Goal: Transaction & Acquisition: Purchase product/service

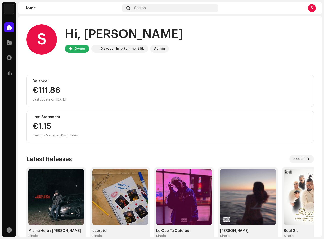
click at [235, 42] on div "S Hi, [PERSON_NAME] Owner Diskover Entertainment SL Admin" at bounding box center [169, 39] width 287 height 30
click at [109, 46] on div "Diskover Entertainment SL" at bounding box center [122, 49] width 44 height 6
click at [1, 86] on div "[PERSON_NAME] Home Catalog Transactions Analytics Resources Home Search S S Hi,…" at bounding box center [162, 119] width 324 height 239
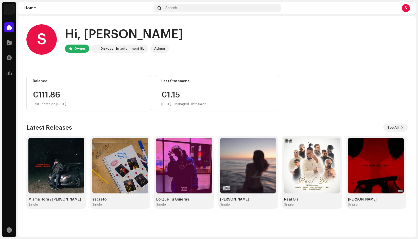
click at [236, 33] on div "S Hi, [PERSON_NAME] Owner Diskover Entertainment SL Admin" at bounding box center [216, 39] width 381 height 30
click at [11, 29] on span at bounding box center [9, 27] width 5 height 4
click at [10, 42] on span at bounding box center [9, 43] width 5 height 4
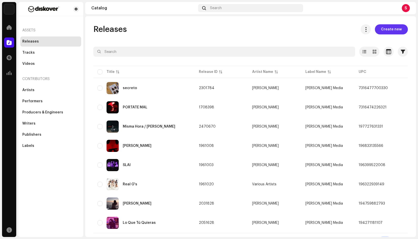
click at [324, 31] on span "Create new" at bounding box center [391, 29] width 21 height 10
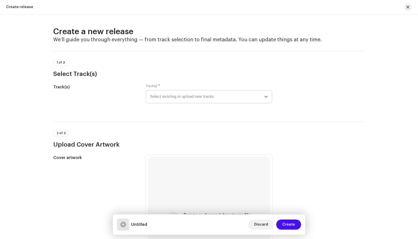
click at [173, 96] on span "Select existing or upload new tracks" at bounding box center [207, 97] width 114 height 13
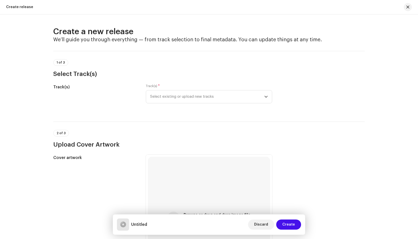
click at [16, 8] on div "Create release" at bounding box center [19, 7] width 27 height 4
click at [324, 110] on div "Create a new release We’ll guide you through everything — from track selection …" at bounding box center [209, 126] width 418 height 225
drag, startPoint x: 314, startPoint y: 66, endPoint x: 308, endPoint y: 66, distance: 5.6
click at [314, 66] on div "1 of 3 Select Track(s)" at bounding box center [208, 68] width 311 height 19
click at [14, 9] on div "Create release" at bounding box center [19, 7] width 27 height 4
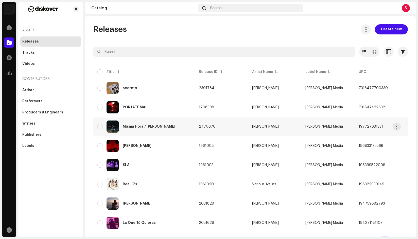
scroll to position [10, 0]
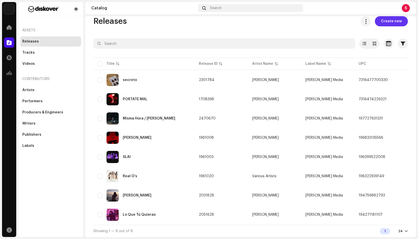
click at [324, 21] on span "Create new" at bounding box center [391, 21] width 21 height 10
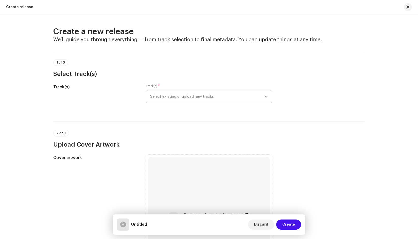
click at [191, 93] on span "Select existing or upload new tracks" at bounding box center [207, 97] width 114 height 13
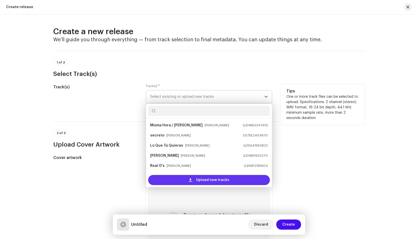
scroll to position [8, 0]
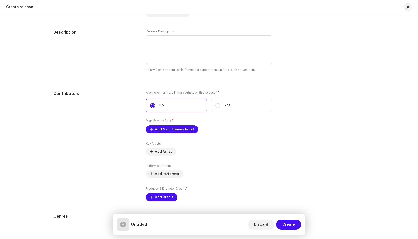
scroll to position [482, 0]
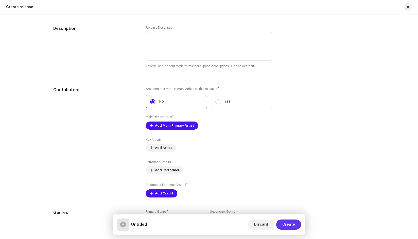
click at [289, 223] on span "Create" at bounding box center [288, 225] width 13 height 10
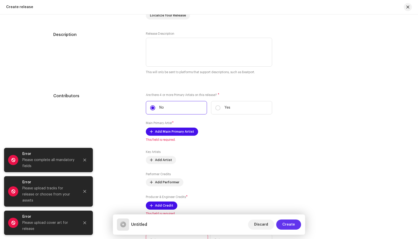
scroll to position [488, 0]
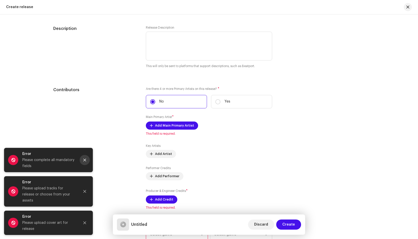
click at [86, 162] on icon "Close" at bounding box center [85, 160] width 4 height 4
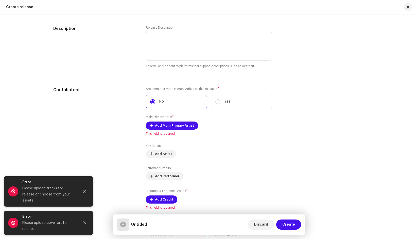
scroll to position [361, 0]
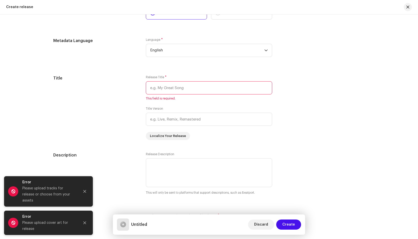
click at [13, 5] on div "Create release" at bounding box center [209, 7] width 418 height 14
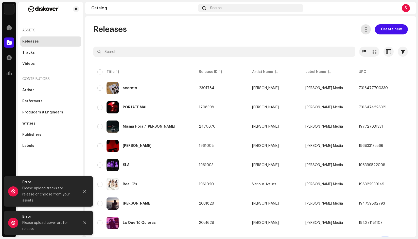
drag, startPoint x: 373, startPoint y: 26, endPoint x: 366, endPoint y: 27, distance: 7.0
click at [324, 27] on div "Create new" at bounding box center [381, 29] width 51 height 10
click at [324, 27] on span at bounding box center [365, 29] width 5 height 4
click at [324, 33] on div "Releases Create new" at bounding box center [250, 29] width 314 height 10
click at [34, 41] on div "Releases" at bounding box center [30, 42] width 16 height 4
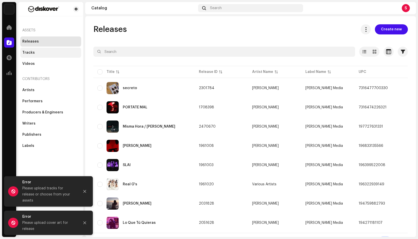
click at [34, 52] on div "Tracks" at bounding box center [50, 53] width 57 height 4
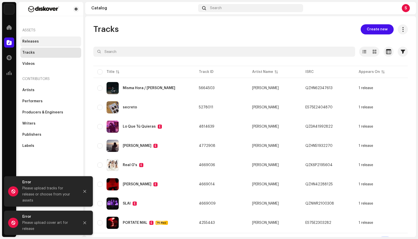
click at [34, 38] on div "Releases" at bounding box center [50, 42] width 61 height 10
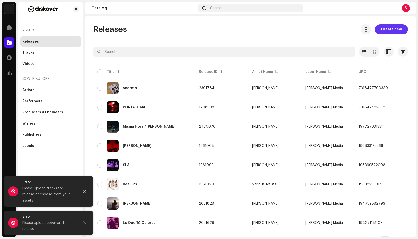
click at [324, 28] on span "Create new" at bounding box center [391, 29] width 21 height 10
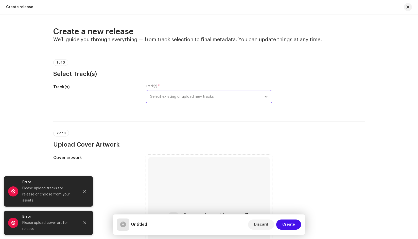
click at [175, 97] on span "Select existing or upload new tracks" at bounding box center [207, 97] width 114 height 13
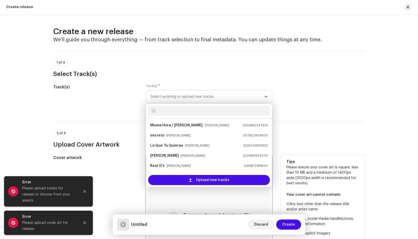
scroll to position [8, 0]
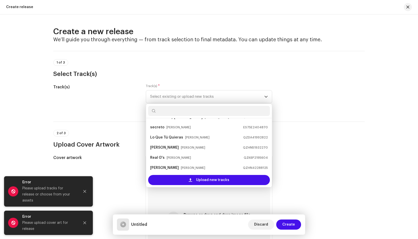
click at [324, 59] on div "1 of 3 Select Track(s)" at bounding box center [208, 64] width 311 height 27
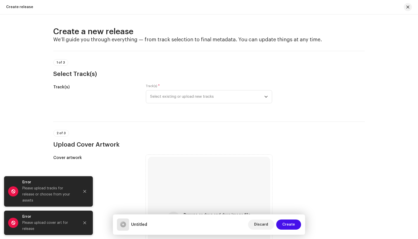
click at [201, 95] on span "Select existing or upload new tracks" at bounding box center [207, 97] width 114 height 13
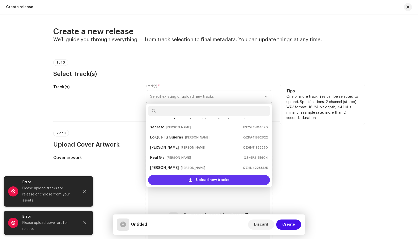
click at [208, 179] on span "Upload new tracks" at bounding box center [212, 180] width 33 height 10
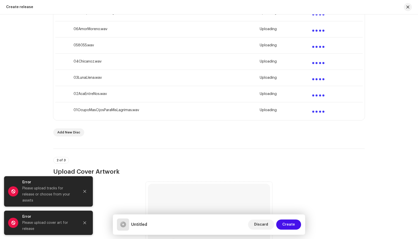
scroll to position [228, 0]
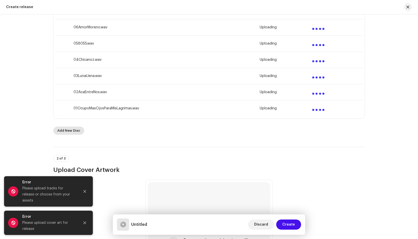
click at [68, 131] on span "Add New Disc" at bounding box center [68, 131] width 23 height 10
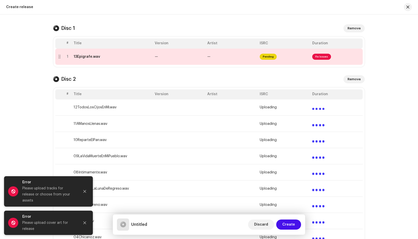
scroll to position [0, 0]
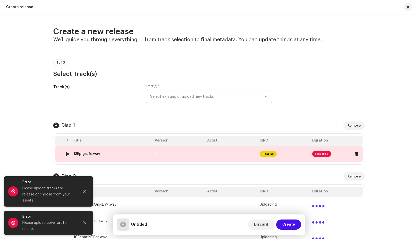
click at [322, 155] on span "Fix Issues" at bounding box center [321, 154] width 19 height 6
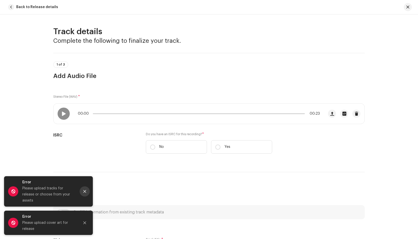
click at [84, 193] on icon "Close" at bounding box center [84, 191] width 3 height 3
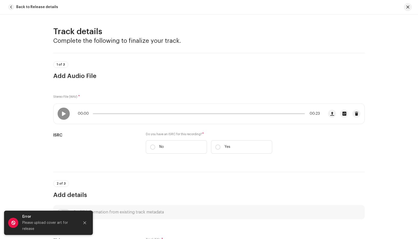
drag, startPoint x: 85, startPoint y: 222, endPoint x: 86, endPoint y: 213, distance: 8.9
click at [85, 222] on icon "Close" at bounding box center [85, 223] width 4 height 4
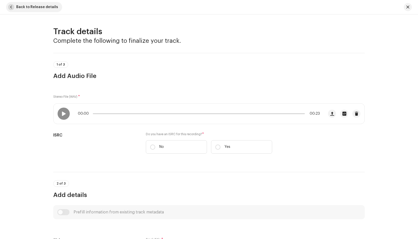
click at [22, 9] on span "Back to Release details" at bounding box center [37, 7] width 42 height 10
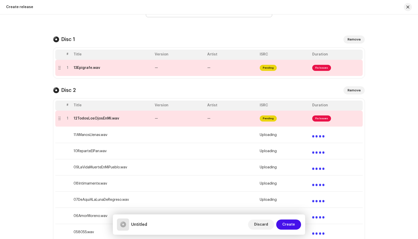
scroll to position [101, 0]
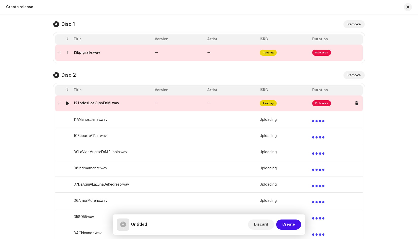
click at [59, 104] on div at bounding box center [59, 103] width 4 height 4
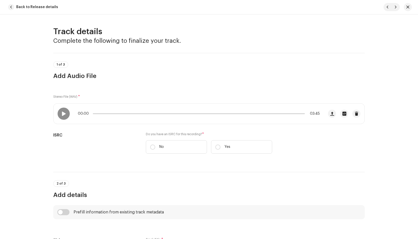
click at [11, 9] on span "button" at bounding box center [11, 7] width 6 height 6
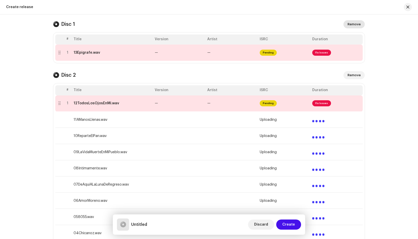
click at [324, 25] on span "Remove" at bounding box center [353, 24] width 13 height 10
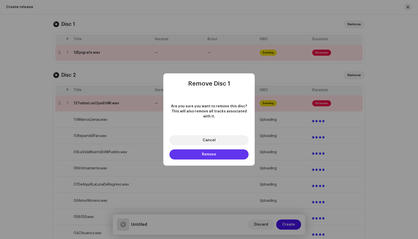
click at [210, 155] on span "Remove" at bounding box center [209, 155] width 14 height 4
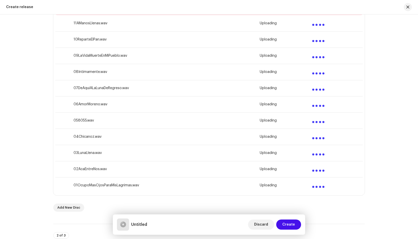
scroll to position [64, 0]
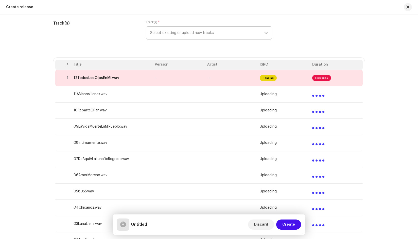
click at [202, 33] on span "Select existing or upload new tracks" at bounding box center [207, 33] width 114 height 13
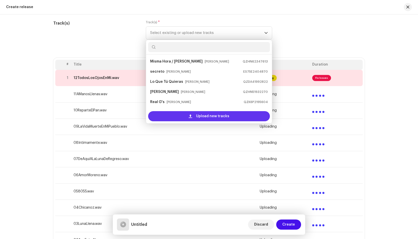
scroll to position [8, 0]
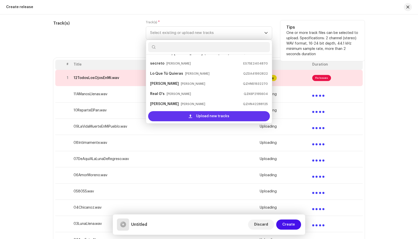
click at [192, 118] on div "Upload new tracks" at bounding box center [209, 116] width 122 height 10
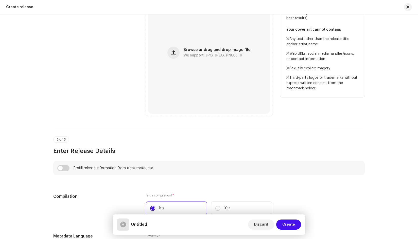
scroll to position [444, 0]
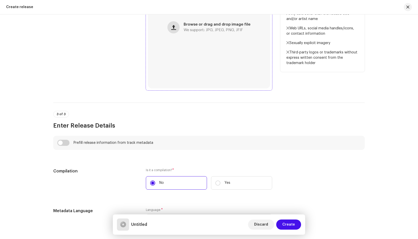
click at [169, 27] on button "button" at bounding box center [173, 27] width 12 height 12
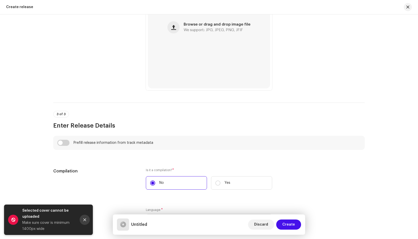
click at [85, 220] on icon "Close" at bounding box center [84, 220] width 3 height 3
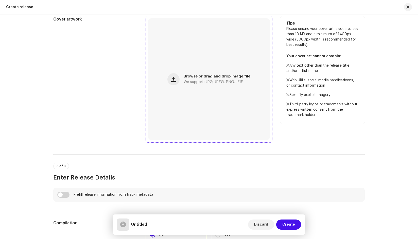
scroll to position [368, 0]
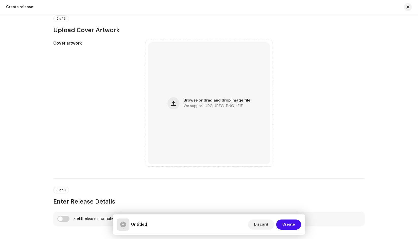
drag, startPoint x: 359, startPoint y: 179, endPoint x: 344, endPoint y: 177, distance: 15.8
click at [324, 179] on div "3 of 3 Enter Release Details" at bounding box center [208, 192] width 311 height 27
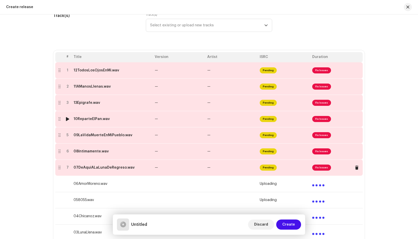
scroll to position [64, 0]
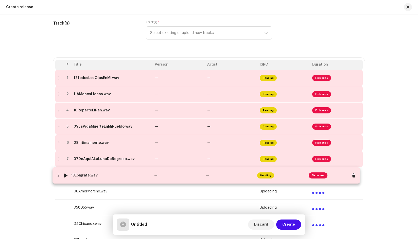
drag, startPoint x: 58, startPoint y: 110, endPoint x: 56, endPoint y: 175, distance: 65.2
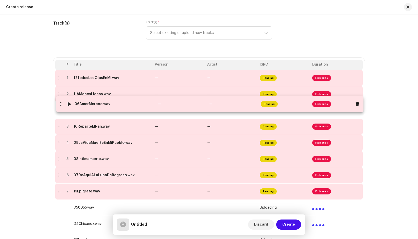
drag, startPoint x: 59, startPoint y: 191, endPoint x: 60, endPoint y: 109, distance: 82.7
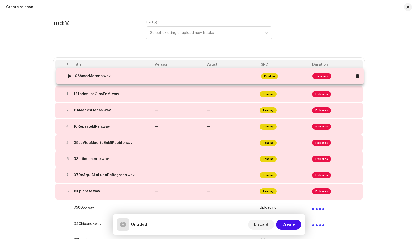
drag, startPoint x: 57, startPoint y: 111, endPoint x: 59, endPoint y: 76, distance: 34.3
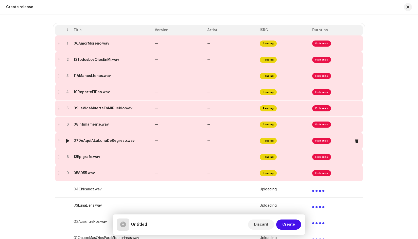
scroll to position [89, 0]
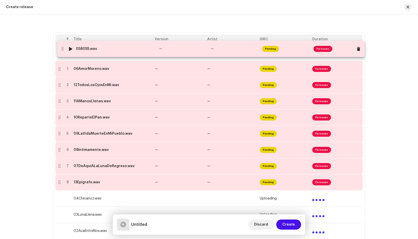
drag, startPoint x: 59, startPoint y: 183, endPoint x: 61, endPoint y: 51, distance: 132.4
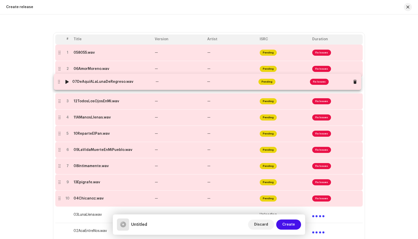
drag, startPoint x: 58, startPoint y: 167, endPoint x: 57, endPoint y: 83, distance: 84.4
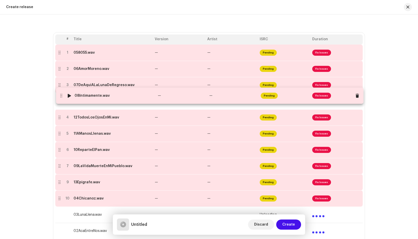
drag, startPoint x: 59, startPoint y: 167, endPoint x: 59, endPoint y: 97, distance: 69.2
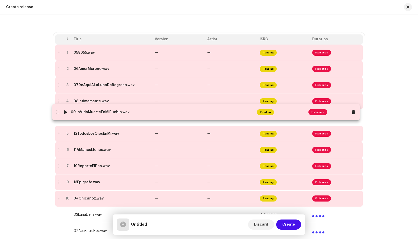
drag, startPoint x: 57, startPoint y: 167, endPoint x: 55, endPoint y: 113, distance: 54.0
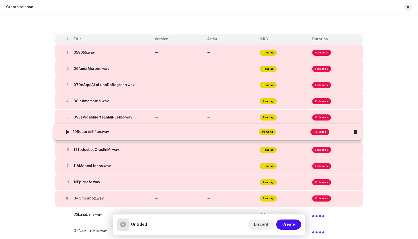
drag, startPoint x: 58, startPoint y: 168, endPoint x: 59, endPoint y: 134, distance: 33.7
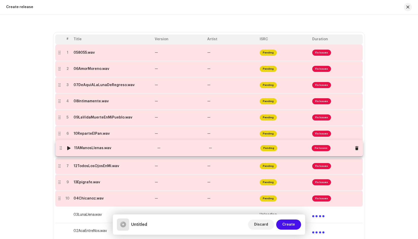
drag, startPoint x: 57, startPoint y: 166, endPoint x: 58, endPoint y: 148, distance: 18.3
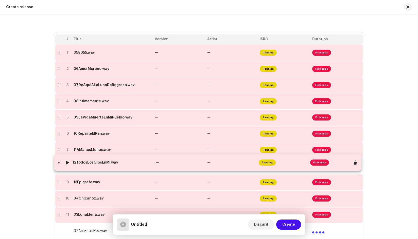
drag, startPoint x: 56, startPoint y: 165, endPoint x: 55, endPoint y: 162, distance: 3.0
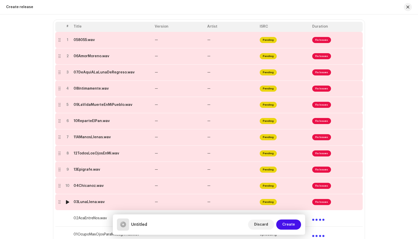
scroll to position [115, 0]
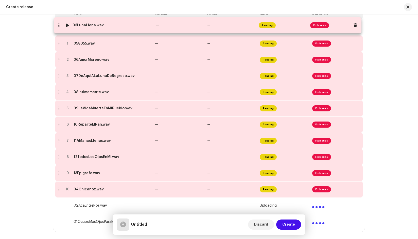
drag, startPoint x: 59, startPoint y: 190, endPoint x: 70, endPoint y: 35, distance: 155.6
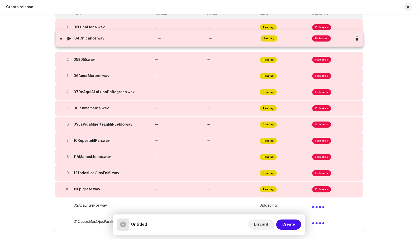
drag, startPoint x: 60, startPoint y: 190, endPoint x: 63, endPoint y: 47, distance: 143.5
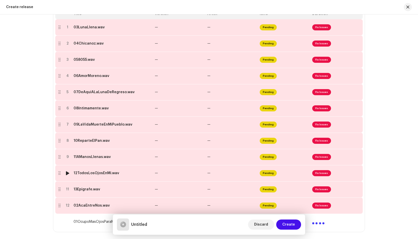
scroll to position [140, 0]
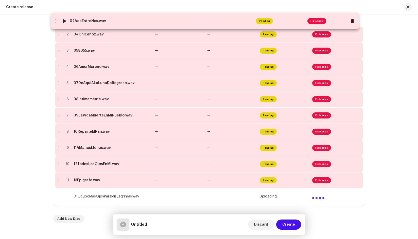
drag, startPoint x: 60, startPoint y: 181, endPoint x: 57, endPoint y: 21, distance: 159.5
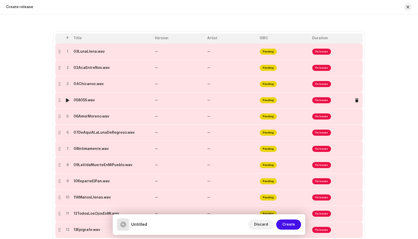
scroll to position [89, 0]
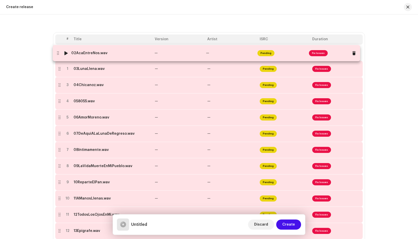
drag, startPoint x: 58, startPoint y: 69, endPoint x: 57, endPoint y: 53, distance: 16.1
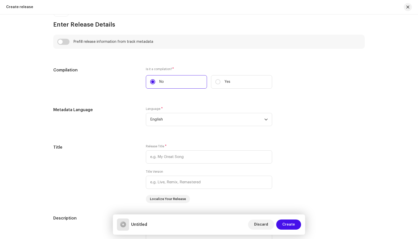
scroll to position [546, 0]
click at [177, 119] on span "English" at bounding box center [207, 119] width 114 height 13
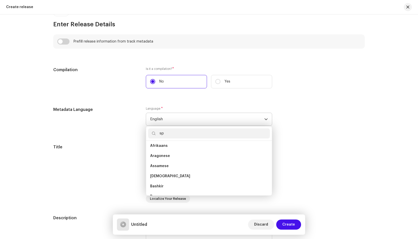
scroll to position [0, 0]
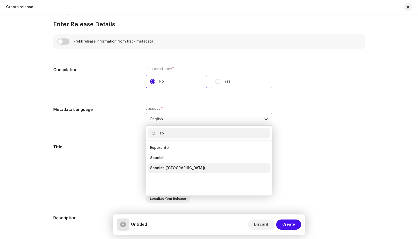
type input "sp"
click at [171, 167] on span "Spanish ([GEOGRAPHIC_DATA])" at bounding box center [177, 168] width 55 height 5
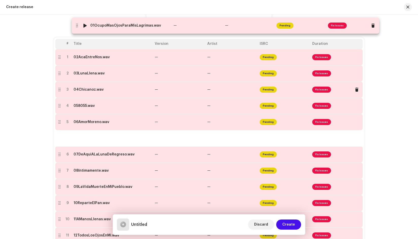
scroll to position [64, 0]
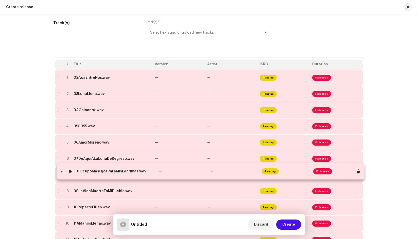
drag, startPoint x: 58, startPoint y: 150, endPoint x: 60, endPoint y: 175, distance: 26.0
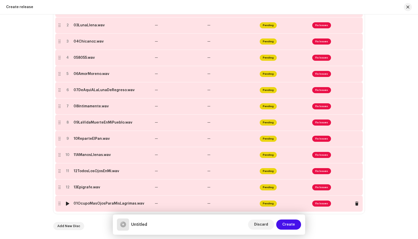
scroll to position [140, 0]
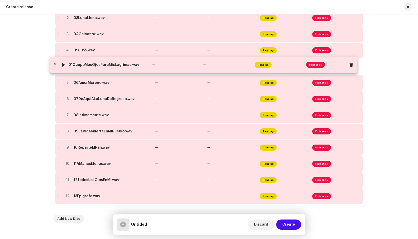
drag, startPoint x: 56, startPoint y: 196, endPoint x: 63, endPoint y: 43, distance: 153.0
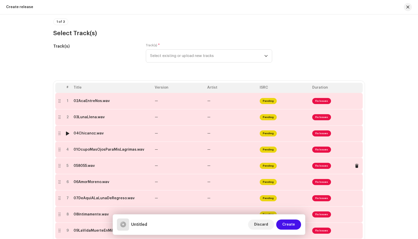
scroll to position [13, 0]
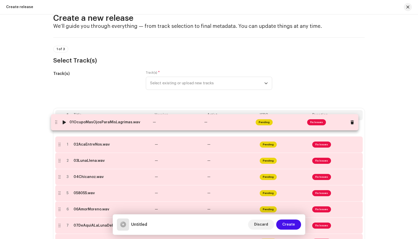
drag, startPoint x: 59, startPoint y: 177, endPoint x: 57, endPoint y: 125, distance: 52.0
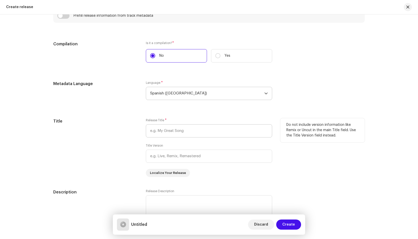
scroll to position [597, 0]
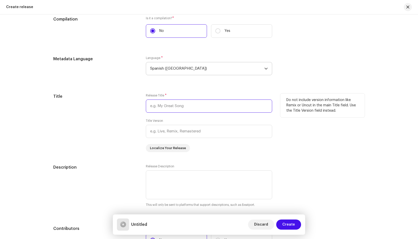
click at [183, 107] on input "text" at bounding box center [209, 106] width 126 height 13
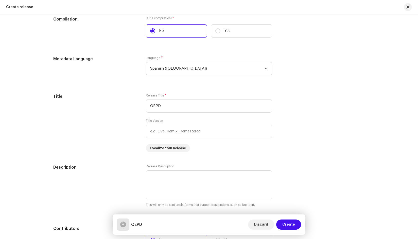
click at [324, 70] on div "Create a new release We’ll guide you through everything — from track selection …" at bounding box center [209, 9] width 328 height 1158
click at [176, 104] on input "QEPD" at bounding box center [209, 106] width 126 height 13
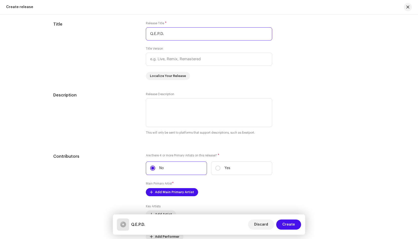
scroll to position [673, 0]
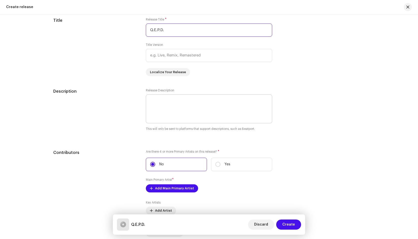
type input "Q.E.P.D."
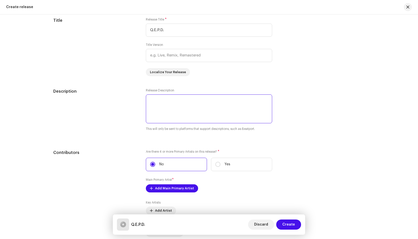
click at [182, 100] on textarea at bounding box center [209, 109] width 126 height 29
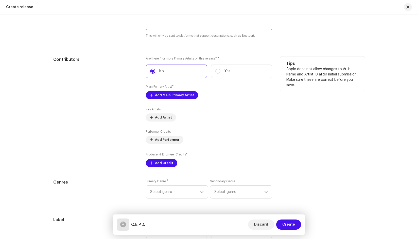
scroll to position [774, 0]
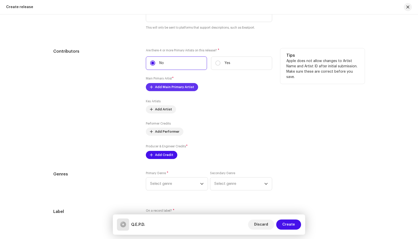
click at [177, 85] on span "Add Main Primary Artist" at bounding box center [174, 87] width 39 height 10
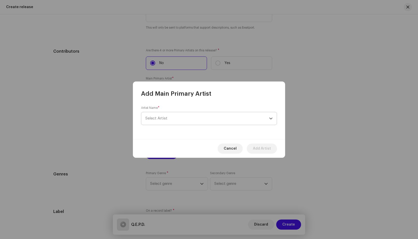
click at [173, 118] on span "Select Artist" at bounding box center [207, 118] width 124 height 13
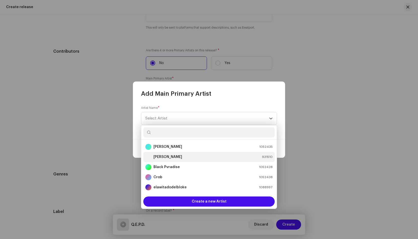
click at [167, 157] on div "[PERSON_NAME] 931510" at bounding box center [208, 157] width 127 height 6
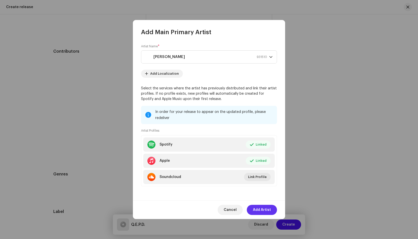
click at [261, 209] on span "Add Artist" at bounding box center [262, 210] width 18 height 10
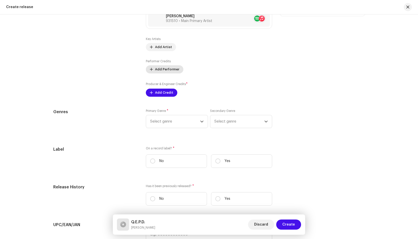
scroll to position [850, 0]
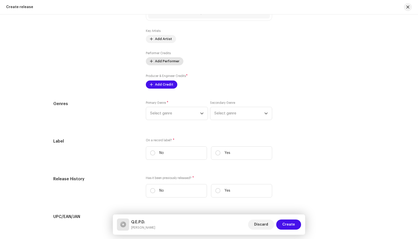
click at [163, 58] on span "Add Performer" at bounding box center [167, 61] width 24 height 10
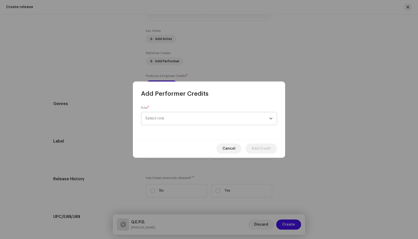
click at [217, 122] on span "Select role" at bounding box center [207, 118] width 124 height 13
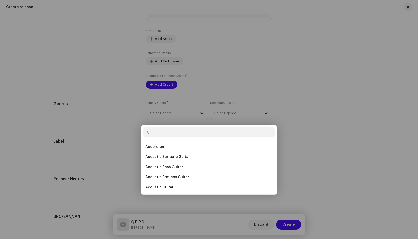
click at [306, 102] on div "Add Performer Credits Role * Select role Cancel Add Credit" at bounding box center [209, 119] width 418 height 239
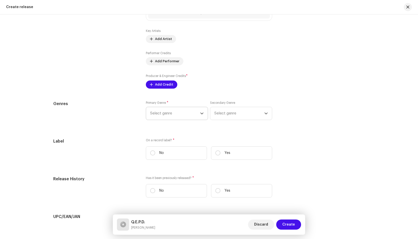
click at [176, 113] on span "Select genre" at bounding box center [175, 113] width 50 height 13
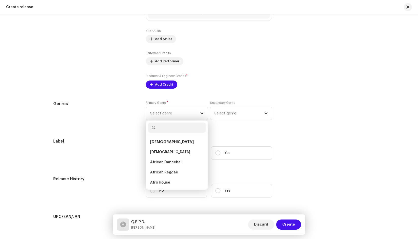
click at [306, 85] on div "Tips Apple does not allow changes to Artist Name and Artist ID after initial su…" at bounding box center [322, 30] width 84 height 116
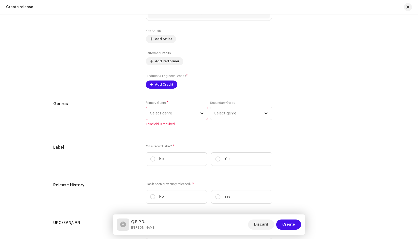
click at [194, 114] on span "Select genre" at bounding box center [175, 113] width 50 height 13
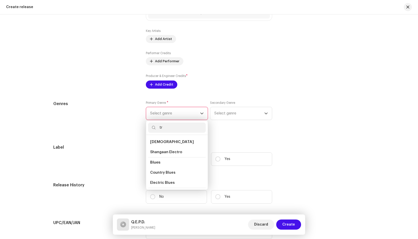
type input "t"
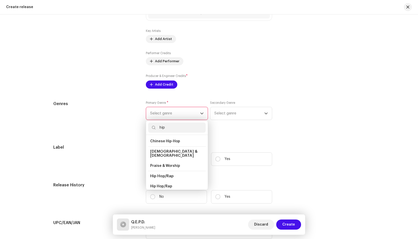
scroll to position [0, 0]
type input "hip"
click at [167, 185] on span "Hip Hop/Rap" at bounding box center [161, 187] width 23 height 4
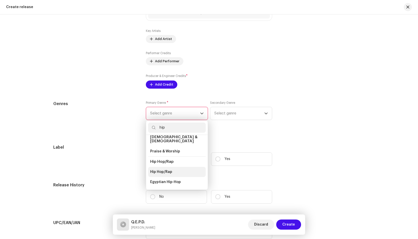
click at [156, 170] on span "Hip Hop/Rap" at bounding box center [161, 172] width 22 height 5
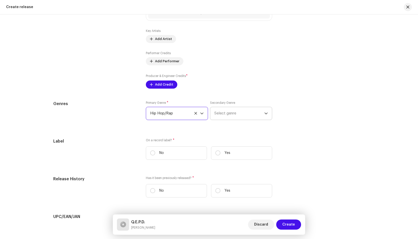
click at [230, 112] on span "Select genre" at bounding box center [239, 113] width 50 height 13
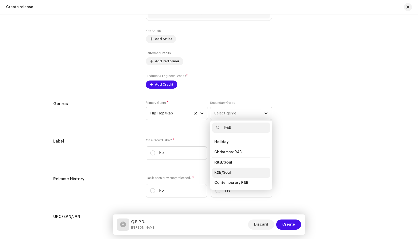
type input "R&B"
drag, startPoint x: 223, startPoint y: 172, endPoint x: 240, endPoint y: 184, distance: 20.7
click at [240, 184] on ul "Holiday Christmas: R&B R&B/Soul R&B/Soul Contemporary R&B" at bounding box center [241, 162] width 62 height 55
click at [239, 182] on span "Contemporary R&B" at bounding box center [231, 183] width 34 height 5
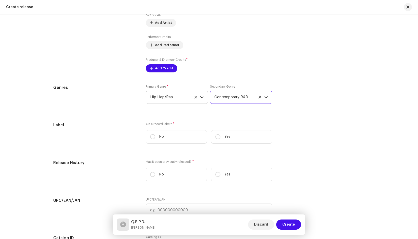
scroll to position [875, 0]
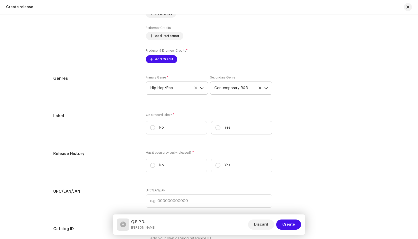
click at [221, 128] on label "Yes" at bounding box center [241, 127] width 61 height 13
click at [220, 128] on input "Yes" at bounding box center [217, 127] width 5 height 5
radio input "true"
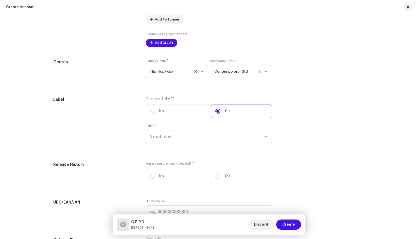
scroll to position [901, 0]
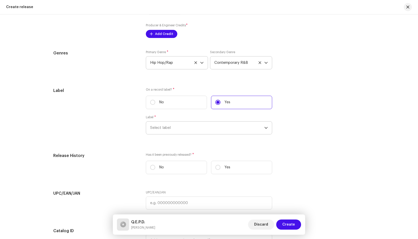
click at [175, 124] on span "Select label" at bounding box center [207, 128] width 114 height 13
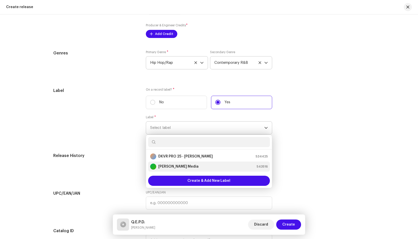
click at [167, 167] on strong "[PERSON_NAME] Media" at bounding box center [178, 166] width 40 height 5
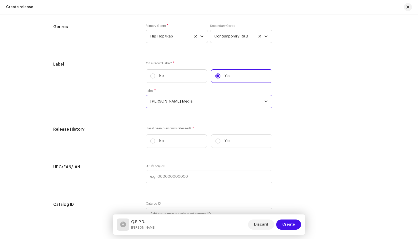
scroll to position [951, 0]
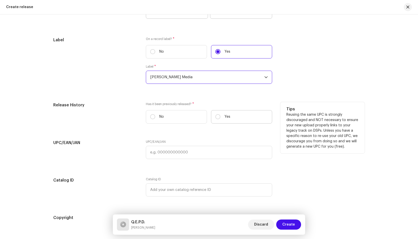
click at [232, 117] on label "Yes" at bounding box center [241, 116] width 61 height 13
click at [220, 117] on input "Yes" at bounding box center [217, 116] width 5 height 5
radio input "true"
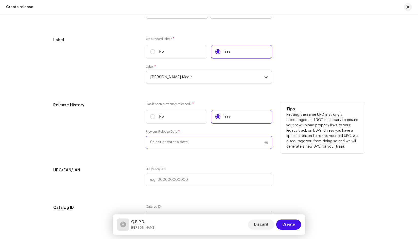
click at [188, 142] on input "text" at bounding box center [209, 142] width 126 height 13
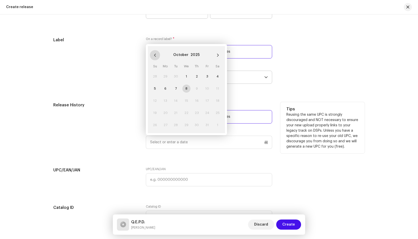
click at [154, 54] on icon "Previous Month" at bounding box center [155, 55] width 4 height 4
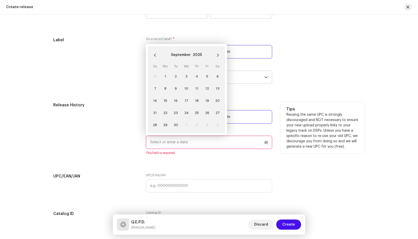
click at [154, 54] on icon "Previous Month" at bounding box center [155, 55] width 4 height 4
click at [324, 106] on h5 "Tips" at bounding box center [322, 109] width 72 height 6
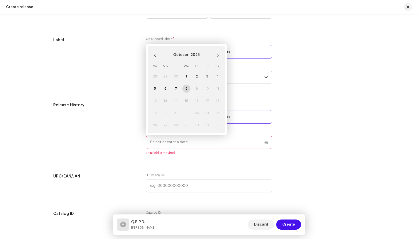
click at [187, 147] on input "text" at bounding box center [209, 142] width 126 height 13
click at [151, 54] on button "Previous Month" at bounding box center [155, 55] width 10 height 10
click at [188, 57] on div "[DATE]" at bounding box center [186, 55] width 24 height 8
click at [187, 55] on div "[DATE]" at bounding box center [186, 55] width 24 height 8
click at [196, 54] on button "2025" at bounding box center [193, 55] width 9 height 8
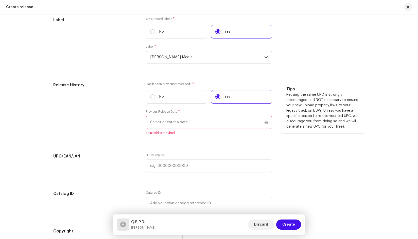
scroll to position [977, 0]
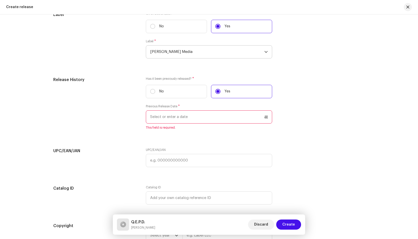
drag, startPoint x: 181, startPoint y: 117, endPoint x: 178, endPoint y: 118, distance: 3.1
click at [180, 117] on input "text" at bounding box center [209, 117] width 126 height 13
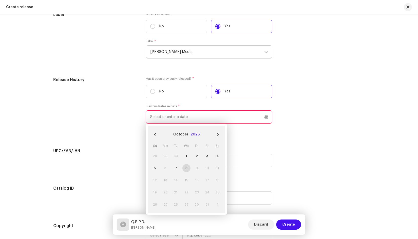
click at [191, 136] on button "2025" at bounding box center [194, 135] width 9 height 8
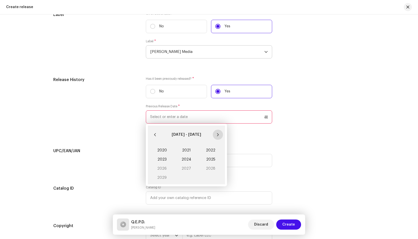
click at [217, 135] on icon "Next Decade" at bounding box center [218, 135] width 4 height 4
click at [155, 134] on icon "Previous Decade" at bounding box center [155, 135] width 4 height 4
click at [164, 176] on span "2019" at bounding box center [162, 177] width 24 height 9
click at [178, 159] on span "May" at bounding box center [186, 160] width 22 height 8
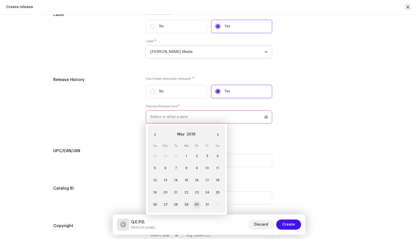
click at [195, 206] on span "30" at bounding box center [197, 205] width 8 height 8
type input "[DATE]"
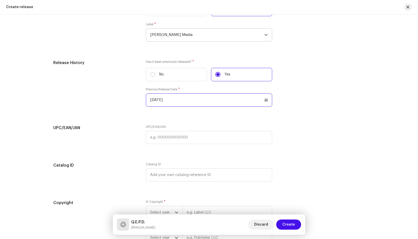
scroll to position [1002, 0]
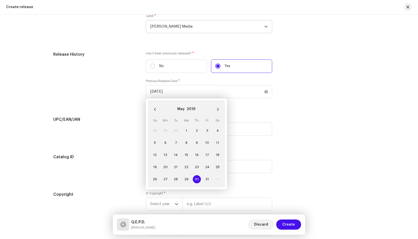
drag, startPoint x: 311, startPoint y: 116, endPoint x: 247, endPoint y: 133, distance: 65.8
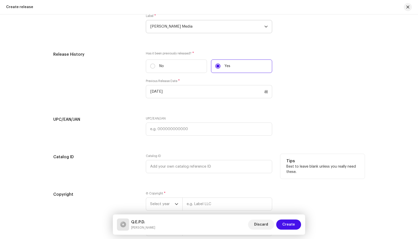
click at [87, 171] on div "Catalog ID" at bounding box center [95, 166] width 84 height 25
click at [177, 127] on input "text" at bounding box center [209, 129] width 126 height 13
paste input "193663691972"
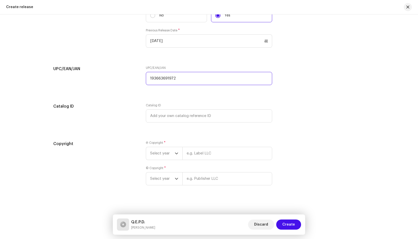
scroll to position [1054, 0]
type input "193663691972"
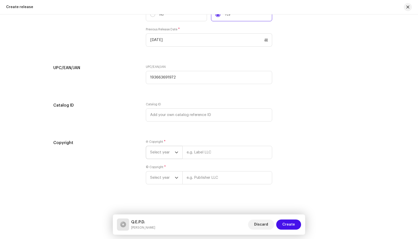
click at [168, 151] on span "Select year" at bounding box center [162, 152] width 25 height 13
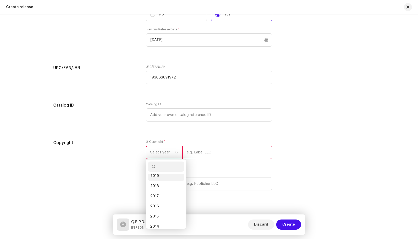
scroll to position [73, 0]
click at [160, 178] on li "2019" at bounding box center [166, 179] width 36 height 10
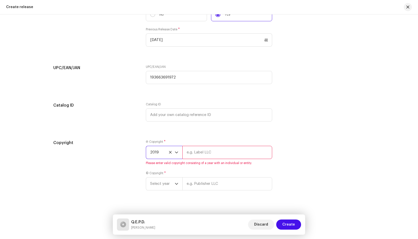
click at [202, 152] on input "text" at bounding box center [227, 152] width 90 height 13
type input "[PERSON_NAME] Media"
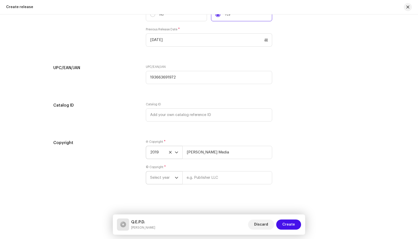
click at [169, 179] on span "Select year" at bounding box center [162, 178] width 25 height 13
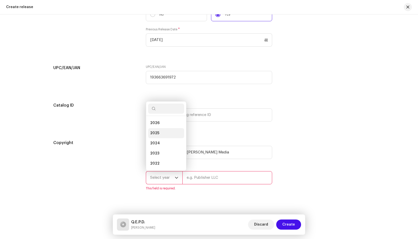
scroll to position [51, 0]
click at [160, 144] on li "2019" at bounding box center [166, 143] width 36 height 10
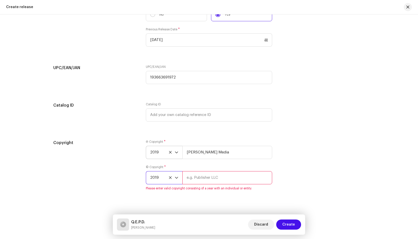
click at [209, 176] on input "text" at bounding box center [227, 177] width 90 height 13
type input "[PERSON_NAME] Media"
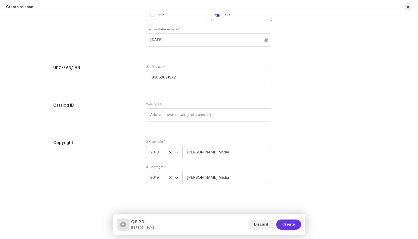
click at [287, 224] on span "Create" at bounding box center [288, 225] width 13 height 10
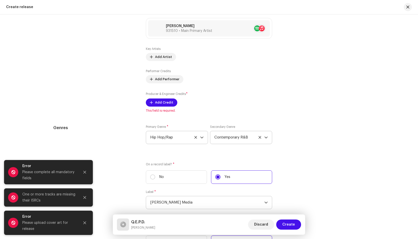
scroll to position [832, 0]
click at [164, 103] on span "Add Credit" at bounding box center [164, 103] width 18 height 10
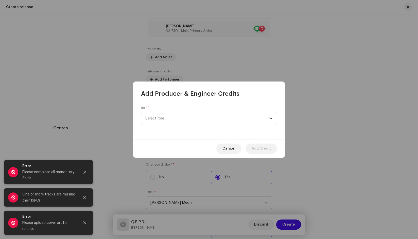
click at [170, 118] on span "Select role" at bounding box center [207, 118] width 124 height 13
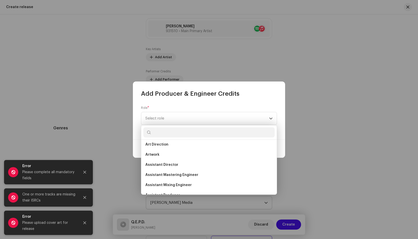
scroll to position [0, 0]
click at [88, 117] on div "Add Producer & Engineer Credits Role * Select role Cancel Add Credit" at bounding box center [209, 119] width 418 height 239
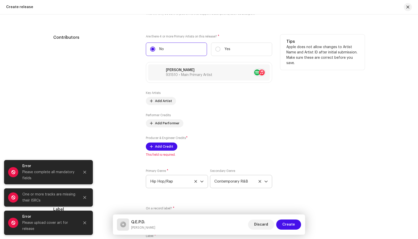
scroll to position [781, 0]
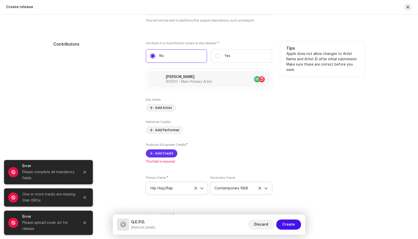
click at [161, 155] on span "Add Credit" at bounding box center [164, 154] width 18 height 10
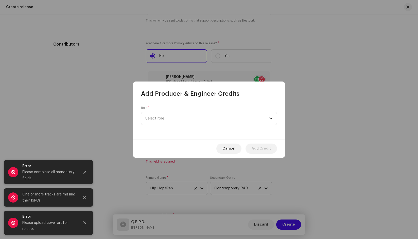
click at [174, 113] on span "Select role" at bounding box center [207, 118] width 124 height 13
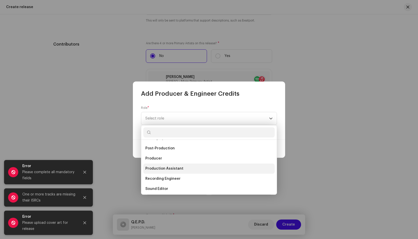
scroll to position [203, 0]
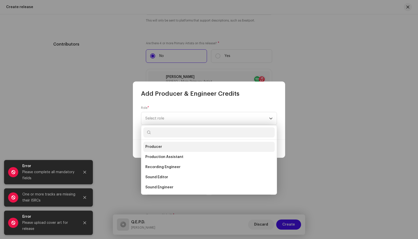
click at [159, 148] on span "Producer" at bounding box center [153, 147] width 17 height 5
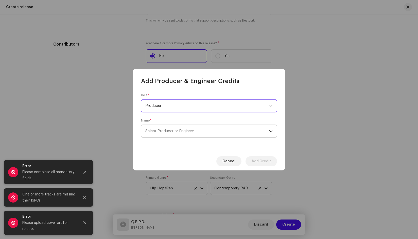
click at [180, 131] on span "Select Producer or Engineer" at bounding box center [169, 131] width 49 height 4
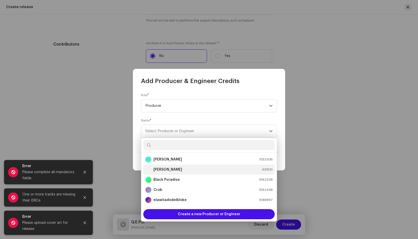
click at [163, 171] on strong "[PERSON_NAME]" at bounding box center [167, 169] width 29 height 5
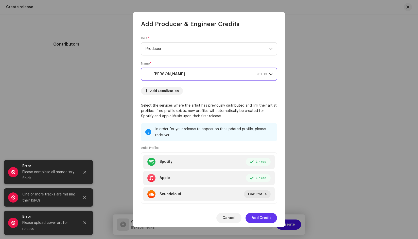
click at [265, 218] on span "Add Credit" at bounding box center [260, 218] width 19 height 10
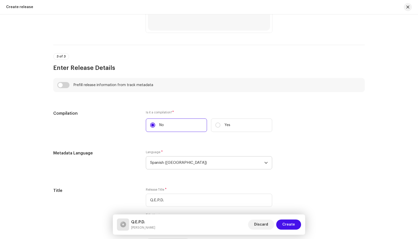
scroll to position [477, 0]
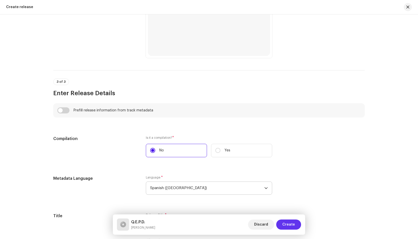
click at [284, 223] on span "Create" at bounding box center [288, 225] width 13 height 10
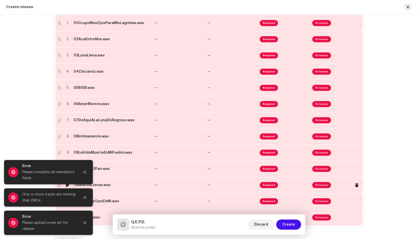
scroll to position [46, 0]
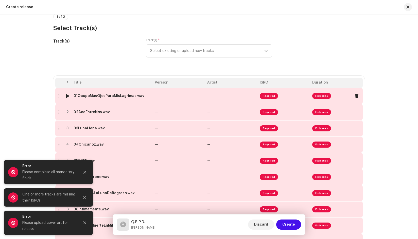
click at [98, 92] on td "01OcupoMasOjosParaMisLagrimas.wav" at bounding box center [111, 96] width 81 height 16
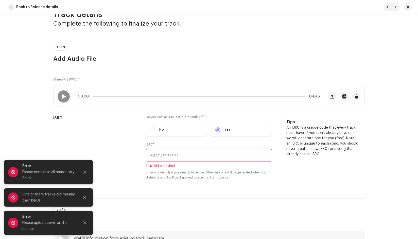
scroll to position [25, 0]
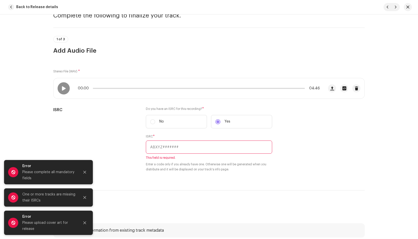
click at [324, 211] on h3 "Add details" at bounding box center [208, 213] width 311 height 8
click at [84, 172] on icon "Close" at bounding box center [84, 172] width 3 height 3
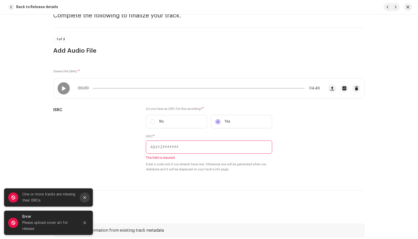
click at [85, 193] on button "Close" at bounding box center [85, 198] width 10 height 10
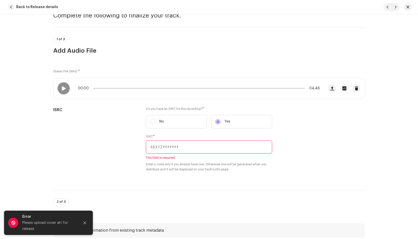
click at [84, 222] on icon "Close" at bounding box center [85, 223] width 4 height 4
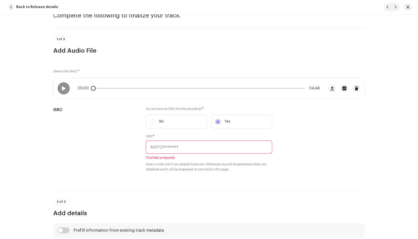
drag, startPoint x: 226, startPoint y: 80, endPoint x: 210, endPoint y: 87, distance: 18.0
click at [226, 80] on div "00:00 04:46" at bounding box center [188, 88] width 270 height 20
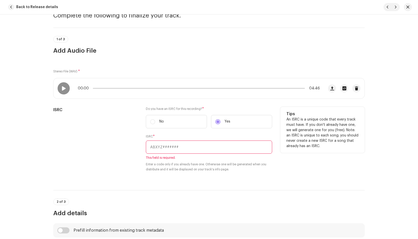
paste input "QZES91987570"
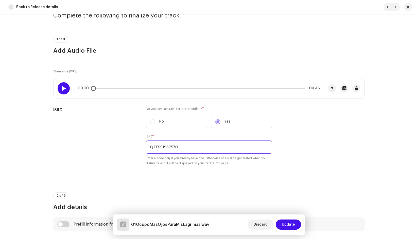
type input "QZES91987570"
click at [61, 88] on span at bounding box center [63, 88] width 4 height 4
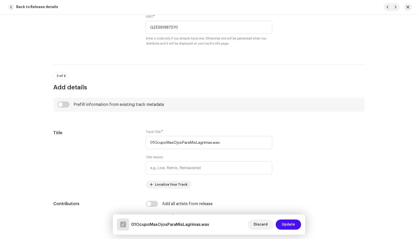
scroll to position [203, 0]
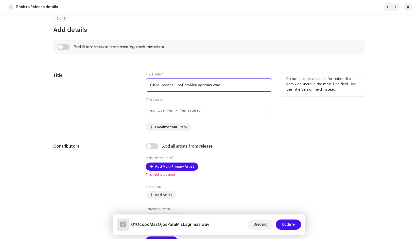
drag, startPoint x: 153, startPoint y: 85, endPoint x: 140, endPoint y: 85, distance: 12.2
click at [140, 85] on div "Title Track Title * 01OcupoMasOjosParaMisLagrimas.wav Title Version Localize Yo…" at bounding box center [208, 102] width 311 height 59
click at [162, 85] on input "OcupoMasOjosParaMisLagrimas.wav" at bounding box center [209, 85] width 126 height 13
drag, startPoint x: 169, startPoint y: 85, endPoint x: 176, endPoint y: 85, distance: 7.1
click at [170, 84] on input "Ocupo MasOjosParaMisLagrimas.wav" at bounding box center [209, 85] width 126 height 13
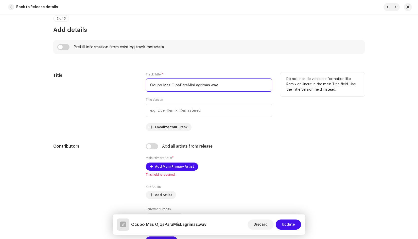
click at [177, 85] on input "Ocupo Mas OjosParaMisLagrimas.wav" at bounding box center [209, 85] width 126 height 13
click at [228, 89] on input "Ocupo Mas Ojos Para Mis Lagrimas.wav" at bounding box center [209, 85] width 126 height 13
click at [199, 84] on input "Ocupo Mas Ojos Para Mis Lagrimas" at bounding box center [209, 85] width 126 height 13
type input "Ocupo Mas Ojos Para Mis Lgrimas"
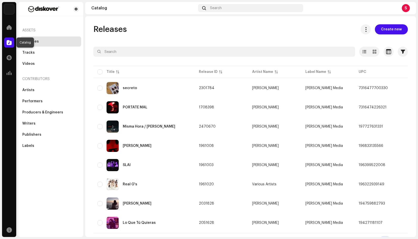
click at [8, 42] on span at bounding box center [9, 43] width 5 height 4
click at [11, 27] on span at bounding box center [9, 27] width 5 height 4
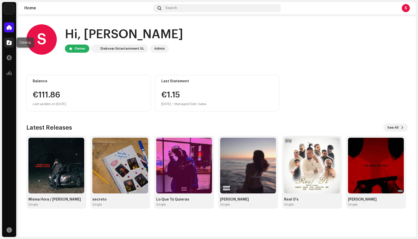
click at [9, 45] on div at bounding box center [9, 43] width 10 height 10
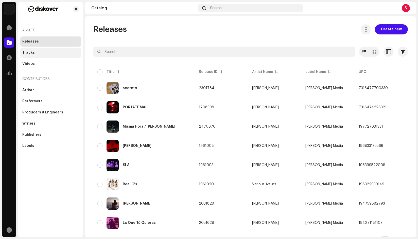
click at [29, 53] on div "Tracks" at bounding box center [28, 53] width 12 height 4
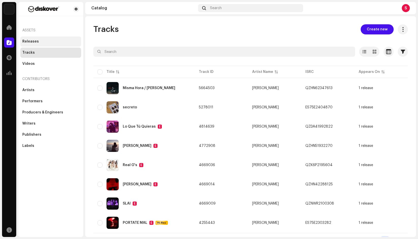
click at [38, 42] on div "Releases" at bounding box center [50, 42] width 57 height 4
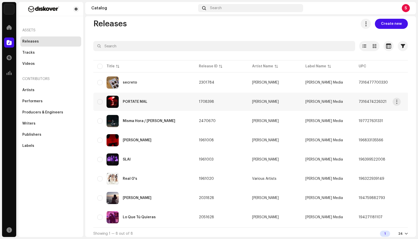
scroll to position [10, 0]
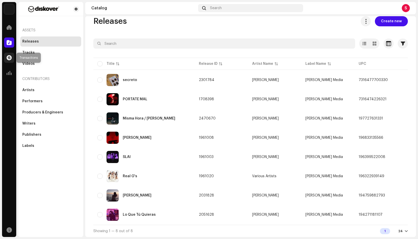
click at [11, 56] on span at bounding box center [9, 58] width 5 height 4
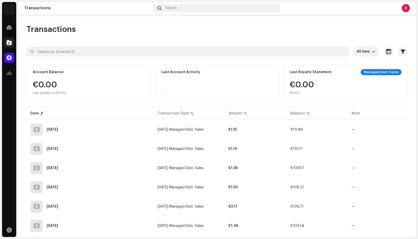
click at [12, 44] on div at bounding box center [9, 43] width 10 height 10
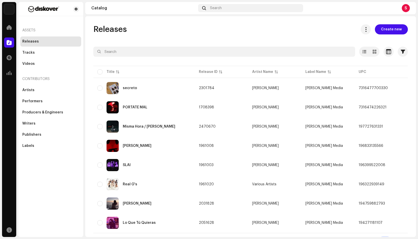
click at [324, 28] on span "Create new" at bounding box center [391, 29] width 21 height 10
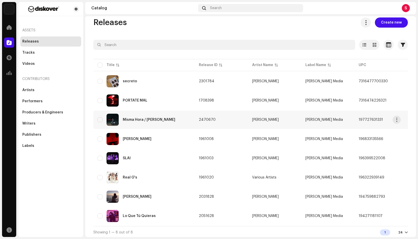
scroll to position [10, 0]
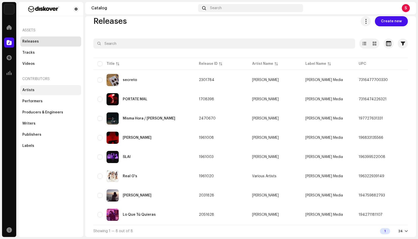
click at [34, 89] on div "Artists" at bounding box center [50, 90] width 57 height 4
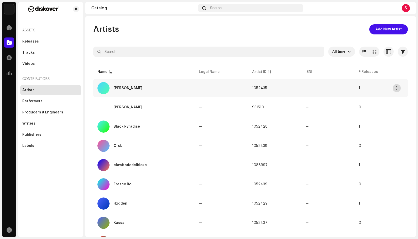
click at [324, 88] on span "button" at bounding box center [397, 88] width 4 height 4
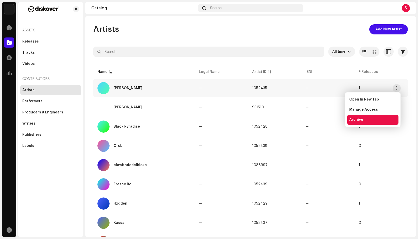
click at [324, 119] on div "Archive" at bounding box center [372, 120] width 47 height 4
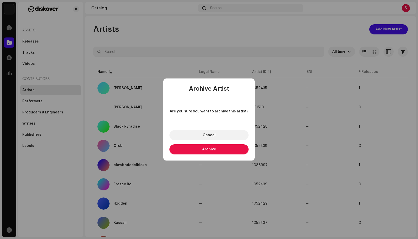
click at [221, 150] on button "Archive" at bounding box center [208, 150] width 79 height 10
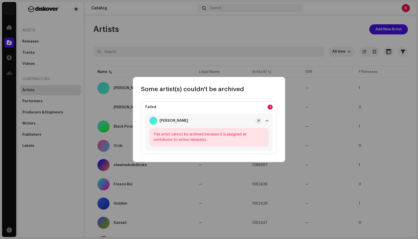
click at [270, 95] on div "Failed 1 [PERSON_NAME] This artist cannot be archived because it is assigned as…" at bounding box center [209, 127] width 152 height 69
click at [254, 52] on div "Some artist(s) couldn't be archived Failed 1 [PERSON_NAME] This artist cannot b…" at bounding box center [209, 119] width 418 height 239
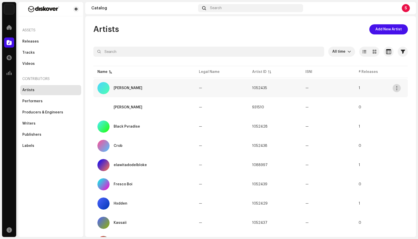
click at [324, 89] on span "button" at bounding box center [397, 88] width 4 height 4
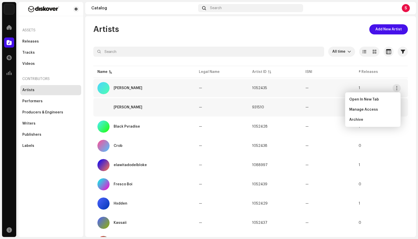
click at [119, 104] on div "[PERSON_NAME]" at bounding box center [143, 107] width 93 height 12
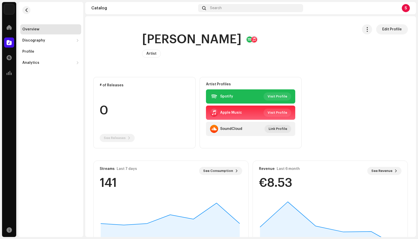
click at [22, 8] on re-m-nav-back at bounding box center [26, 13] width 12 height 22
click at [27, 9] on span "button" at bounding box center [27, 10] width 4 height 4
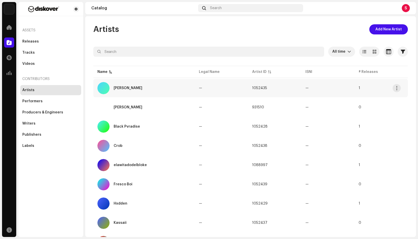
click at [125, 87] on div "[PERSON_NAME]" at bounding box center [128, 88] width 29 height 4
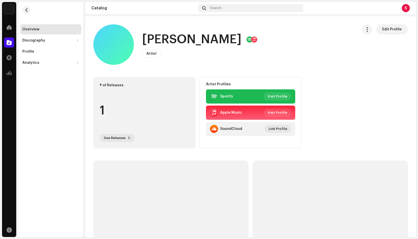
click at [107, 110] on div "1" at bounding box center [144, 111] width 89 height 39
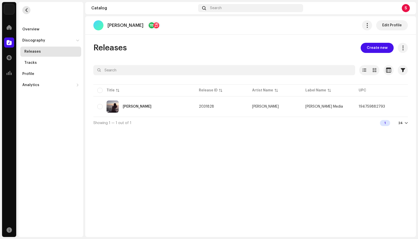
click at [26, 7] on button "button" at bounding box center [26, 10] width 8 height 8
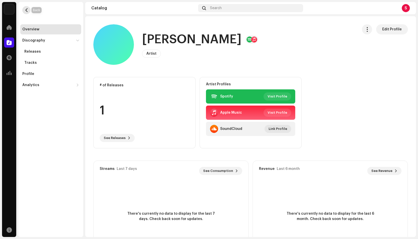
click at [27, 11] on span "button" at bounding box center [27, 10] width 4 height 4
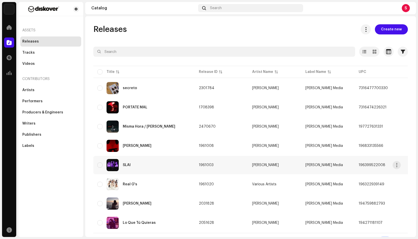
click at [140, 163] on div "SLAI" at bounding box center [143, 165] width 93 height 12
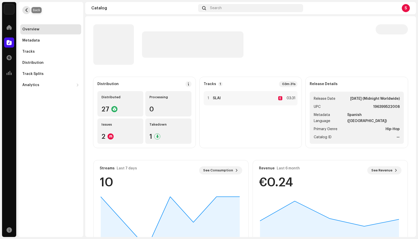
click at [29, 13] on button "button" at bounding box center [26, 10] width 8 height 8
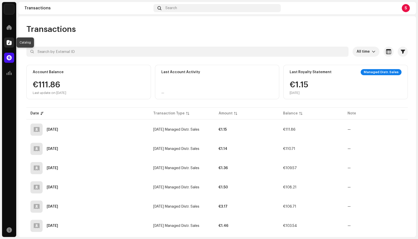
click at [9, 42] on span at bounding box center [9, 43] width 5 height 4
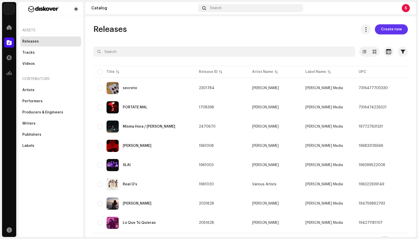
click at [324, 32] on span "Create new" at bounding box center [391, 29] width 21 height 10
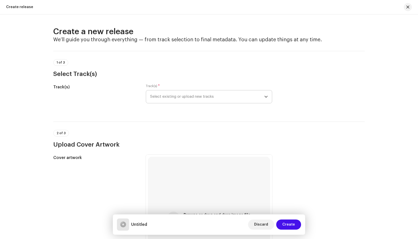
click at [178, 96] on span "Select existing or upload new tracks" at bounding box center [207, 97] width 114 height 13
drag, startPoint x: 176, startPoint y: 95, endPoint x: 180, endPoint y: 101, distance: 6.9
click at [176, 95] on span "Select existing or upload new tracks" at bounding box center [207, 97] width 114 height 13
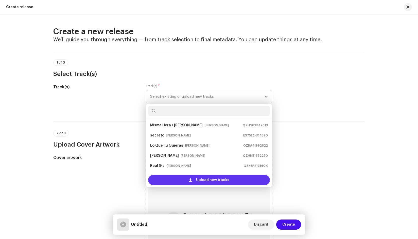
scroll to position [8, 0]
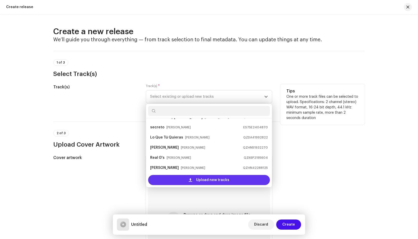
click at [184, 180] on div "Upload new tracks" at bounding box center [209, 180] width 122 height 10
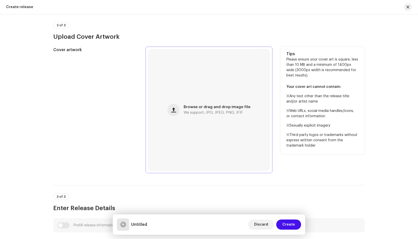
scroll to position [152, 0]
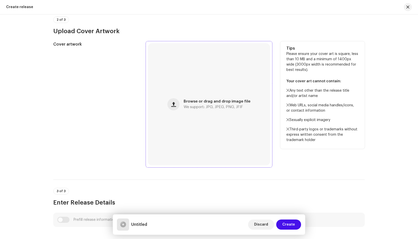
click at [196, 105] on span "We support: JPG, JPEG, PNG, JFIF" at bounding box center [213, 107] width 59 height 4
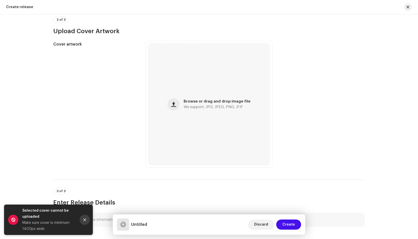
click at [86, 222] on button "Close" at bounding box center [85, 220] width 10 height 10
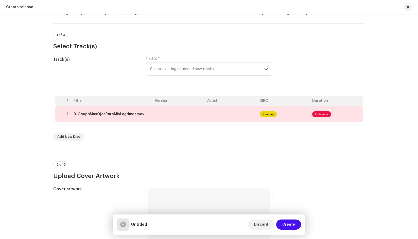
scroll to position [0, 0]
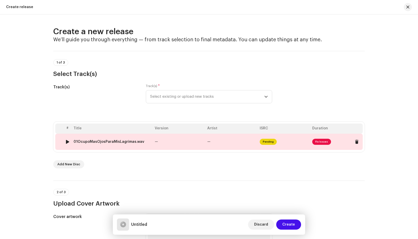
click at [322, 140] on span "Fix Issues" at bounding box center [321, 142] width 19 height 6
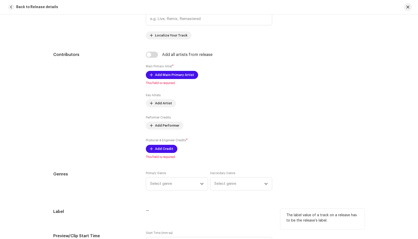
scroll to position [152, 0]
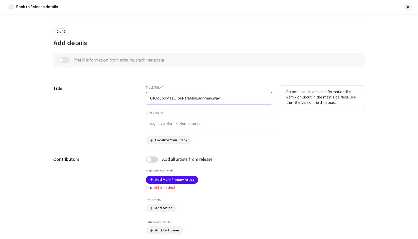
drag, startPoint x: 154, startPoint y: 98, endPoint x: 127, endPoint y: 98, distance: 27.1
click at [127, 98] on div "Title Track Title * 01OcupoMasOjosParaMisLagrimas.wav Title Version Localize Yo…" at bounding box center [208, 115] width 311 height 59
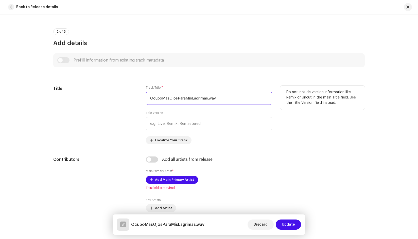
click at [161, 99] on input "OcupoMasOjosParaMisLagrimas.wav" at bounding box center [209, 98] width 126 height 13
click at [169, 99] on input "Ocupo MasOjosParaMisLagrimas.wav" at bounding box center [209, 98] width 126 height 13
click at [168, 98] on input "Ocupo Mas OjosParaMisLagrimas.wav" at bounding box center [209, 98] width 126 height 13
click at [178, 98] on input "Ocupo Más OjosParaMisLagrimas.wav" at bounding box center [209, 98] width 126 height 13
click at [185, 99] on input "Ocupo Más Ojos ParaMisLagrimas.wav" at bounding box center [209, 98] width 126 height 13
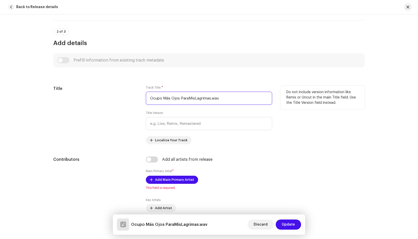
click at [187, 99] on input "Ocupo Más Ojos ParaMisLagrimas.wav" at bounding box center [209, 98] width 126 height 13
click at [195, 99] on input "Ocupo Más Ojos Para MisLagrimas.wav" at bounding box center [209, 98] width 126 height 13
click at [195, 98] on input "Ocupo Más Ojos Para Mis Lagrimas.wav" at bounding box center [209, 98] width 126 height 13
click at [201, 99] on input "Ocupo Más Ojos Para Mis Lagrimas.wav" at bounding box center [209, 98] width 126 height 13
click at [227, 99] on input "Ocupo Más Ojos Para Mis Lágrimas.wav" at bounding box center [209, 98] width 126 height 13
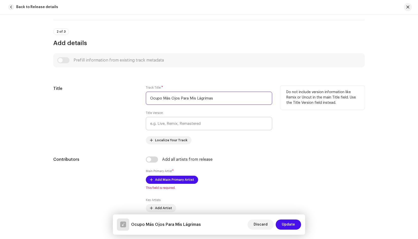
type input "Ocupo Más Ojos Para Mis Lágrimas"
click at [201, 123] on input "text" at bounding box center [209, 123] width 126 height 13
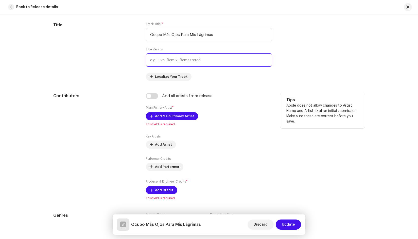
scroll to position [228, 0]
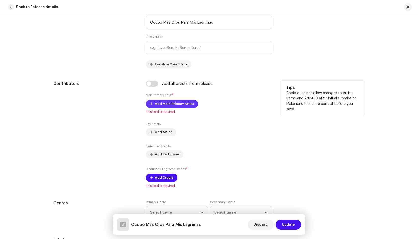
click at [167, 106] on span "Add Main Primary Artist" at bounding box center [174, 104] width 39 height 10
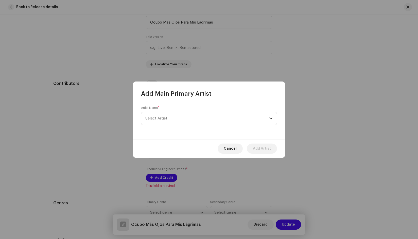
click at [178, 117] on span "Select Artist" at bounding box center [207, 118] width 124 height 13
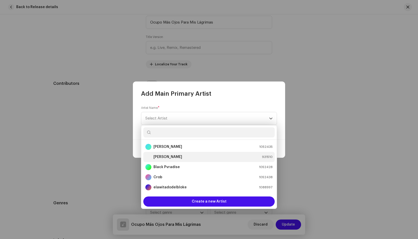
click at [160, 158] on strong "[PERSON_NAME]" at bounding box center [167, 157] width 29 height 5
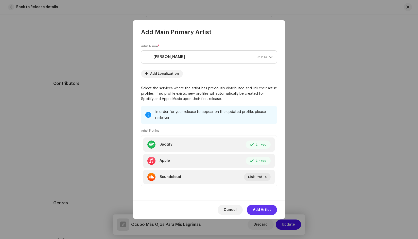
click at [265, 211] on span "Add Artist" at bounding box center [262, 210] width 18 height 10
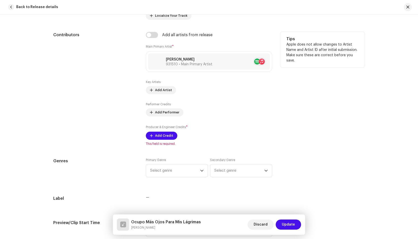
scroll to position [279, 0]
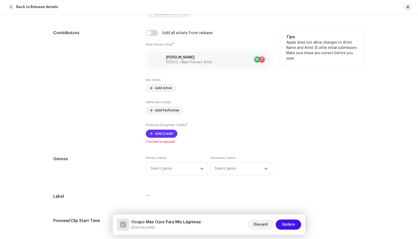
click at [161, 133] on span "Add Credit" at bounding box center [164, 134] width 18 height 10
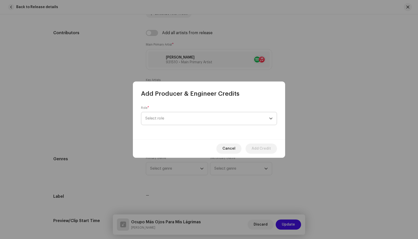
click at [166, 116] on span "Select role" at bounding box center [207, 118] width 124 height 13
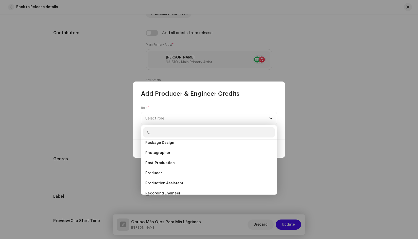
scroll to position [177, 0]
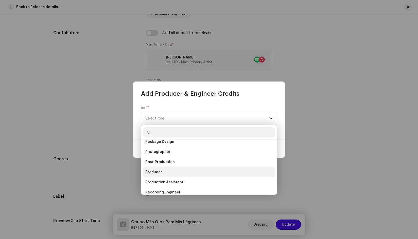
click at [163, 171] on li "Producer" at bounding box center [208, 172] width 131 height 10
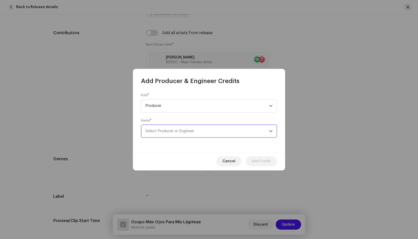
click at [169, 131] on span "Select Producer or Engineer" at bounding box center [169, 131] width 49 height 4
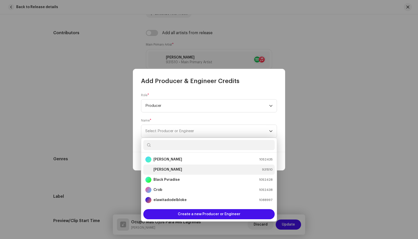
click at [161, 170] on strong "[PERSON_NAME]" at bounding box center [167, 169] width 29 height 5
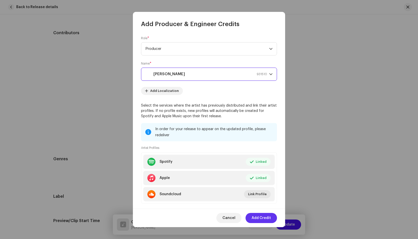
click at [267, 218] on span "Add Credit" at bounding box center [260, 218] width 19 height 10
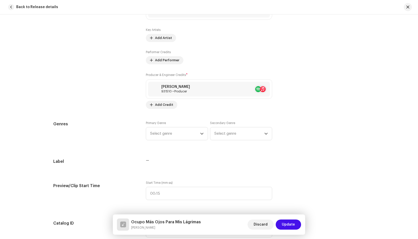
scroll to position [330, 0]
click at [177, 129] on span "Select genre" at bounding box center [175, 133] width 50 height 13
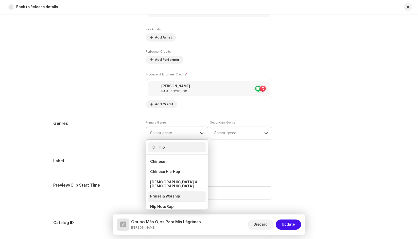
scroll to position [25, 0]
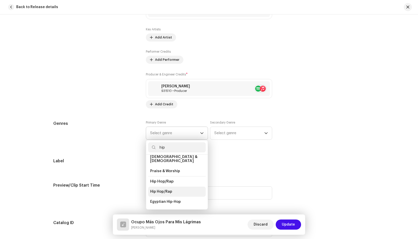
type input "hip"
click at [161, 189] on span "Hip Hop/Rap" at bounding box center [161, 191] width 22 height 5
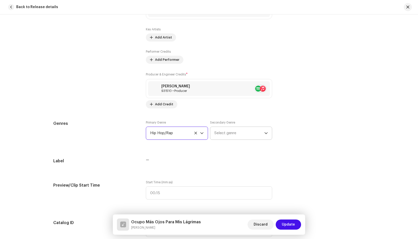
click at [229, 134] on span "Select genre" at bounding box center [239, 133] width 50 height 13
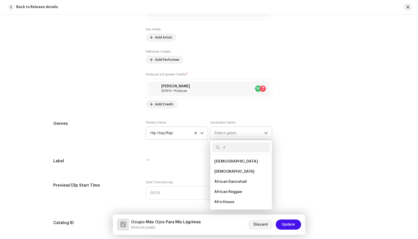
scroll to position [0, 0]
type input "r&"
click at [228, 203] on span "Contemporary R&B" at bounding box center [231, 202] width 34 height 5
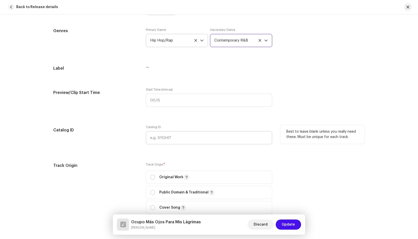
scroll to position [456, 0]
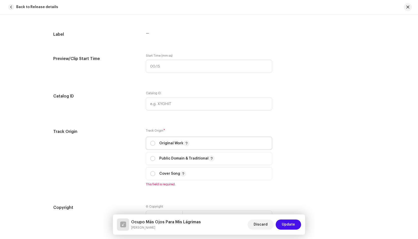
click at [170, 142] on p "Original Work" at bounding box center [174, 143] width 30 height 6
radio input "true"
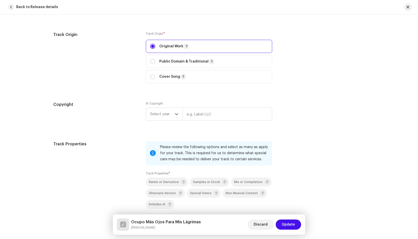
scroll to position [558, 0]
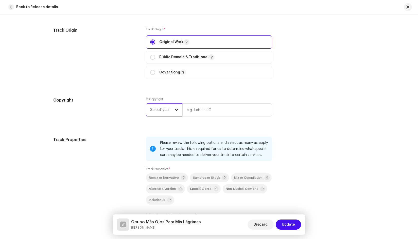
click at [171, 110] on span "Select year" at bounding box center [162, 110] width 25 height 13
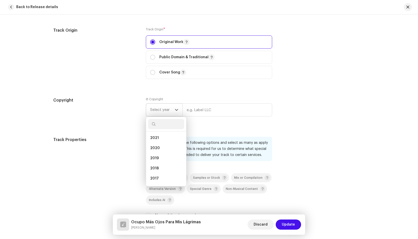
scroll to position [51, 0]
drag, startPoint x: 158, startPoint y: 157, endPoint x: 175, endPoint y: 148, distance: 19.0
click at [158, 157] on li "2019" at bounding box center [166, 159] width 36 height 10
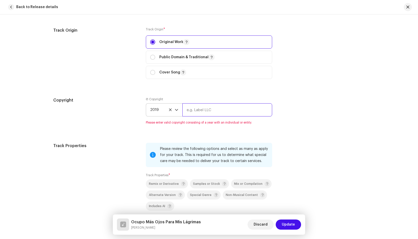
click at [205, 113] on input "text" at bounding box center [227, 109] width 90 height 13
type input "[PERSON_NAME] Media"
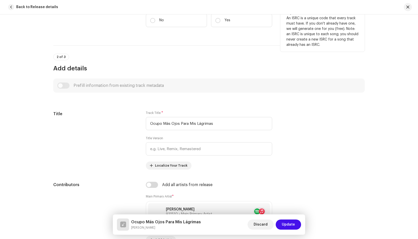
scroll to position [25, 0]
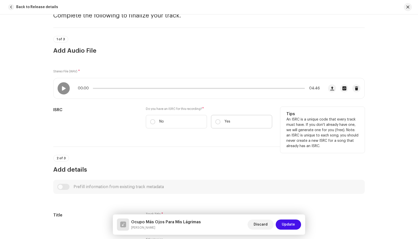
click at [237, 120] on label "Yes" at bounding box center [241, 121] width 61 height 13
click at [220, 120] on input "Yes" at bounding box center [217, 121] width 5 height 5
radio input "true"
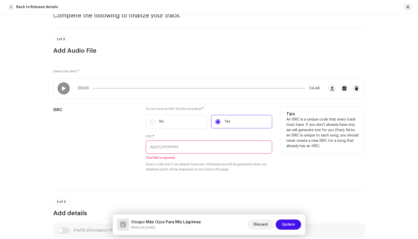
click at [181, 148] on input "text" at bounding box center [209, 147] width 126 height 13
paste input "QZES91987570"
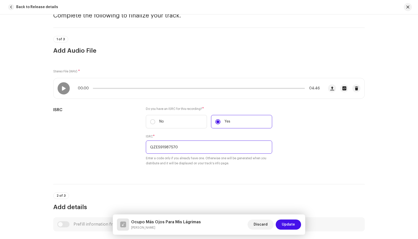
type input "QZES91987570"
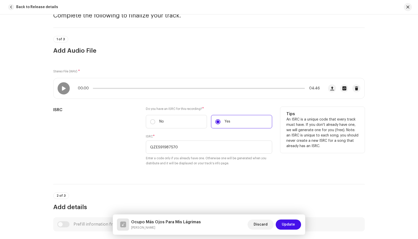
click at [287, 143] on p "An ISRC is a unique code that every track must have. If you don't already have …" at bounding box center [322, 133] width 72 height 32
drag, startPoint x: 204, startPoint y: 149, endPoint x: 189, endPoint y: 150, distance: 15.1
click at [135, 143] on div "ISRC Do you have an ISRC for this recording? * No Yes ISRC * QZES91987570 Enter…" at bounding box center [208, 139] width 311 height 65
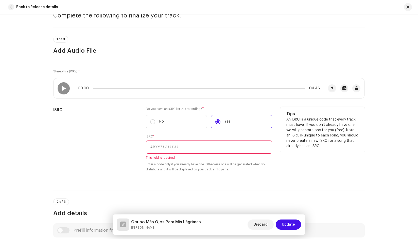
paste input "QZES91987570"
type input "QZES91987570"
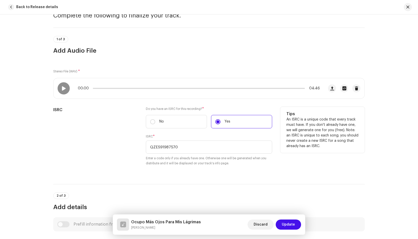
click at [124, 143] on div "ISRC" at bounding box center [95, 139] width 84 height 65
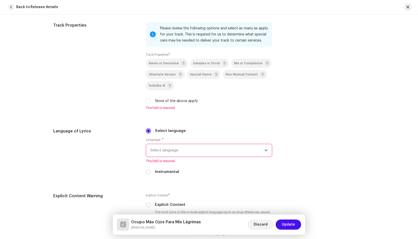
scroll to position [735, 0]
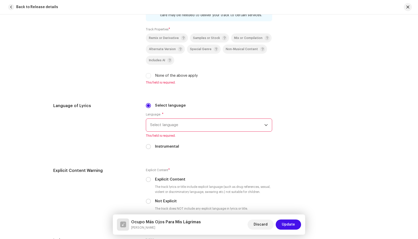
click at [170, 123] on span "Select language" at bounding box center [207, 125] width 114 height 13
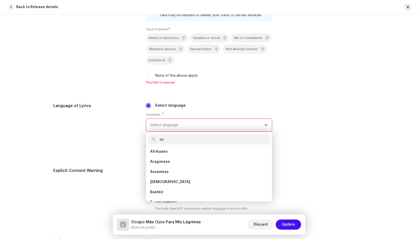
scroll to position [0, 0]
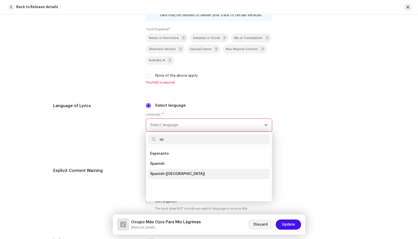
type input "sp"
click at [163, 175] on span "Spanish ([GEOGRAPHIC_DATA])" at bounding box center [177, 174] width 55 height 5
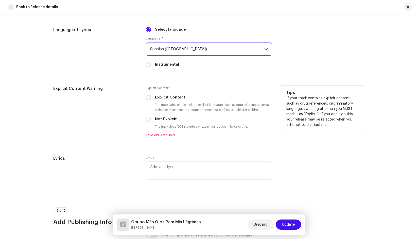
scroll to position [837, 0]
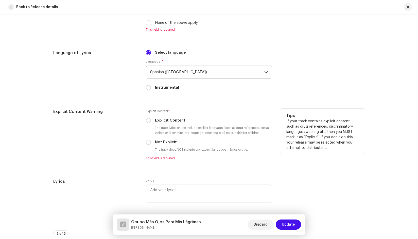
scroll to position [786, 0]
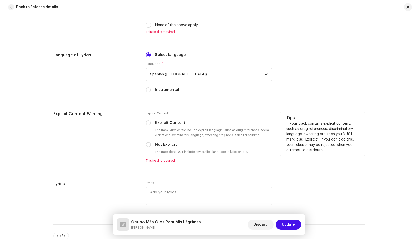
click at [146, 125] on div "Explicit Content" at bounding box center [209, 123] width 126 height 6
click at [148, 122] on input "Explicit Content" at bounding box center [148, 122] width 5 height 5
radio input "true"
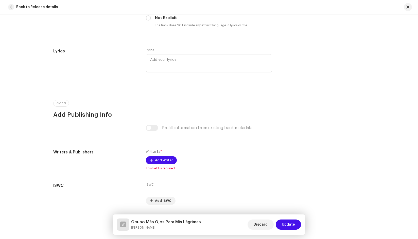
scroll to position [927, 0]
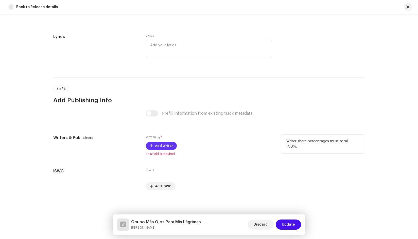
click at [155, 142] on span "Add Writer" at bounding box center [164, 146] width 18 height 10
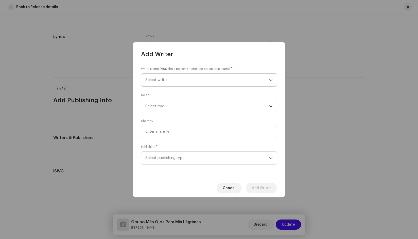
drag, startPoint x: 179, startPoint y: 80, endPoint x: 182, endPoint y: 80, distance: 3.4
click at [179, 80] on span "Select writer" at bounding box center [207, 80] width 124 height 13
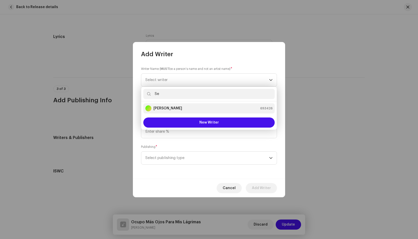
type input "Se"
click at [190, 108] on div "[PERSON_NAME] 693426" at bounding box center [208, 108] width 127 height 6
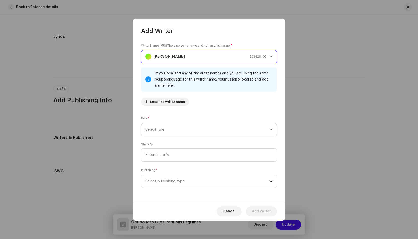
click at [200, 127] on span "Select role" at bounding box center [207, 129] width 124 height 13
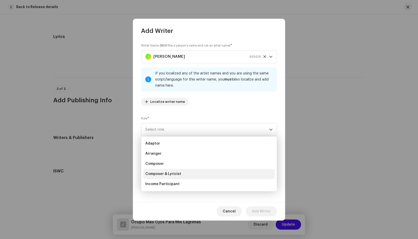
scroll to position [51, 0]
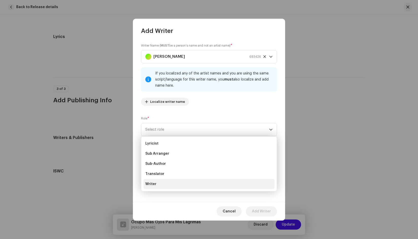
click at [161, 187] on li "Writer" at bounding box center [208, 184] width 131 height 10
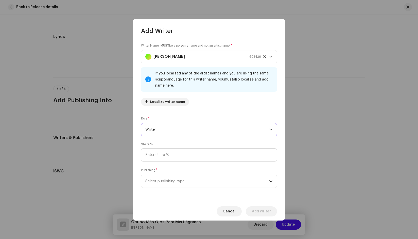
click at [182, 128] on span "Writer" at bounding box center [207, 129] width 124 height 13
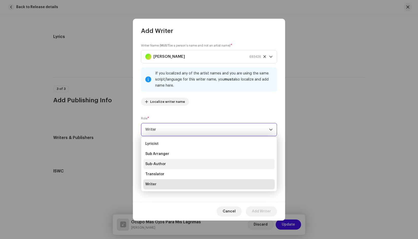
scroll to position [0, 0]
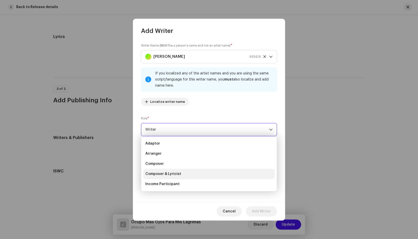
click at [172, 173] on span "Composer & Lyricist" at bounding box center [163, 174] width 36 height 5
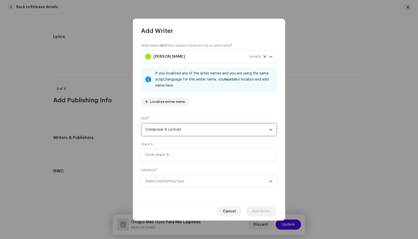
click at [229, 113] on div "Writer Name ( MUST be a person's name and not an artist name) * [PERSON_NAME] 6…" at bounding box center [209, 118] width 152 height 167
click at [190, 152] on input at bounding box center [209, 155] width 136 height 13
type input "100.00"
click at [216, 207] on div "Cancel Add Writer" at bounding box center [209, 211] width 152 height 19
click at [189, 186] on span "Select publishing type" at bounding box center [207, 181] width 124 height 13
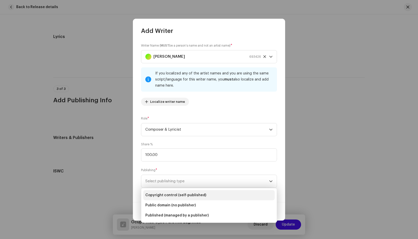
click at [203, 196] on li "Copyright control (self-published)" at bounding box center [208, 195] width 131 height 10
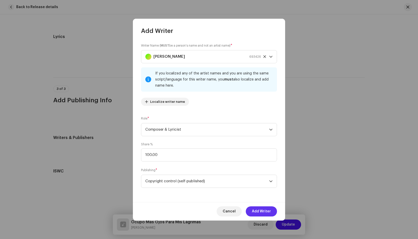
click at [263, 212] on span "Add Writer" at bounding box center [261, 212] width 19 height 10
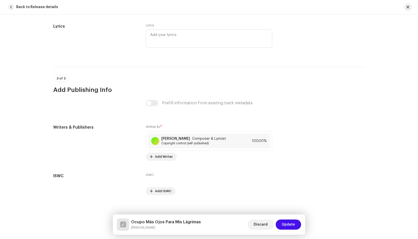
scroll to position [942, 0]
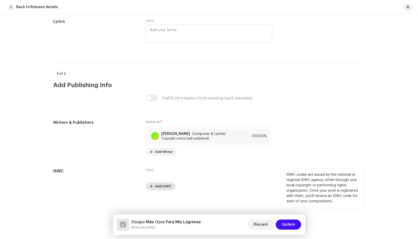
click at [168, 186] on span "Add ISWC" at bounding box center [163, 187] width 16 height 10
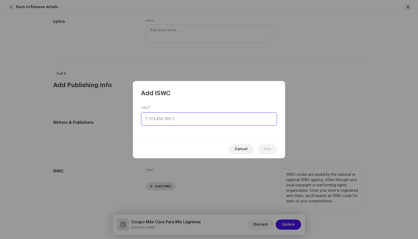
type input "_-___.___.___-_"
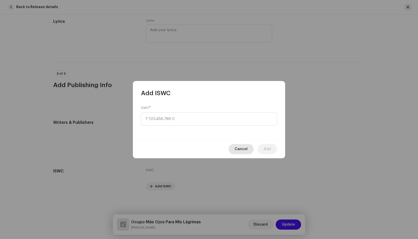
click at [244, 149] on span "Cancel" at bounding box center [241, 149] width 13 height 10
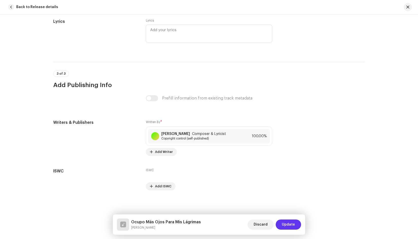
click at [292, 225] on span "Update" at bounding box center [288, 225] width 13 height 10
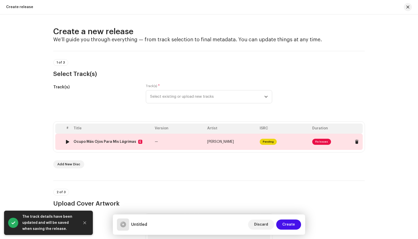
click at [266, 142] on span "Pending" at bounding box center [268, 142] width 17 height 6
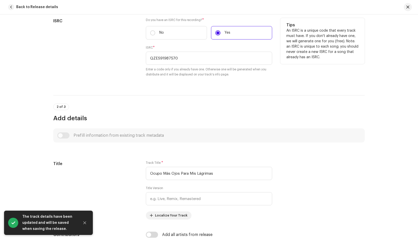
scroll to position [127, 0]
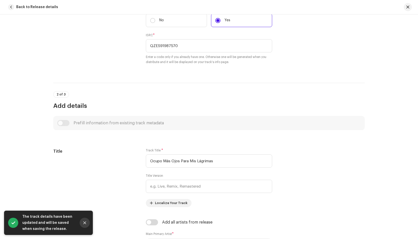
click at [85, 224] on icon "Close" at bounding box center [84, 223] width 3 height 3
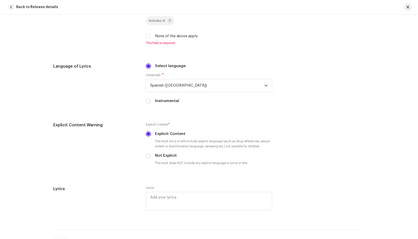
scroll to position [710, 0]
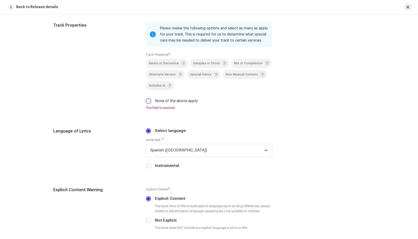
click at [147, 102] on input "None of the above apply" at bounding box center [148, 101] width 5 height 5
checkbox input "true"
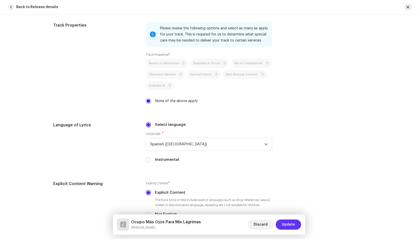
click at [287, 224] on span "Update" at bounding box center [288, 225] width 13 height 10
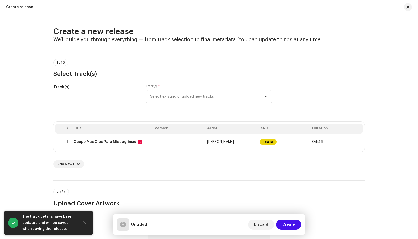
scroll to position [25, 0]
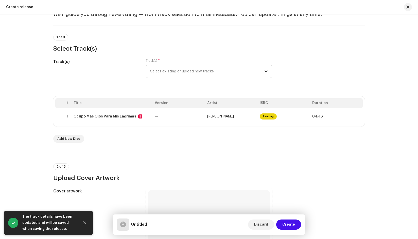
click at [197, 71] on span "Select existing or upload new tracks" at bounding box center [207, 71] width 114 height 13
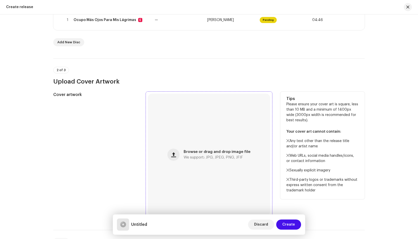
scroll to position [127, 0]
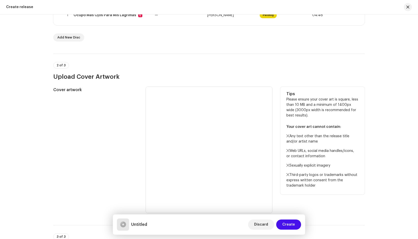
click at [70, 169] on div "Cover artwork" at bounding box center [95, 150] width 84 height 126
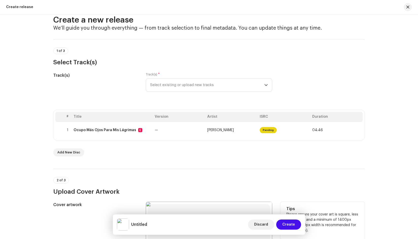
scroll to position [0, 0]
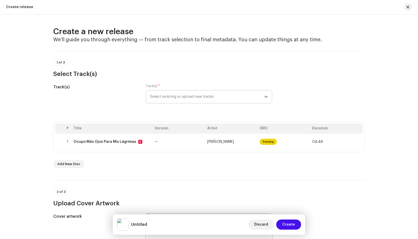
click at [195, 94] on span "Select existing or upload new tracks" at bounding box center [207, 97] width 114 height 13
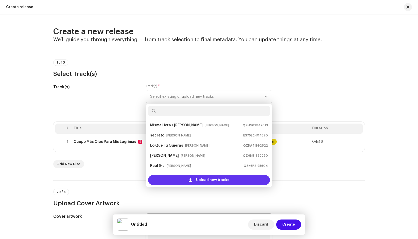
scroll to position [8, 0]
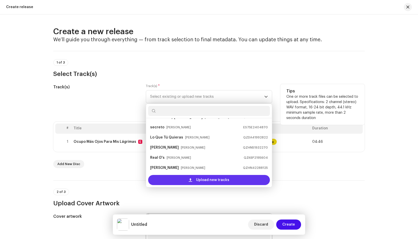
click at [189, 180] on span at bounding box center [190, 180] width 3 height 4
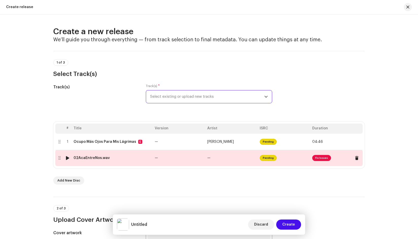
click at [321, 158] on span "Fix Issues" at bounding box center [321, 158] width 19 height 6
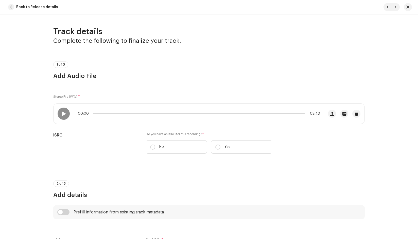
scroll to position [76, 0]
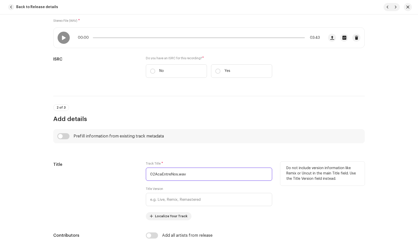
click at [153, 175] on input "02AcaEntreNos.wav" at bounding box center [209, 174] width 126 height 13
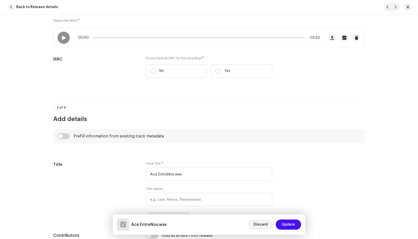
drag, startPoint x: 361, startPoint y: 111, endPoint x: 357, endPoint y: 111, distance: 3.3
click at [324, 111] on div "2 of 3 Add details" at bounding box center [208, 113] width 311 height 19
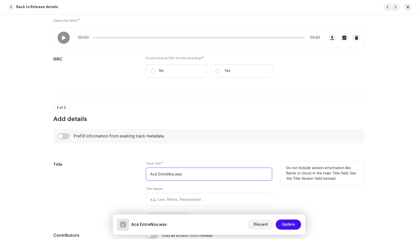
click at [166, 174] on input "Acá EntreNos.wav" at bounding box center [209, 174] width 126 height 13
click at [186, 174] on input "Acá Entre Nos.wav" at bounding box center [209, 174] width 126 height 13
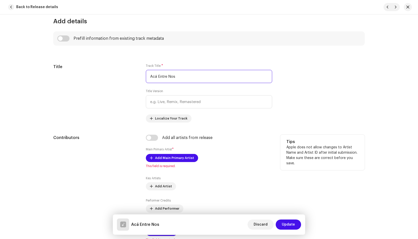
scroll to position [177, 0]
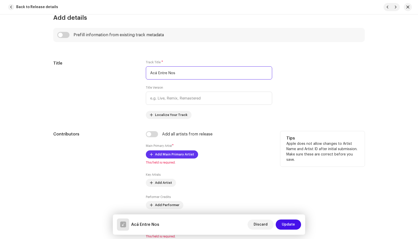
type input "Acá Entre Nos"
click at [179, 154] on span "Add Main Primary Artist" at bounding box center [174, 155] width 39 height 10
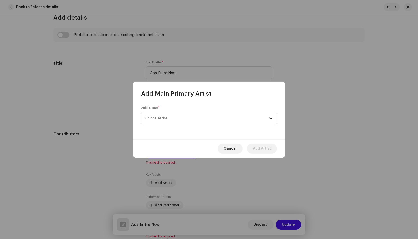
click at [195, 119] on span "Select Artist" at bounding box center [207, 118] width 124 height 13
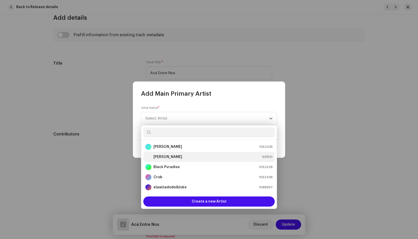
click at [167, 155] on div "[PERSON_NAME] 931510" at bounding box center [208, 157] width 127 height 6
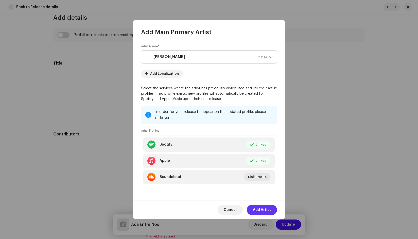
click at [259, 211] on span "Add Artist" at bounding box center [262, 210] width 18 height 10
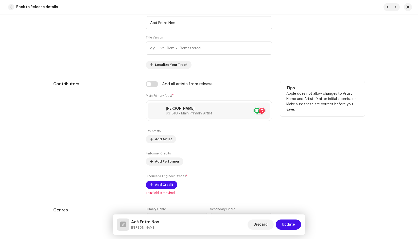
scroll to position [228, 0]
click at [162, 181] on span "Add Credit" at bounding box center [164, 184] width 18 height 10
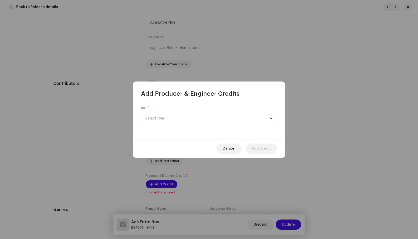
click at [175, 120] on span "Select role" at bounding box center [207, 118] width 124 height 13
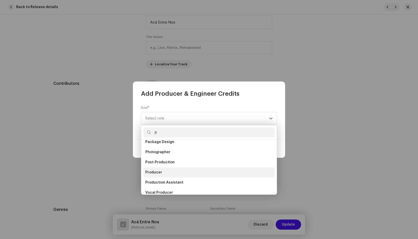
scroll to position [41, 0]
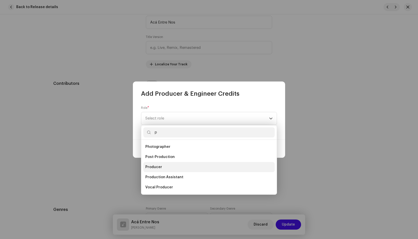
type input "p"
click at [159, 167] on span "Producer" at bounding box center [153, 167] width 17 height 5
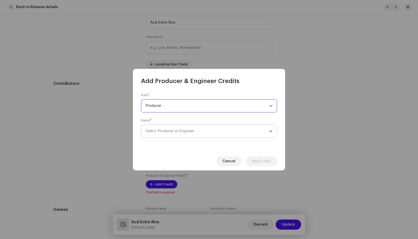
click at [213, 138] on p-select "Select Producer or Engineer" at bounding box center [209, 131] width 136 height 13
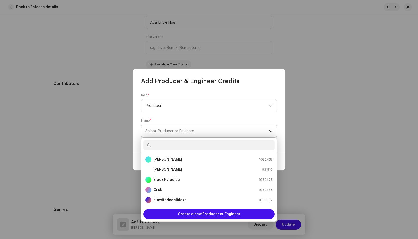
click at [207, 132] on span "Select Producer or Engineer" at bounding box center [207, 131] width 124 height 13
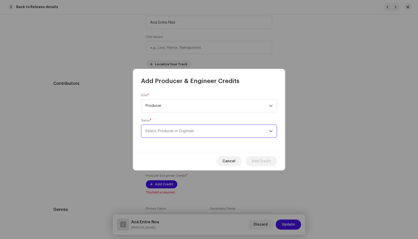
click at [194, 131] on span "Select Producer or Engineer" at bounding box center [169, 131] width 49 height 4
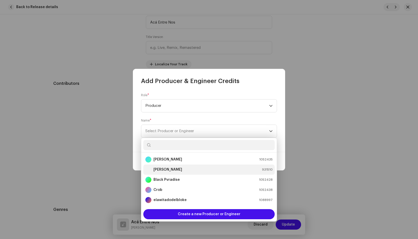
click at [169, 172] on div "[PERSON_NAME] 931510" at bounding box center [208, 170] width 127 height 6
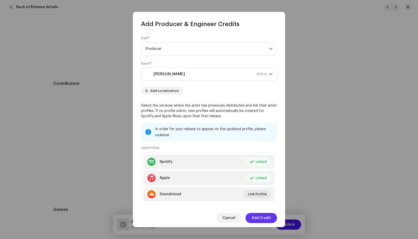
click at [265, 219] on span "Add Credit" at bounding box center [260, 218] width 19 height 10
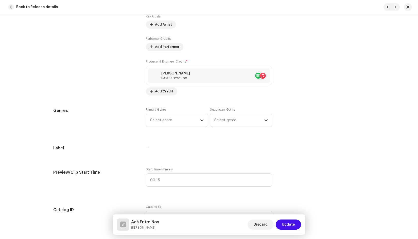
scroll to position [355, 0]
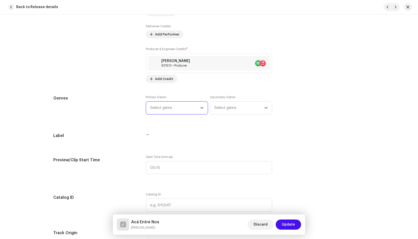
click at [174, 106] on span "Select genre" at bounding box center [175, 108] width 50 height 13
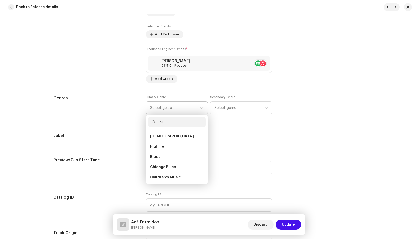
type input "h"
type input "r&"
click at [169, 177] on span "Contemporary R&B" at bounding box center [167, 177] width 34 height 5
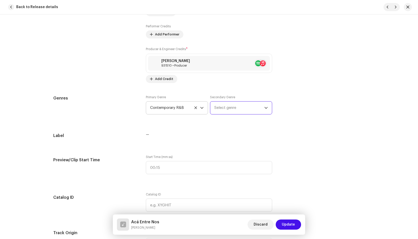
click at [232, 106] on span "Select genre" at bounding box center [239, 108] width 50 height 13
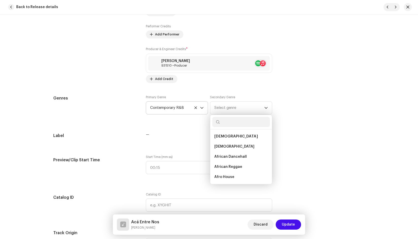
click at [313, 122] on div "Track details Complete the following to finalize your track. 1 of 3 Add Audio F…" at bounding box center [209, 208] width 328 height 1072
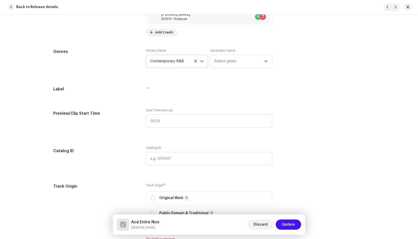
scroll to position [406, 0]
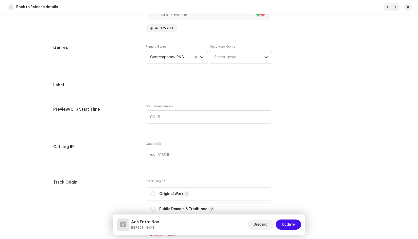
click at [239, 61] on span "Select genre" at bounding box center [239, 57] width 50 height 13
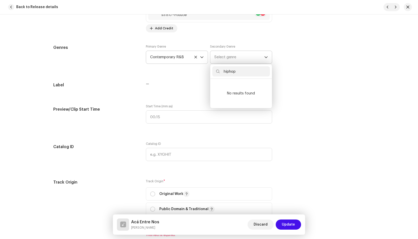
click at [229, 71] on input "hiphop" at bounding box center [241, 71] width 58 height 10
type input "hip hop"
click at [234, 83] on li "Hip Hop/Rap" at bounding box center [241, 86] width 58 height 10
click at [228, 96] on span "Hip Hop/Rap" at bounding box center [225, 96] width 22 height 5
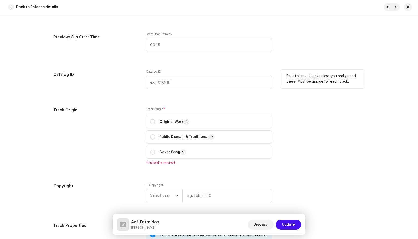
scroll to position [482, 0]
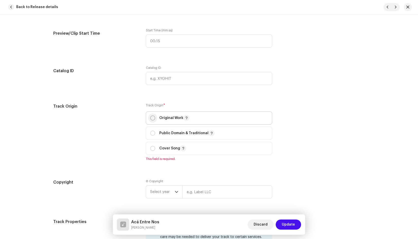
click at [153, 120] on input "radio" at bounding box center [152, 118] width 5 height 5
radio input "true"
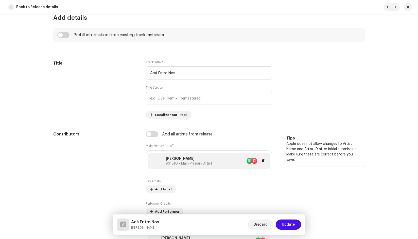
scroll to position [76, 0]
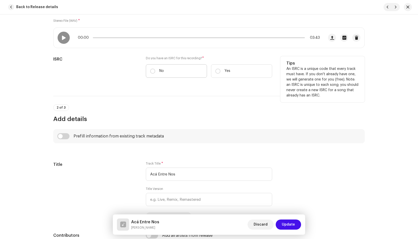
click at [155, 70] on label "No" at bounding box center [176, 70] width 61 height 13
click at [155, 70] on input "No" at bounding box center [152, 71] width 5 height 5
radio input "true"
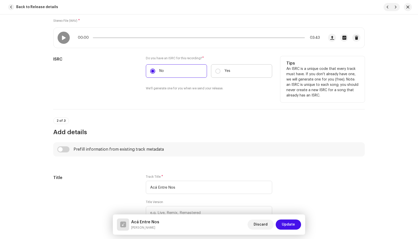
click at [236, 74] on label "Yes" at bounding box center [241, 70] width 61 height 13
click at [220, 74] on input "Yes" at bounding box center [217, 71] width 5 height 5
radio input "true"
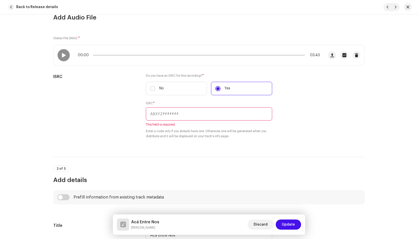
scroll to position [51, 0]
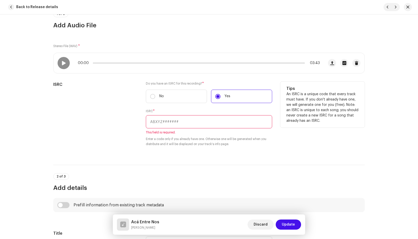
drag, startPoint x: 295, startPoint y: 111, endPoint x: 243, endPoint y: 104, distance: 52.4
click at [295, 111] on p "An ISRC is a unique code that every track must have. If you don't already have …" at bounding box center [322, 108] width 72 height 32
paste input "QZES91987571"
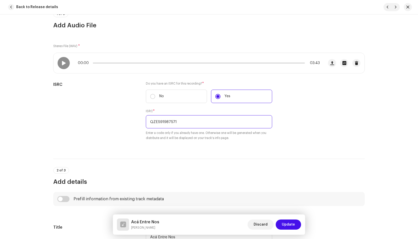
type input "QZES91987571"
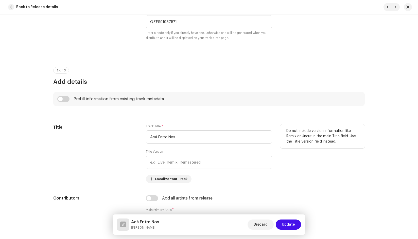
scroll to position [152, 0]
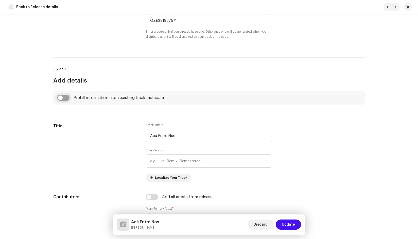
click at [58, 97] on input "checkbox" at bounding box center [63, 98] width 12 height 6
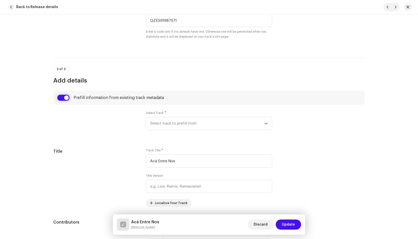
click at [59, 98] on input "checkbox" at bounding box center [63, 98] width 12 height 6
checkbox input "false"
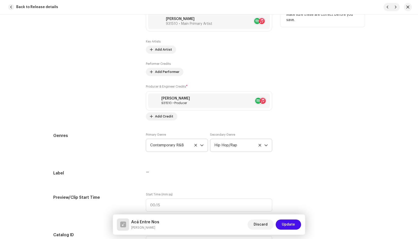
scroll to position [304, 0]
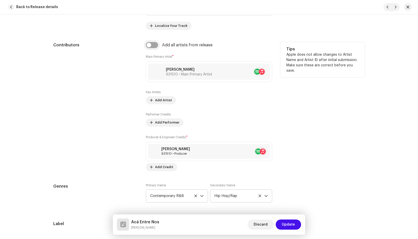
click at [150, 46] on input "checkbox" at bounding box center [152, 45] width 12 height 6
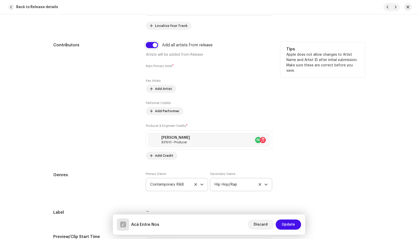
click at [151, 44] on input "checkbox" at bounding box center [152, 45] width 12 height 6
checkbox input "false"
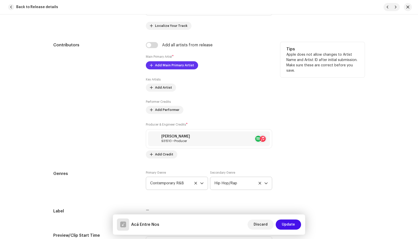
click at [172, 69] on span "Add Main Primary Artist" at bounding box center [174, 65] width 39 height 10
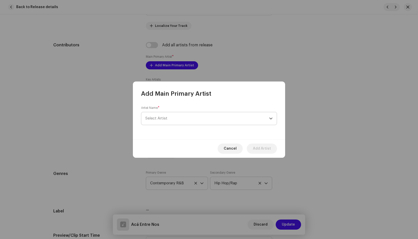
click at [177, 116] on span "Select Artist" at bounding box center [207, 118] width 124 height 13
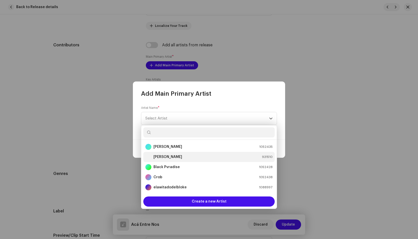
click at [165, 157] on strong "[PERSON_NAME]" at bounding box center [167, 157] width 29 height 5
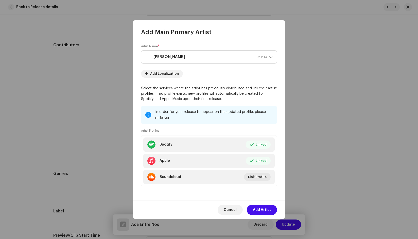
click at [263, 204] on div "Cancel Add Artist" at bounding box center [209, 210] width 152 height 19
click at [262, 208] on span "Add Artist" at bounding box center [262, 210] width 18 height 10
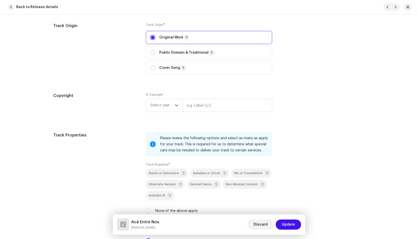
scroll to position [608, 0]
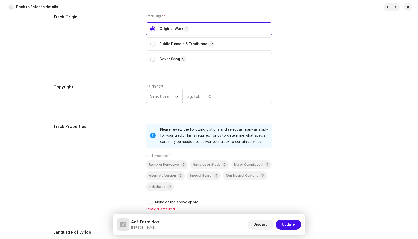
click at [173, 96] on span "Select year" at bounding box center [162, 97] width 25 height 13
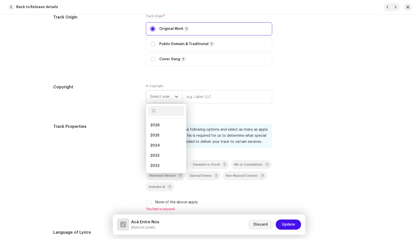
scroll to position [51, 0]
click at [157, 143] on span "2019" at bounding box center [154, 145] width 9 height 5
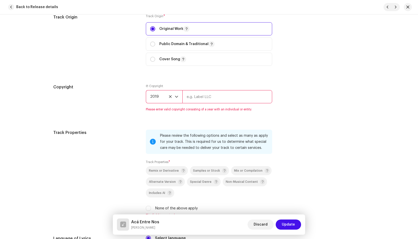
click at [213, 93] on input "text" at bounding box center [227, 96] width 90 height 13
type input "[PERSON_NAME] Media"
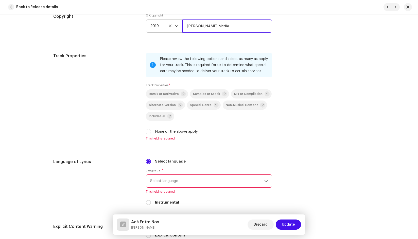
scroll to position [710, 0]
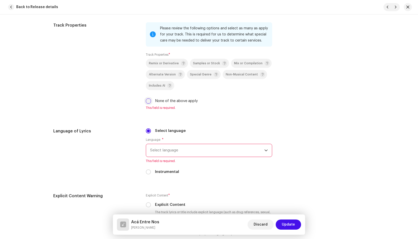
click at [148, 103] on input "None of the above apply" at bounding box center [148, 101] width 5 height 5
checkbox input "true"
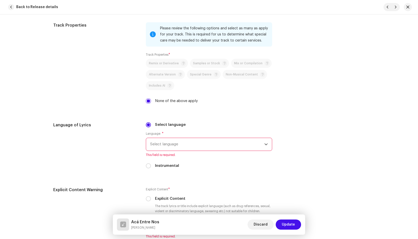
click at [178, 145] on span "Select language" at bounding box center [207, 144] width 114 height 13
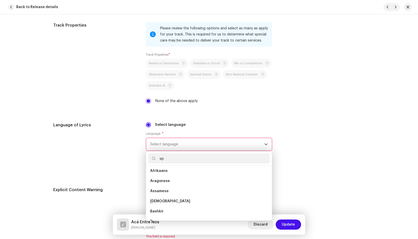
scroll to position [0, 0]
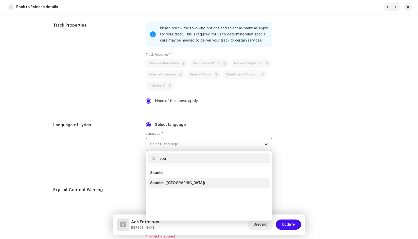
type input "spa"
click at [173, 184] on span "Spanish ([GEOGRAPHIC_DATA])" at bounding box center [177, 183] width 55 height 5
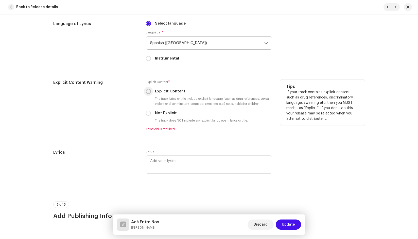
click at [148, 91] on input "Explicit Content" at bounding box center [148, 91] width 5 height 5
radio input "true"
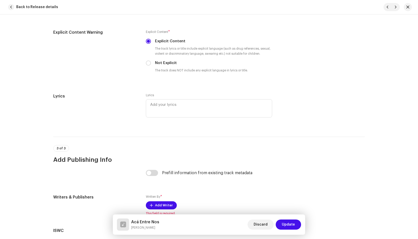
scroll to position [862, 0]
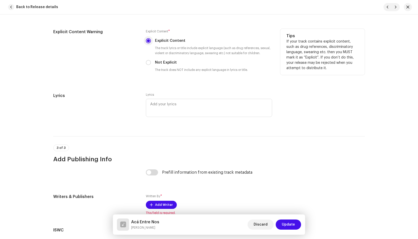
click at [148, 41] on input "Explicit Content" at bounding box center [148, 40] width 5 height 5
click at [149, 63] on input "Not Explicit" at bounding box center [148, 62] width 5 height 5
radio input "true"
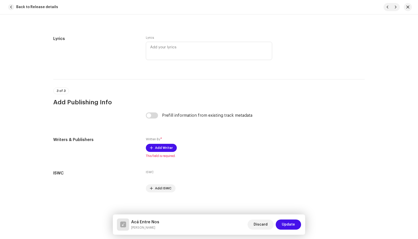
scroll to position [921, 0]
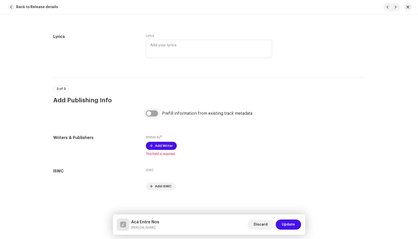
click at [150, 113] on input "checkbox" at bounding box center [152, 114] width 12 height 6
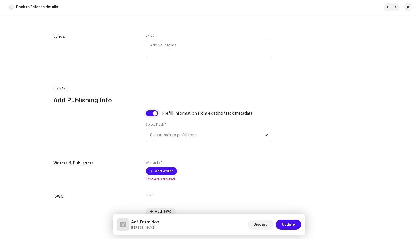
click at [150, 113] on input "checkbox" at bounding box center [152, 114] width 12 height 6
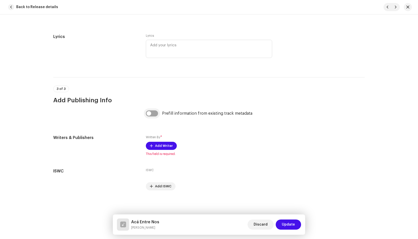
click at [151, 114] on input "checkbox" at bounding box center [152, 114] width 12 height 6
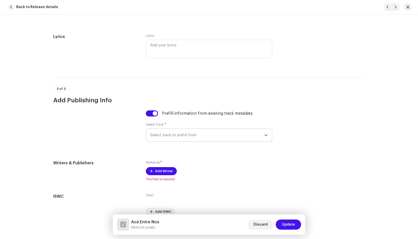
click at [198, 135] on span "Select track to prefill from" at bounding box center [207, 135] width 114 height 13
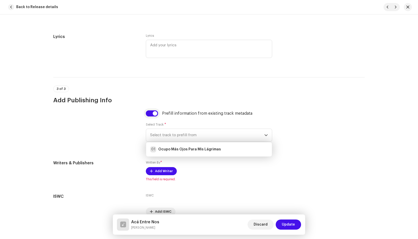
click at [151, 113] on input "checkbox" at bounding box center [152, 114] width 12 height 6
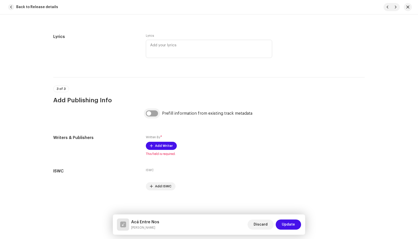
click at [156, 116] on input "checkbox" at bounding box center [152, 114] width 12 height 6
checkbox input "true"
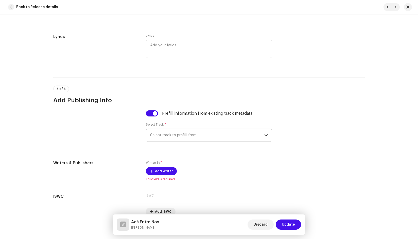
click at [186, 130] on span "Select track to prefill from" at bounding box center [207, 135] width 114 height 13
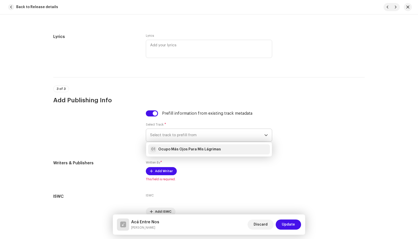
click at [182, 148] on strong "Ocupo Más Ojos Para Mis Lágrimas" at bounding box center [189, 149] width 63 height 5
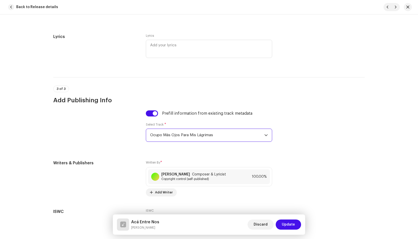
scroll to position [962, 0]
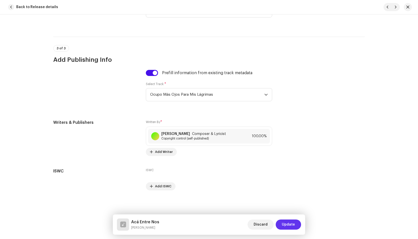
click at [285, 224] on span "Update" at bounding box center [288, 225] width 13 height 10
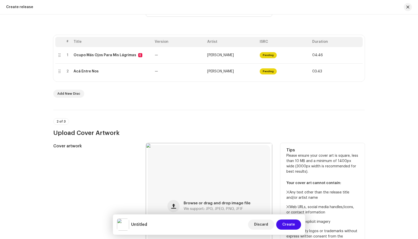
scroll to position [51, 0]
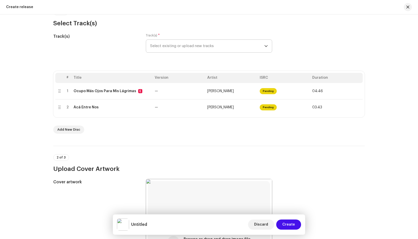
click at [203, 47] on span "Select existing or upload new tracks" at bounding box center [207, 46] width 114 height 13
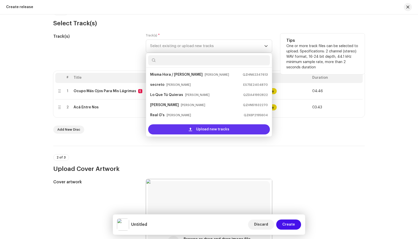
click at [185, 129] on div "Upload new tracks" at bounding box center [209, 129] width 122 height 10
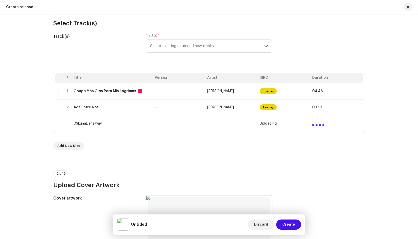
click at [324, 35] on div "Track(s) Track(s) * Select existing or upload new tracks" at bounding box center [208, 45] width 311 height 25
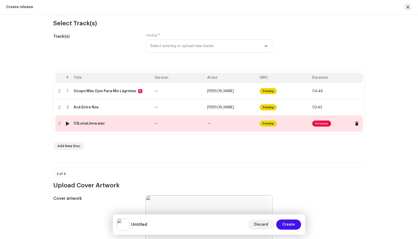
click at [321, 123] on span "Fix Issues" at bounding box center [321, 124] width 19 height 6
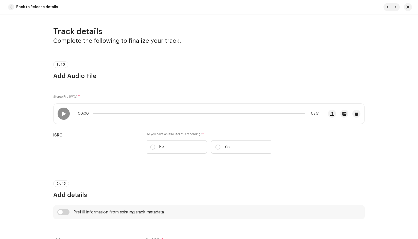
scroll to position [25, 0]
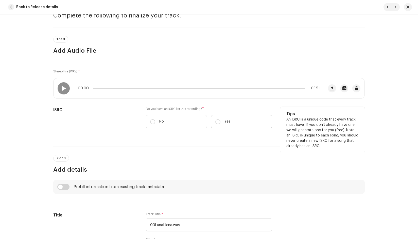
click at [246, 122] on label "Yes" at bounding box center [241, 121] width 61 height 13
click at [220, 122] on input "Yes" at bounding box center [217, 121] width 5 height 5
radio input "true"
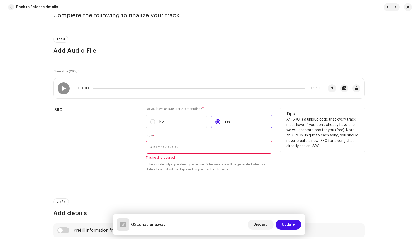
click at [297, 136] on p "An ISRC is a unique code that every track must have. If you don't already have …" at bounding box center [322, 133] width 72 height 32
click at [177, 148] on input "text" at bounding box center [209, 147] width 126 height 13
paste input "QZES91987572"
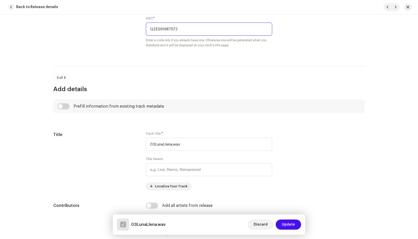
scroll to position [152, 0]
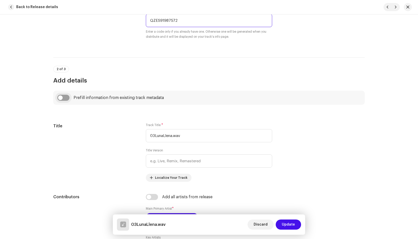
type input "QZES91987572"
click at [61, 97] on input "checkbox" at bounding box center [63, 98] width 12 height 6
checkbox input "true"
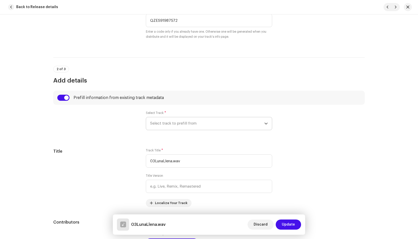
click at [184, 122] on span "Select track to prefill from" at bounding box center [207, 123] width 114 height 13
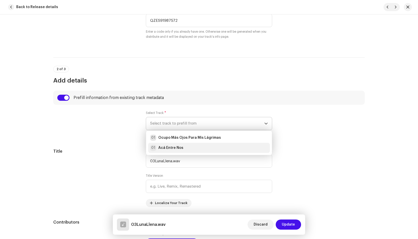
click at [177, 147] on strong "Acá Entre Nos" at bounding box center [170, 148] width 25 height 5
type input "Acá Entre Nos"
radio input "true"
type input "[PERSON_NAME] Media"
checkbox input "true"
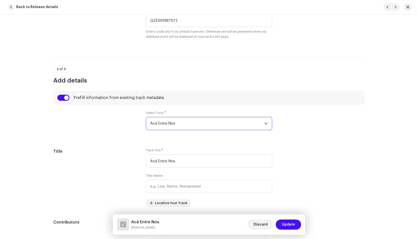
click at [183, 124] on span "Acá Entre Nos" at bounding box center [207, 123] width 114 height 13
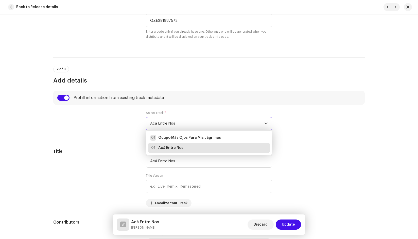
click at [94, 132] on div at bounding box center [95, 123] width 84 height 25
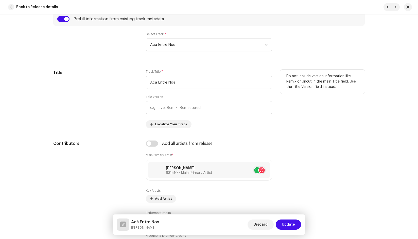
scroll to position [228, 0]
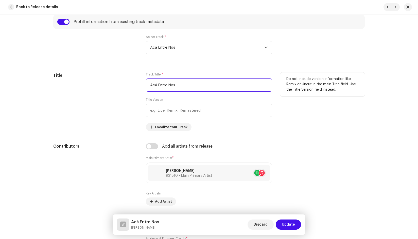
drag, startPoint x: 184, startPoint y: 83, endPoint x: 127, endPoint y: 80, distance: 57.4
click at [127, 80] on div "Title Track Title * Acá Entre Nos Title Version Localize Your Track Do not incl…" at bounding box center [208, 102] width 311 height 59
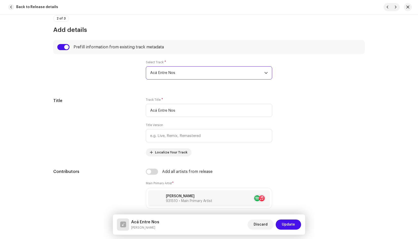
click at [170, 73] on span "Acá Entre Nos" at bounding box center [207, 73] width 114 height 13
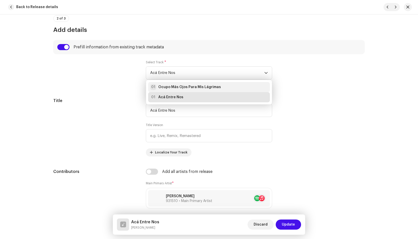
click at [174, 86] on strong "Ocupo Más Ojos Para Mis Lágrimas" at bounding box center [189, 87] width 63 height 5
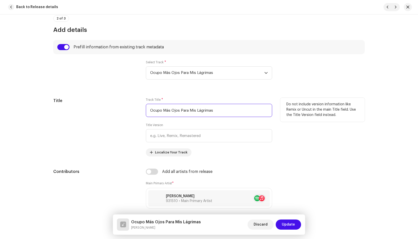
drag, startPoint x: 164, startPoint y: 110, endPoint x: 123, endPoint y: 104, distance: 41.7
click at [123, 104] on div "Title Track Title * Ocupo Más Ojos Para Mis Lágrimas Title Version Localize You…" at bounding box center [208, 127] width 311 height 59
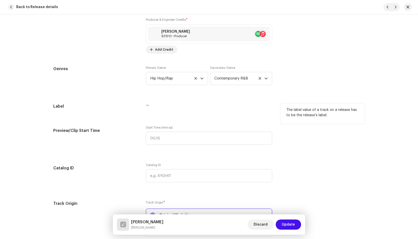
scroll to position [456, 0]
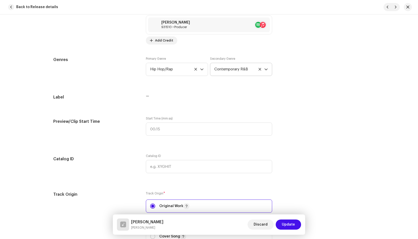
type input "[PERSON_NAME]"
click at [258, 69] on icon at bounding box center [259, 69] width 3 height 3
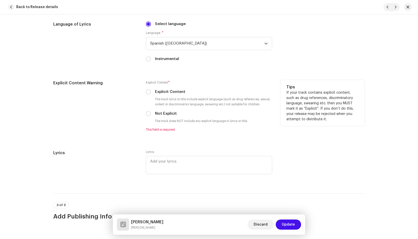
scroll to position [837, 0]
click at [160, 91] on label "Explicit Content" at bounding box center [170, 92] width 30 height 6
click at [151, 91] on input "Explicit Content" at bounding box center [148, 91] width 5 height 5
radio input "true"
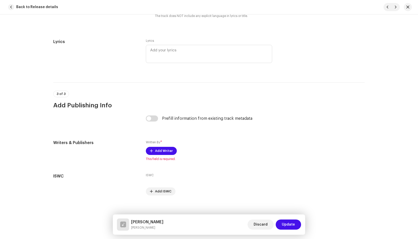
scroll to position [946, 0]
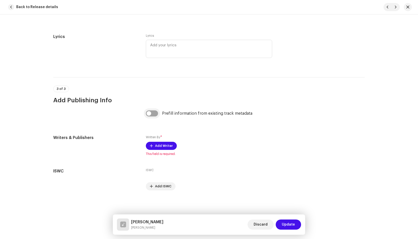
click at [152, 115] on input "checkbox" at bounding box center [152, 114] width 12 height 6
checkbox input "true"
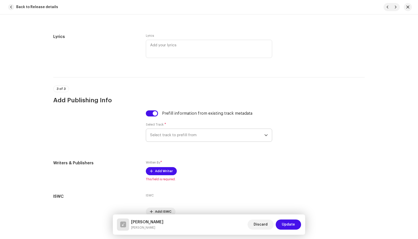
click at [177, 133] on span "Select track to prefill from" at bounding box center [207, 135] width 114 height 13
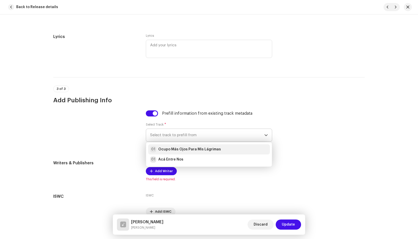
click at [180, 148] on strong "Ocupo Más Ojos Para Mis Lágrimas" at bounding box center [189, 149] width 63 height 5
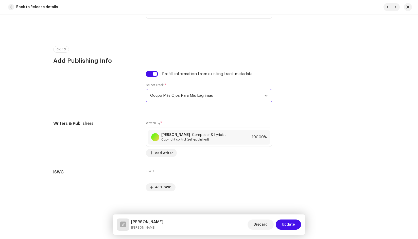
scroll to position [987, 0]
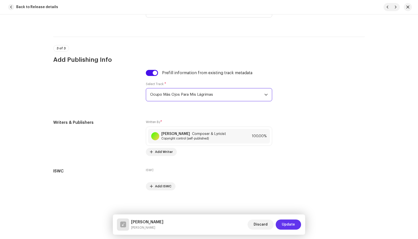
click at [289, 223] on span "Update" at bounding box center [288, 225] width 13 height 10
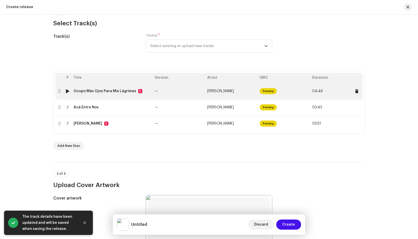
click at [84, 91] on div "Ocupo Más Ojos Para Mis Lágrimas" at bounding box center [105, 91] width 63 height 4
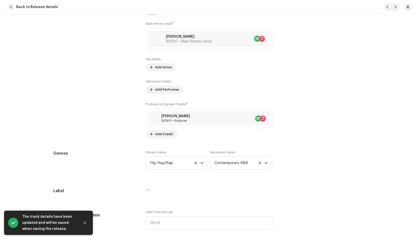
scroll to position [355, 0]
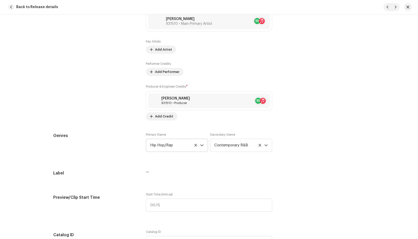
click at [195, 145] on icon at bounding box center [195, 145] width 3 height 3
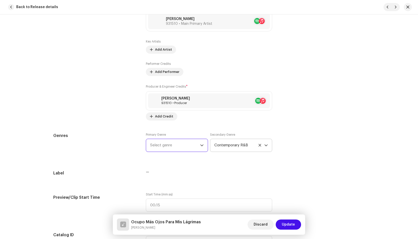
click at [259, 146] on icon at bounding box center [259, 145] width 3 height 3
click at [173, 144] on span "Select genre" at bounding box center [175, 145] width 50 height 13
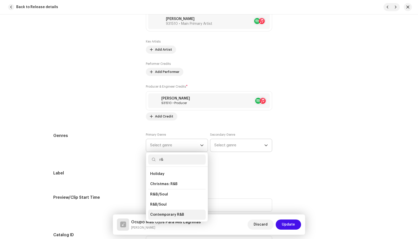
type input "r&"
click at [168, 214] on span "Contemporary R&B" at bounding box center [167, 214] width 34 height 5
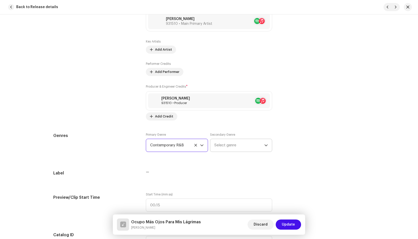
click at [229, 141] on span "Select genre" at bounding box center [239, 145] width 50 height 13
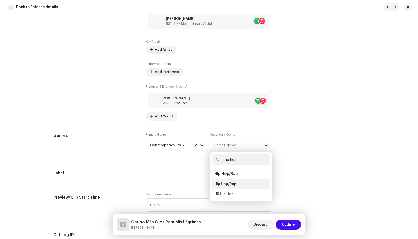
type input "hip hop"
click at [230, 184] on span "Hip Hop/Rap" at bounding box center [225, 184] width 22 height 5
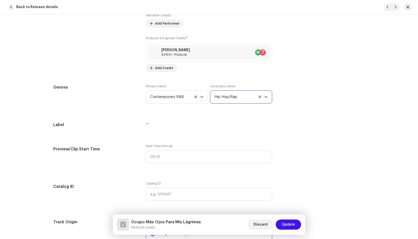
scroll to position [406, 0]
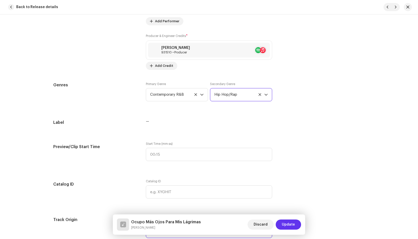
click at [289, 224] on span "Update" at bounding box center [288, 225] width 13 height 10
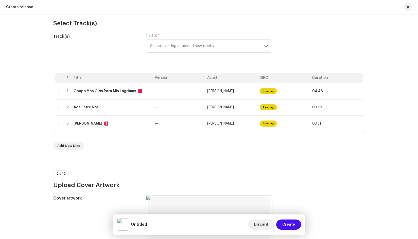
click at [68, 147] on span "Add New Disc" at bounding box center [68, 146] width 23 height 10
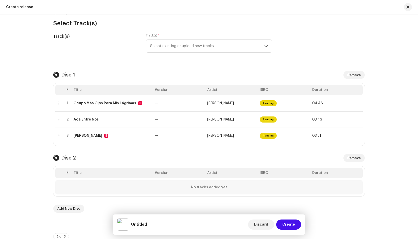
click at [324, 157] on span "Remove" at bounding box center [353, 158] width 13 height 10
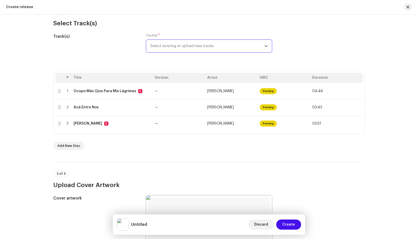
click at [208, 42] on span "Select existing or upload new tracks" at bounding box center [207, 46] width 114 height 13
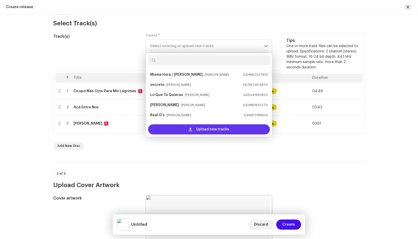
click at [176, 129] on div "Upload new tracks" at bounding box center [209, 129] width 122 height 10
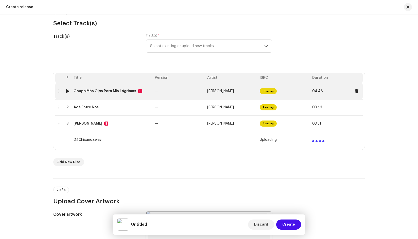
click at [247, 88] on td "[PERSON_NAME]" at bounding box center [231, 91] width 52 height 16
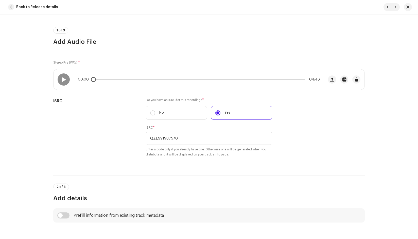
scroll to position [25, 0]
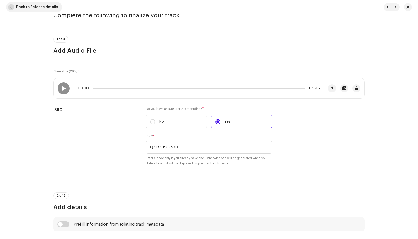
click at [11, 6] on span "button" at bounding box center [11, 7] width 6 height 6
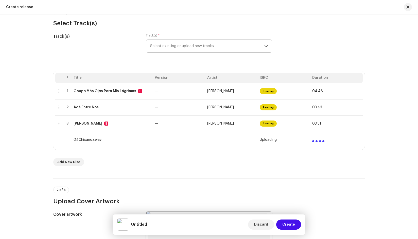
click at [182, 47] on span "Select existing or upload new tracks" at bounding box center [207, 46] width 114 height 13
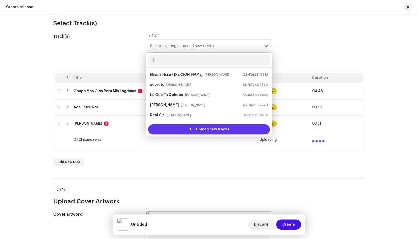
scroll to position [8, 0]
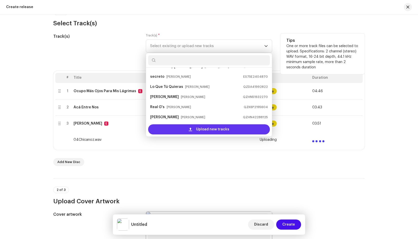
click at [178, 131] on div "Upload new tracks" at bounding box center [209, 129] width 122 height 10
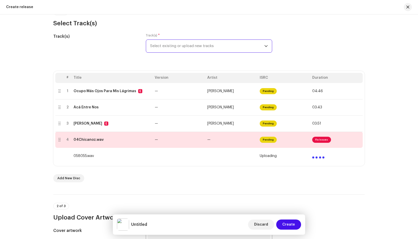
click at [210, 45] on span "Select existing or upload new tracks" at bounding box center [207, 46] width 114 height 13
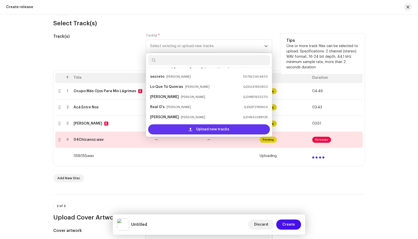
click at [200, 131] on span "Upload new tracks" at bounding box center [212, 129] width 33 height 10
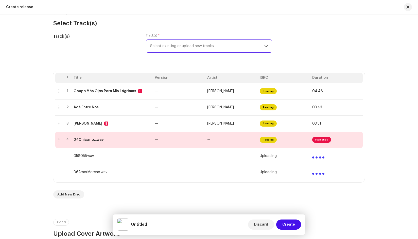
click at [262, 44] on span "Select existing or upload new tracks" at bounding box center [207, 46] width 114 height 13
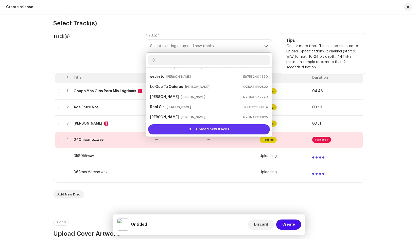
click at [187, 130] on div "Upload new tracks" at bounding box center [209, 129] width 122 height 10
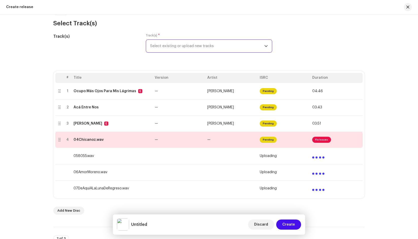
click at [202, 44] on span "Select existing or upload new tracks" at bounding box center [207, 46] width 114 height 13
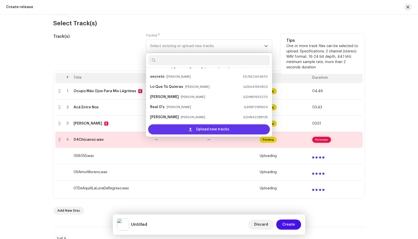
click at [188, 126] on div "Upload new tracks" at bounding box center [209, 129] width 122 height 10
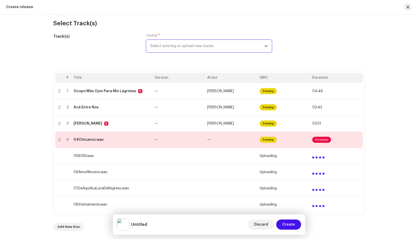
click at [228, 49] on span "Select existing or upload new tracks" at bounding box center [207, 46] width 114 height 13
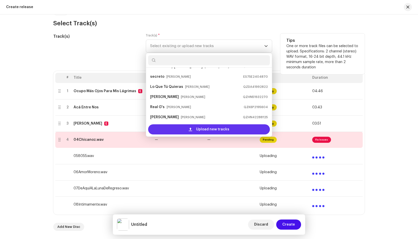
click at [191, 129] on span at bounding box center [190, 130] width 3 height 4
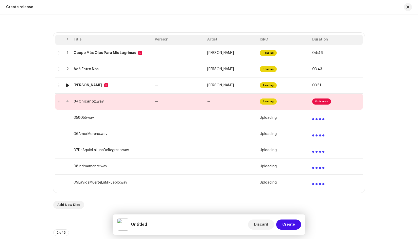
scroll to position [101, 0]
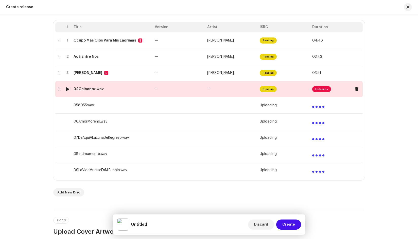
click at [93, 90] on div "04Chicanoz.wav" at bounding box center [89, 89] width 30 height 4
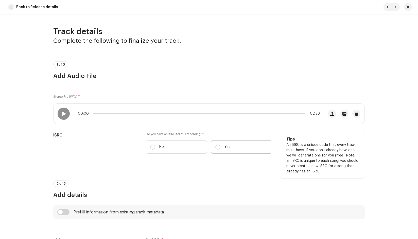
click at [235, 145] on label "Yes" at bounding box center [241, 146] width 61 height 13
click at [220, 145] on input "Yes" at bounding box center [217, 147] width 5 height 5
radio input "true"
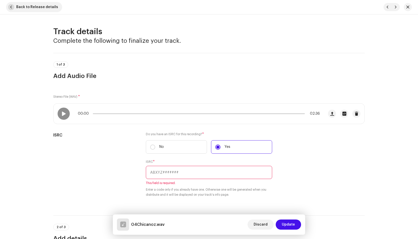
click at [23, 4] on span "Back to Release details" at bounding box center [37, 7] width 42 height 10
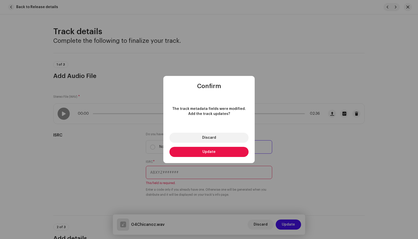
click at [217, 151] on button "Update" at bounding box center [208, 152] width 79 height 10
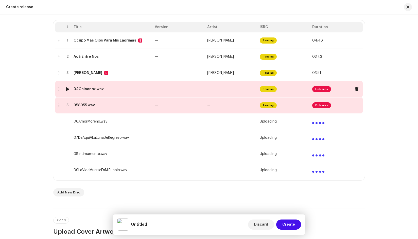
click at [93, 88] on div "04Chicanoz.wav" at bounding box center [89, 89] width 30 height 4
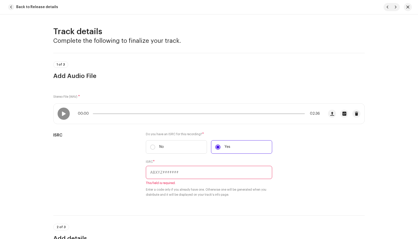
drag, startPoint x: 219, startPoint y: 41, endPoint x: 206, endPoint y: 43, distance: 13.2
click at [219, 41] on h3 "Complete the following to finalize your track." at bounding box center [208, 41] width 311 height 8
click at [32, 8] on span "Back to Release details" at bounding box center [37, 7] width 42 height 10
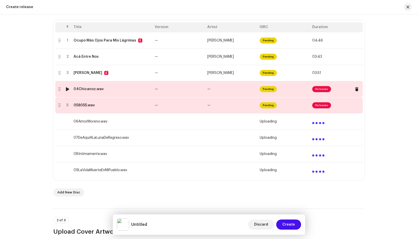
click at [86, 88] on div "04Chicanoz.wav" at bounding box center [89, 89] width 30 height 4
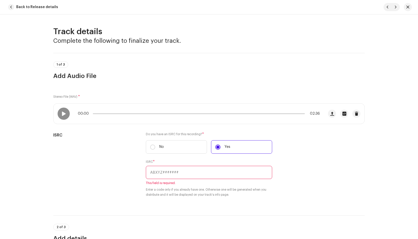
click at [233, 79] on h3 "Add Audio File" at bounding box center [208, 76] width 311 height 8
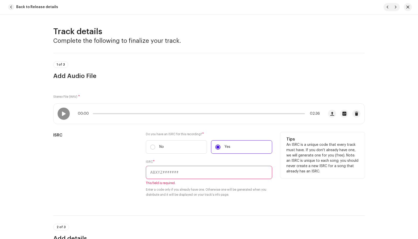
click at [195, 170] on input "text" at bounding box center [209, 172] width 126 height 13
paste input "QZES91987573"
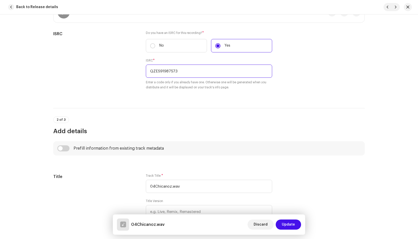
scroll to position [152, 0]
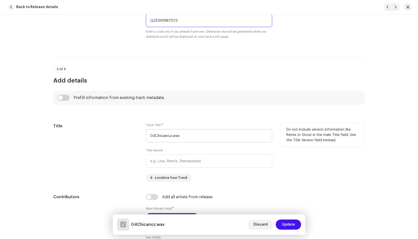
type input "QZES91987573"
drag, startPoint x: 152, startPoint y: 135, endPoint x: 140, endPoint y: 135, distance: 12.4
click at [140, 135] on div "Title Track Title * 04Chicanoz.wav Title Version Localize Your Track Do not inc…" at bounding box center [208, 152] width 311 height 59
drag, startPoint x: 153, startPoint y: 134, endPoint x: 137, endPoint y: 135, distance: 16.0
click at [137, 135] on div "Title Track Title * 04Chicanoz.wav Title Version Localize Your Track Do not inc…" at bounding box center [208, 152] width 311 height 59
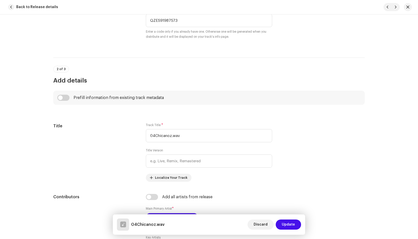
click at [119, 101] on div "Prefill information from existing track metadata" at bounding box center [208, 98] width 311 height 14
click at [60, 95] on input "checkbox" at bounding box center [63, 98] width 12 height 6
checkbox input "true"
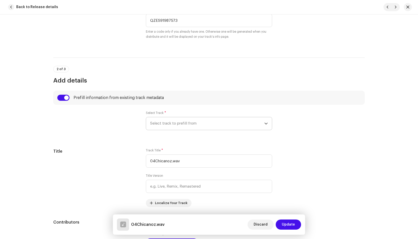
click at [172, 122] on span "Select track to prefill from" at bounding box center [207, 123] width 114 height 13
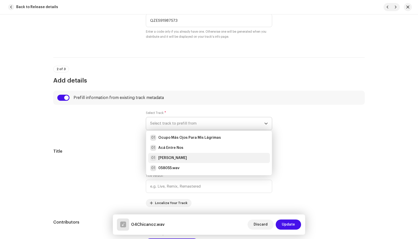
click at [172, 159] on strong "[PERSON_NAME]" at bounding box center [172, 158] width 29 height 5
type input "[PERSON_NAME]"
radio input "true"
type input "[PERSON_NAME] Media"
checkbox input "true"
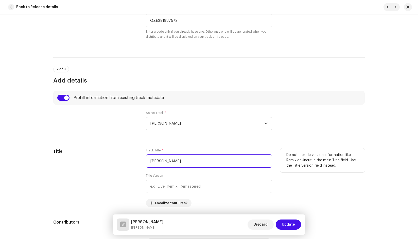
drag, startPoint x: 157, startPoint y: 162, endPoint x: 126, endPoint y: 162, distance: 31.4
click at [126, 162] on div "Title Track Title * [PERSON_NAME] Title Version Localize Your Track Do not incl…" at bounding box center [208, 178] width 311 height 59
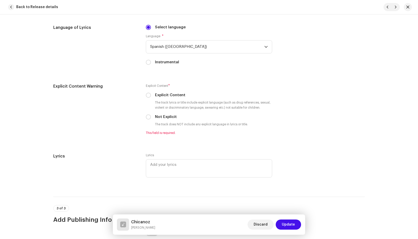
scroll to position [837, 0]
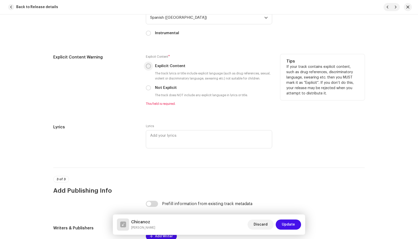
type input "Chicanoz"
click at [148, 68] on input "Explicit Content" at bounding box center [148, 66] width 5 height 5
radio input "true"
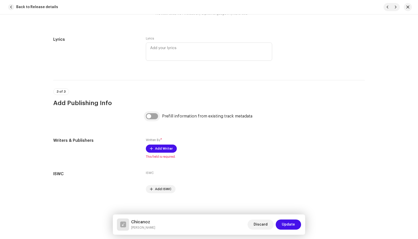
scroll to position [946, 0]
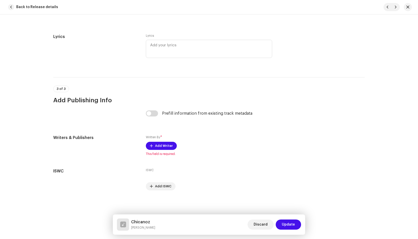
click at [148, 112] on input "checkbox" at bounding box center [152, 114] width 12 height 6
checkbox input "true"
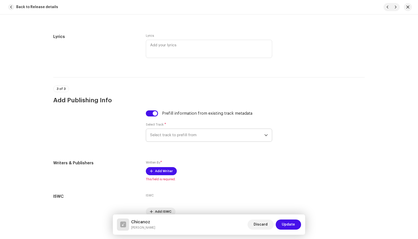
click at [171, 141] on span "Select track to prefill from" at bounding box center [207, 135] width 114 height 13
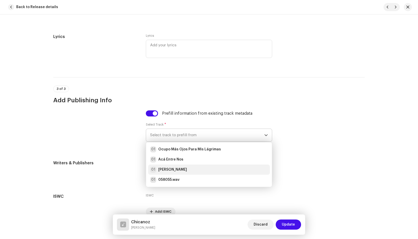
click at [177, 169] on div "01 [PERSON_NAME]" at bounding box center [209, 170] width 118 height 6
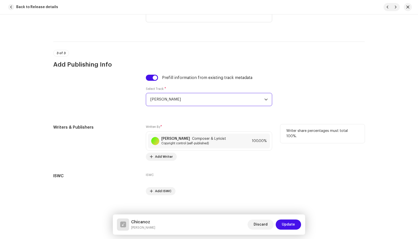
scroll to position [987, 0]
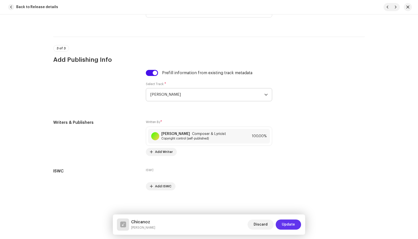
click at [289, 226] on span "Update" at bounding box center [288, 225] width 13 height 10
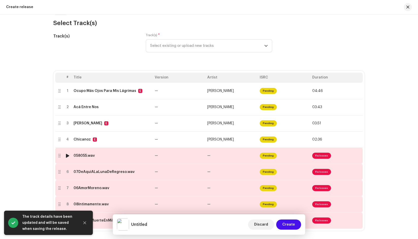
scroll to position [51, 0]
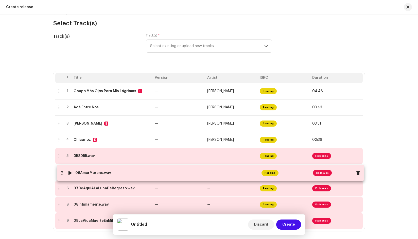
drag, startPoint x: 57, startPoint y: 191, endPoint x: 59, endPoint y: 174, distance: 16.9
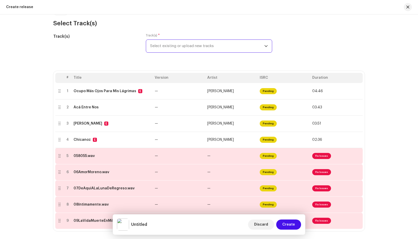
click at [186, 47] on span "Select existing or upload new tracks" at bounding box center [207, 46] width 114 height 13
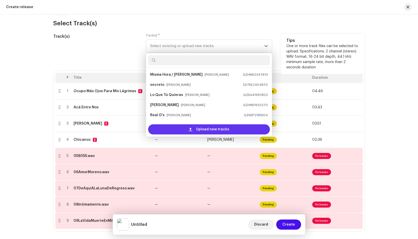
click at [187, 129] on div "Upload new tracks" at bounding box center [209, 129] width 122 height 10
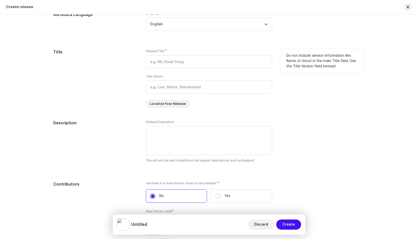
scroll to position [583, 0]
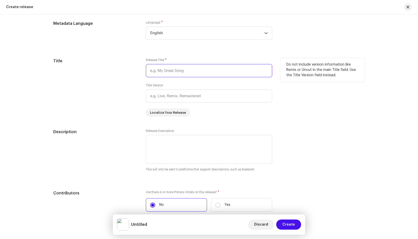
click at [195, 73] on input "text" at bounding box center [209, 70] width 126 height 13
drag, startPoint x: 195, startPoint y: 73, endPoint x: 201, endPoint y: 74, distance: 6.7
click at [201, 74] on input "Q.E.P" at bounding box center [209, 70] width 126 height 13
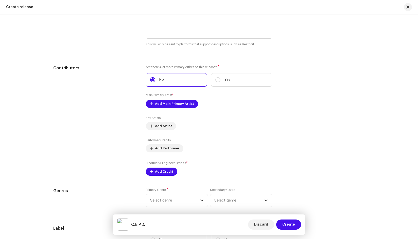
scroll to position [710, 0]
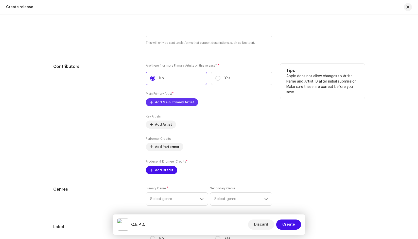
type input "Q.E.P.D."
click at [176, 101] on span "Add Main Primary Artist" at bounding box center [174, 102] width 39 height 10
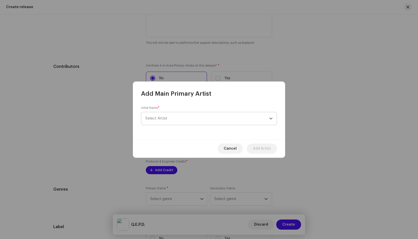
click at [179, 118] on span "Select Artist" at bounding box center [207, 118] width 124 height 13
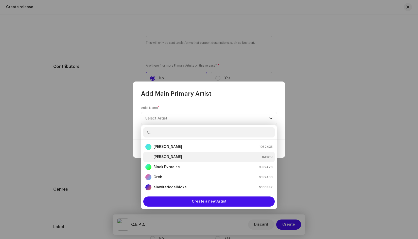
click at [165, 156] on strong "[PERSON_NAME]" at bounding box center [167, 157] width 29 height 5
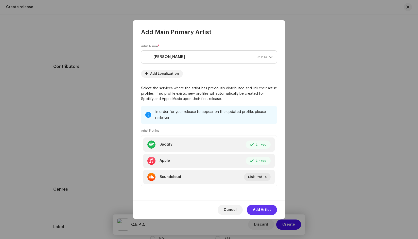
click at [266, 209] on span "Add Artist" at bounding box center [262, 210] width 18 height 10
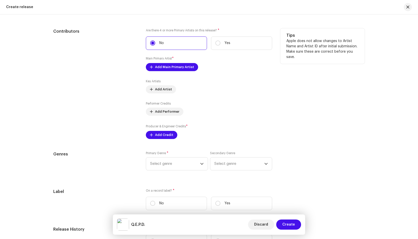
scroll to position [761, 0]
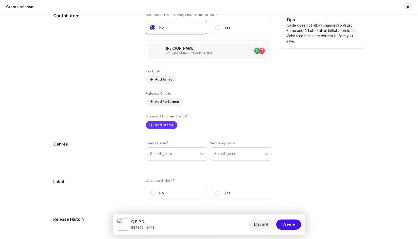
click at [159, 125] on span "Add Credit" at bounding box center [164, 125] width 18 height 10
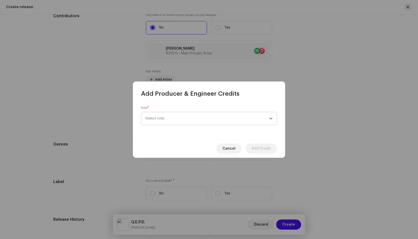
click at [165, 115] on span "Select role" at bounding box center [207, 118] width 124 height 13
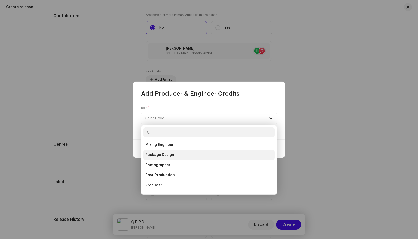
scroll to position [172, 0]
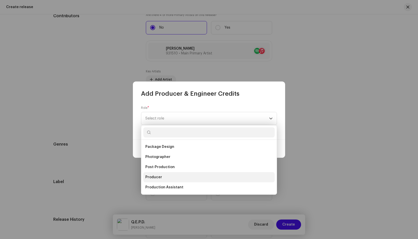
click at [161, 177] on li "Producer" at bounding box center [208, 177] width 131 height 10
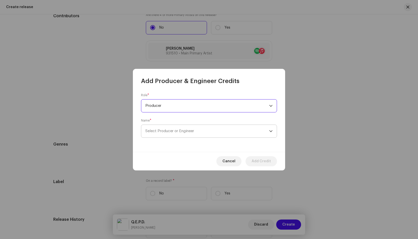
click at [168, 129] on span "Select Producer or Engineer" at bounding box center [207, 131] width 124 height 13
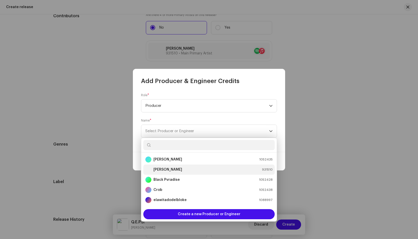
click at [156, 171] on strong "[PERSON_NAME]" at bounding box center [167, 169] width 29 height 5
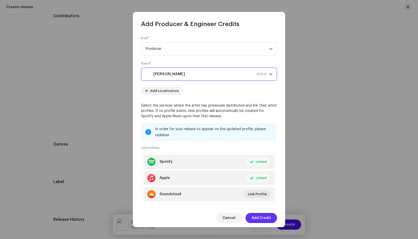
click at [260, 218] on span "Add Credit" at bounding box center [260, 218] width 19 height 10
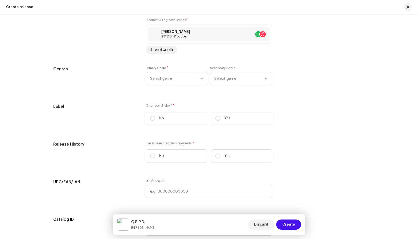
scroll to position [862, 0]
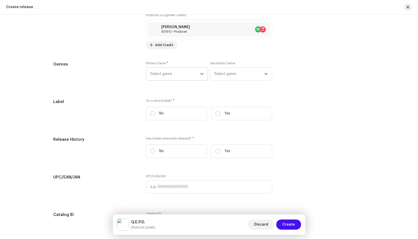
click at [178, 74] on span "Select genre" at bounding box center [175, 74] width 50 height 13
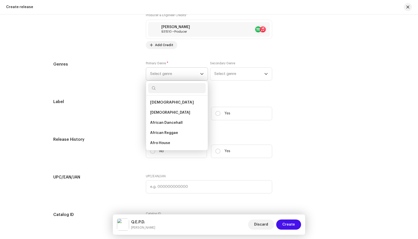
click at [181, 75] on span "Select genre" at bounding box center [175, 74] width 50 height 13
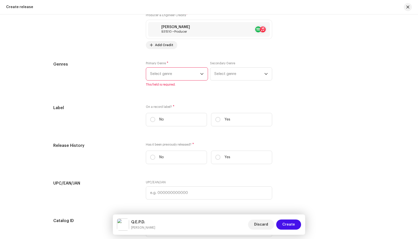
click at [181, 74] on span "Select genre" at bounding box center [175, 74] width 50 height 13
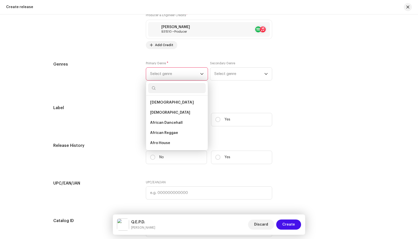
type input "H"
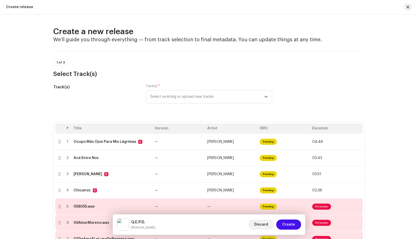
scroll to position [862, 0]
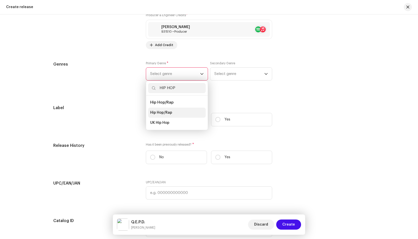
type input "HIP HOP"
click at [163, 113] on span "Hip Hop/Rap" at bounding box center [161, 112] width 22 height 5
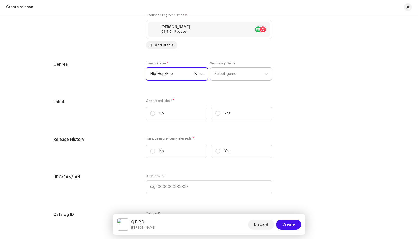
click at [234, 74] on span "Select genre" at bounding box center [239, 74] width 50 height 13
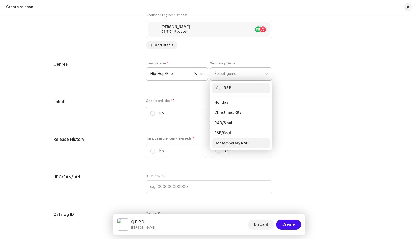
type input "R&B"
click at [235, 145] on span "Contemporary R&B" at bounding box center [231, 143] width 34 height 5
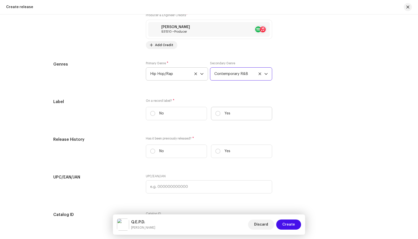
click at [221, 115] on label "Yes" at bounding box center [241, 113] width 61 height 13
click at [220, 115] on input "Yes" at bounding box center [217, 113] width 5 height 5
radio input "true"
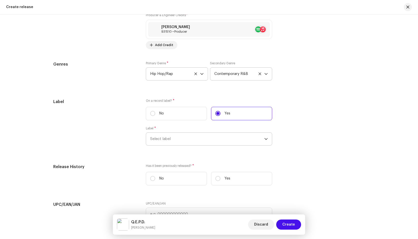
click at [189, 138] on span "Select label" at bounding box center [207, 139] width 114 height 13
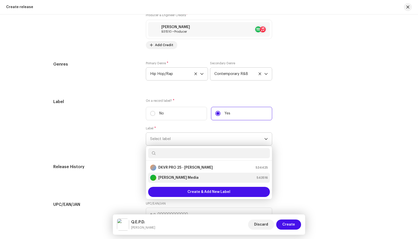
click at [187, 178] on strong "[PERSON_NAME] Media" at bounding box center [178, 177] width 40 height 5
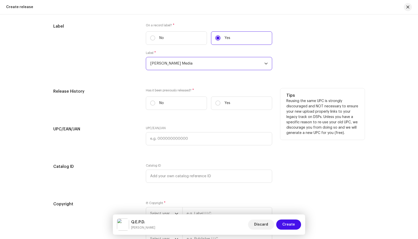
scroll to position [938, 0]
click at [221, 101] on label "Yes" at bounding box center [241, 102] width 61 height 13
click at [220, 101] on input "Yes" at bounding box center [217, 102] width 5 height 5
radio input "true"
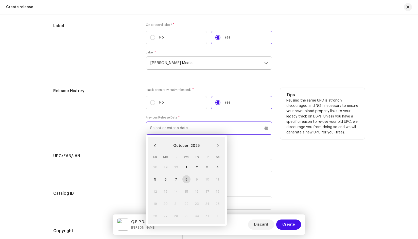
click at [170, 129] on input "text" at bounding box center [209, 128] width 126 height 13
click at [181, 148] on button "October" at bounding box center [180, 146] width 15 height 8
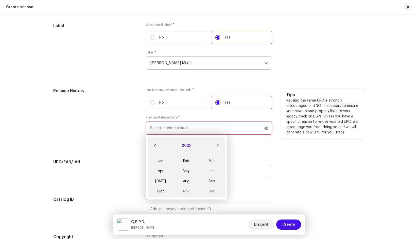
click at [183, 147] on button "2025" at bounding box center [186, 146] width 9 height 8
click at [154, 144] on icon "Previous Decade" at bounding box center [155, 146] width 4 height 4
click at [158, 187] on span "2019" at bounding box center [162, 189] width 24 height 9
click at [186, 172] on span "May" at bounding box center [186, 171] width 22 height 8
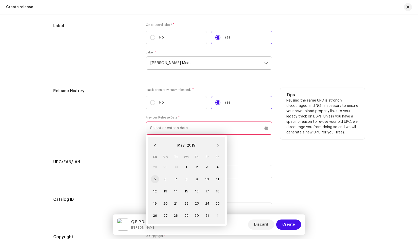
click at [154, 177] on span "5" at bounding box center [155, 179] width 8 height 8
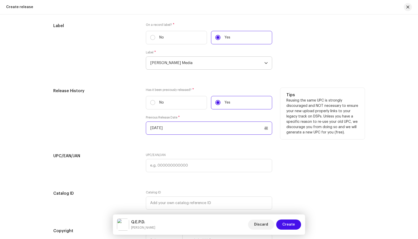
click at [158, 127] on input "05/05/2019" at bounding box center [209, 128] width 126 height 13
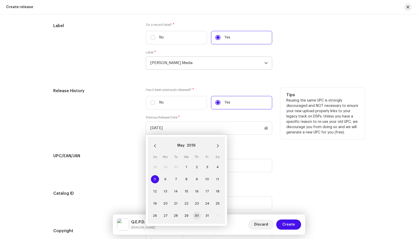
click at [194, 216] on span "30" at bounding box center [197, 216] width 8 height 8
type input "[DATE]"
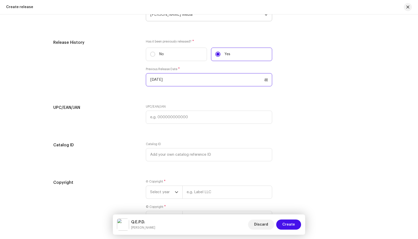
scroll to position [989, 0]
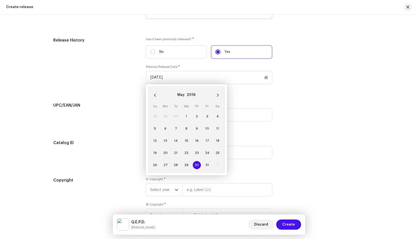
click at [337, 110] on div "UPC/EAN/JAN UPC/EAN/JAN" at bounding box center [208, 114] width 311 height 25
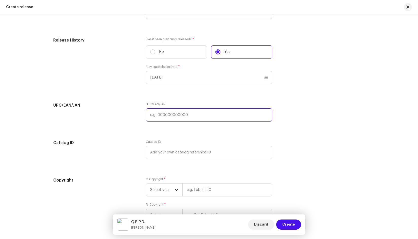
drag, startPoint x: 166, startPoint y: 152, endPoint x: 160, endPoint y: 112, distance: 39.9
click at [158, 112] on input "text" at bounding box center [209, 115] width 126 height 13
paste input "193663691972"
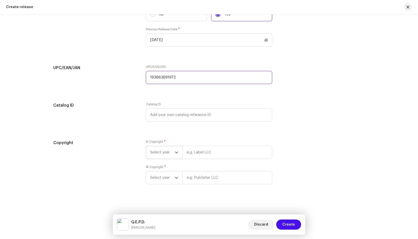
type input "193663691972"
click at [166, 151] on span "Select year" at bounding box center [162, 152] width 25 height 13
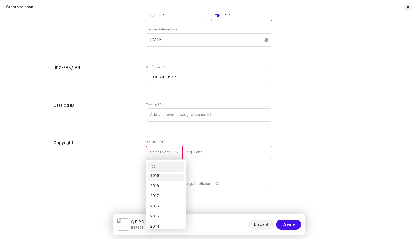
scroll to position [73, 0]
click at [156, 178] on span "2019" at bounding box center [154, 179] width 9 height 5
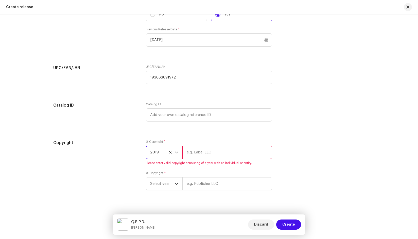
click at [200, 150] on input "text" at bounding box center [227, 152] width 90 height 13
type input "[PERSON_NAME] Media"
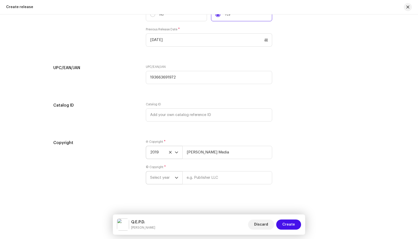
drag, startPoint x: 176, startPoint y: 177, endPoint x: 173, endPoint y: 178, distance: 2.8
click at [175, 177] on icon "dropdown trigger" at bounding box center [177, 178] width 4 height 4
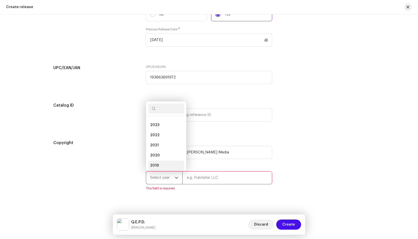
scroll to position [64, 0]
click at [158, 128] on li "2019" at bounding box center [166, 130] width 36 height 10
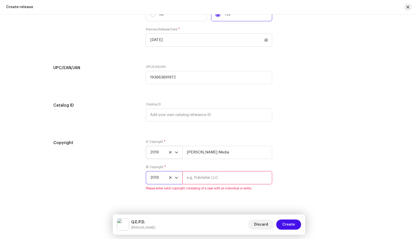
click at [207, 177] on input "text" at bounding box center [227, 177] width 90 height 13
type input "[PERSON_NAME] Media"
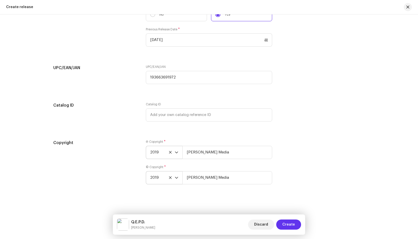
click at [290, 224] on span "Create" at bounding box center [288, 225] width 13 height 10
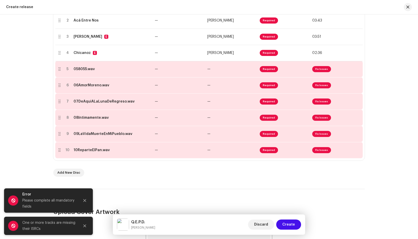
scroll to position [88, 0]
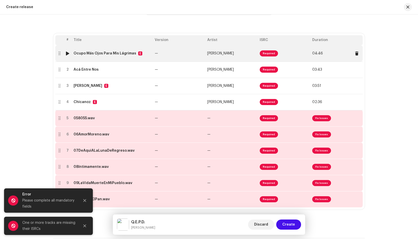
click at [267, 53] on span "Required" at bounding box center [269, 53] width 18 height 6
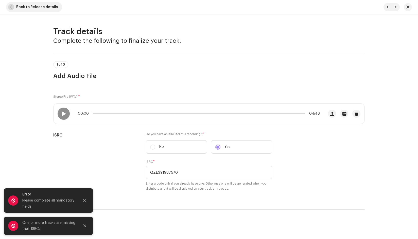
click at [13, 6] on span "button" at bounding box center [11, 7] width 6 height 6
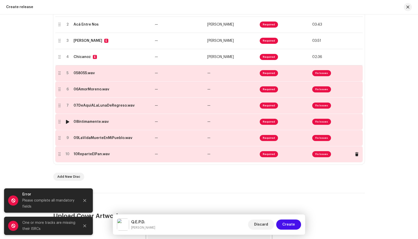
scroll to position [139, 0]
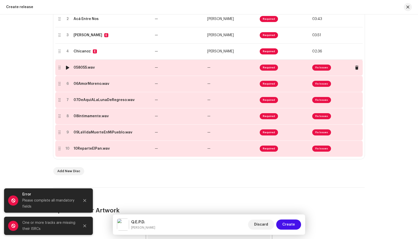
click at [266, 68] on span "Required" at bounding box center [269, 68] width 18 height 6
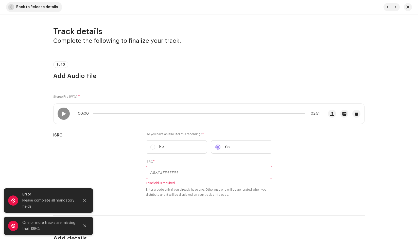
click at [18, 6] on span "Back to Release details" at bounding box center [37, 7] width 42 height 10
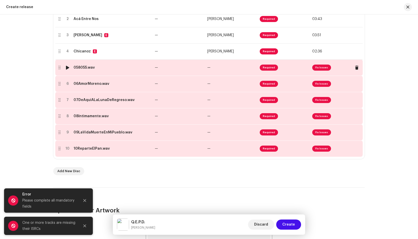
click at [318, 68] on span "Fix Issues" at bounding box center [321, 68] width 19 height 6
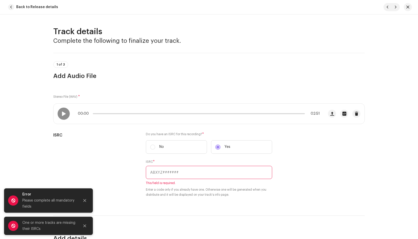
click at [262, 56] on div "1 of 3 Add Audio File" at bounding box center [208, 66] width 311 height 27
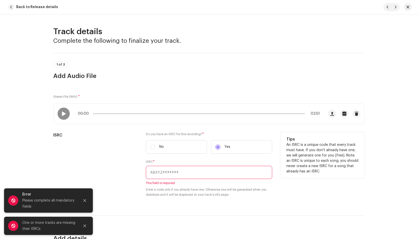
paste input "QZES91987574"
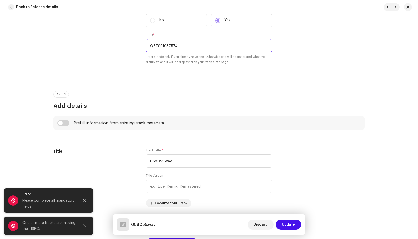
scroll to position [152, 0]
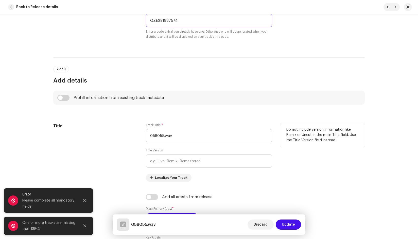
type input "QZES91987574"
click at [153, 135] on input "058055.wav" at bounding box center [209, 135] width 126 height 13
click at [181, 137] on input "8055.wav" at bounding box center [209, 135] width 126 height 13
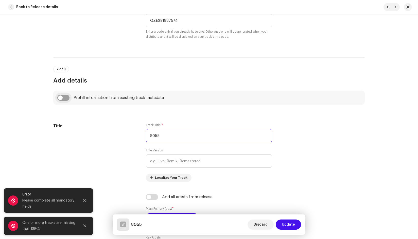
type input "8055"
click at [62, 99] on input "checkbox" at bounding box center [63, 98] width 12 height 6
checkbox input "true"
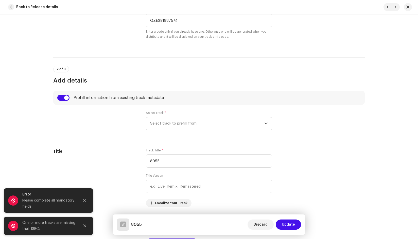
click at [181, 121] on span "Select track to prefill from" at bounding box center [207, 123] width 114 height 13
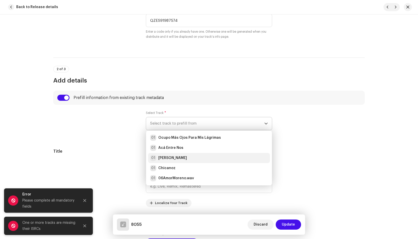
click at [172, 158] on strong "[PERSON_NAME]" at bounding box center [172, 158] width 29 height 5
radio input "true"
type input "[PERSON_NAME] Media"
checkbox input "true"
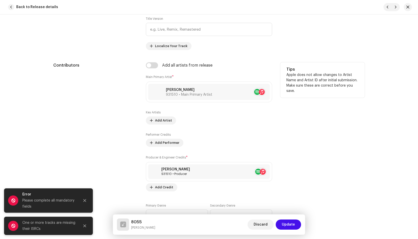
scroll to position [254, 0]
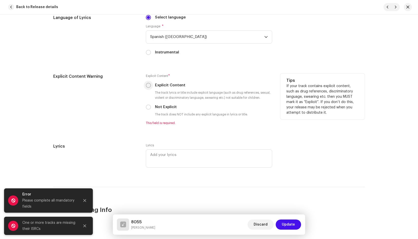
click at [146, 83] on input "Explicit Content" at bounding box center [148, 85] width 5 height 5
radio input "true"
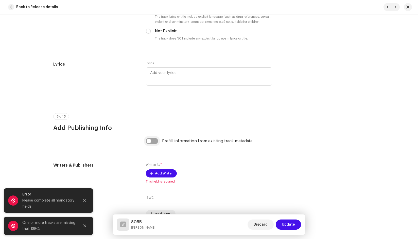
click at [154, 142] on input "checkbox" at bounding box center [152, 141] width 12 height 6
checkbox input "true"
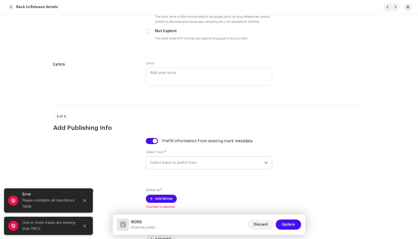
click at [167, 165] on span "Select track to prefill from" at bounding box center [207, 163] width 114 height 13
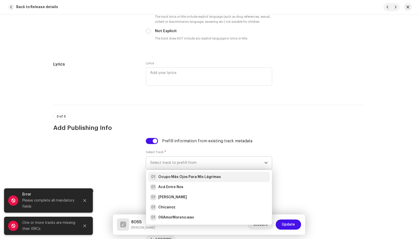
click at [169, 178] on strong "Ocupo Más Ojos Para Mis Lágrimas" at bounding box center [189, 177] width 63 height 5
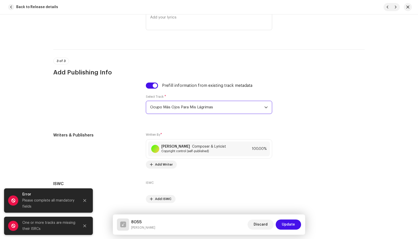
scroll to position [1032, 0]
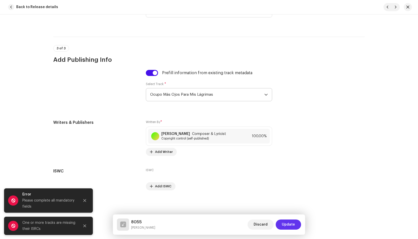
click at [292, 224] on span "Update" at bounding box center [288, 225] width 13 height 10
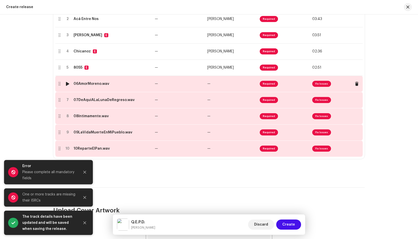
click at [77, 84] on div "06AmorMoreno.wav" at bounding box center [92, 84] width 36 height 4
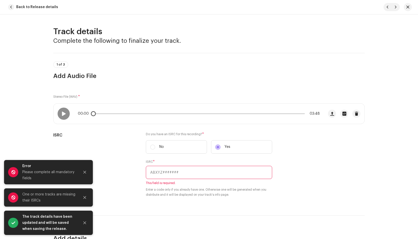
scroll to position [25, 0]
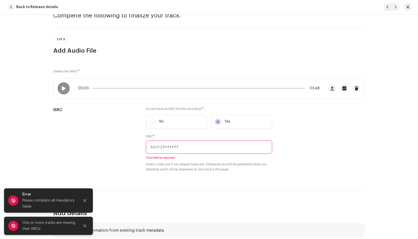
click at [257, 61] on div "Stereo File (WAV) * 00:00 03:48 ISRC Do you have an ISRC for this recording? * …" at bounding box center [208, 119] width 311 height 117
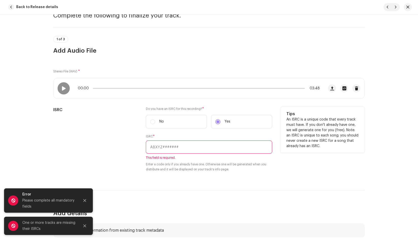
paste input "QZES91987575"
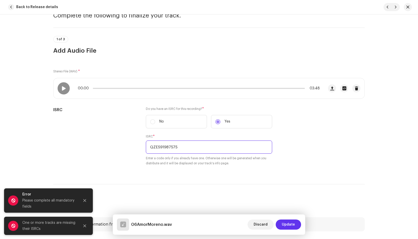
type input "QZES91987575"
click at [287, 223] on span "Update" at bounding box center [288, 225] width 13 height 10
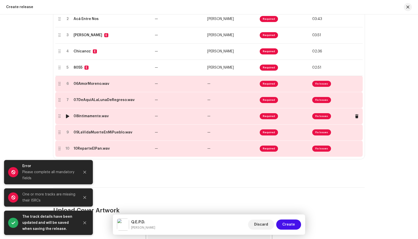
scroll to position [114, 0]
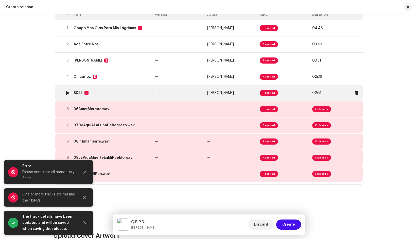
click at [168, 90] on td "—" at bounding box center [179, 93] width 52 height 16
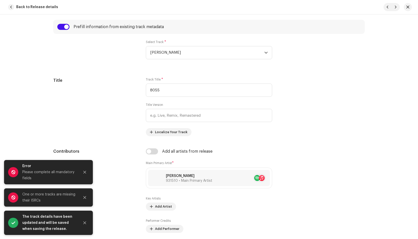
scroll to position [228, 0]
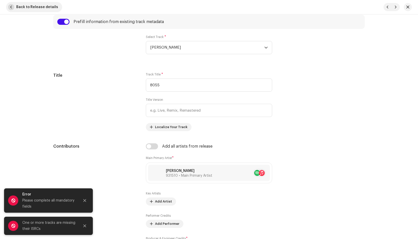
click at [13, 7] on span "button" at bounding box center [11, 7] width 6 height 6
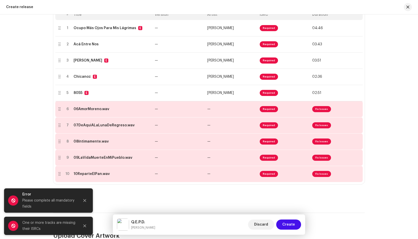
click at [397, 104] on div "Create a new release We’ll guide you through everything — from track selection …" at bounding box center [209, 126] width 418 height 225
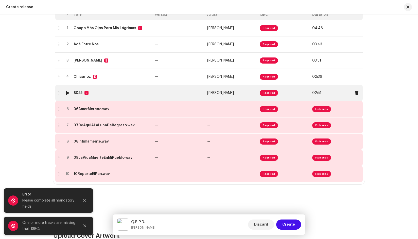
click at [118, 94] on div "8055 E" at bounding box center [112, 93] width 77 height 4
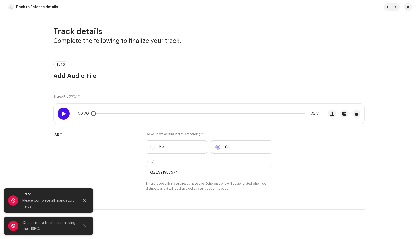
click at [64, 113] on span at bounding box center [63, 114] width 4 height 4
click at [11, 8] on span "button" at bounding box center [11, 7] width 6 height 6
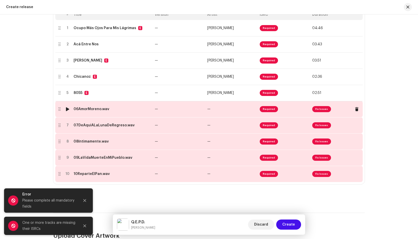
click at [92, 108] on div "06AmorMoreno.wav" at bounding box center [92, 109] width 36 height 4
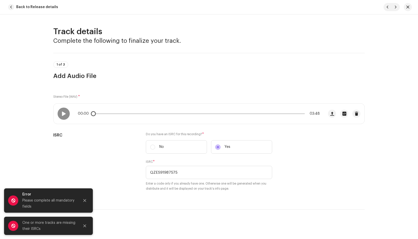
click at [64, 107] on div "00:00 03:48" at bounding box center [188, 114] width 270 height 20
click at [63, 114] on span at bounding box center [63, 114] width 4 height 4
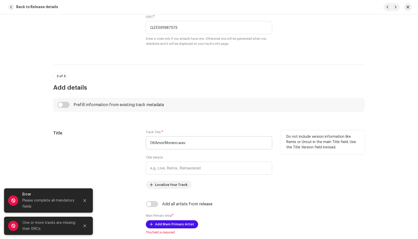
scroll to position [152, 0]
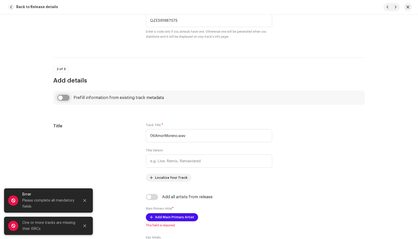
click at [60, 96] on input "checkbox" at bounding box center [63, 98] width 12 height 6
checkbox input "true"
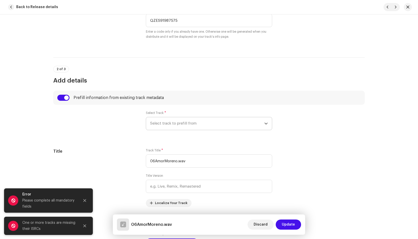
click at [184, 122] on span "Select track to prefill from" at bounding box center [207, 123] width 114 height 13
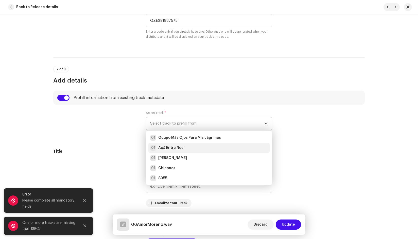
click at [178, 147] on strong "Acá Entre Nos" at bounding box center [170, 148] width 25 height 5
type input "Acá Entre Nos"
radio input "true"
type input "[PERSON_NAME] Media"
checkbox input "true"
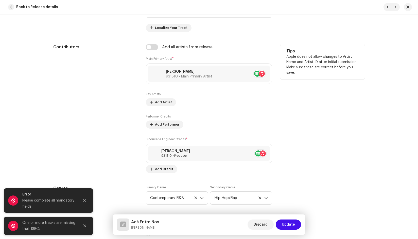
scroll to position [380, 0]
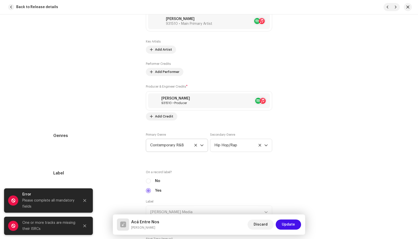
click at [167, 143] on span "Contemporary R&B" at bounding box center [175, 145] width 50 height 13
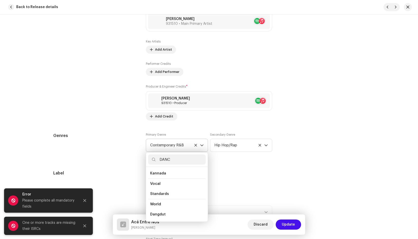
scroll to position [21, 0]
type input "DANCE"
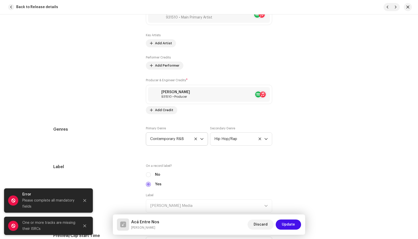
scroll to position [406, 0]
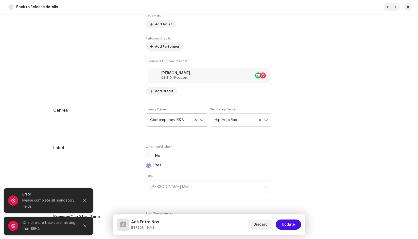
click at [169, 115] on span "Contemporary R&B" at bounding box center [175, 120] width 50 height 13
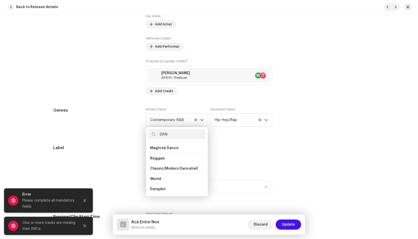
scroll to position [21, 0]
type input "DANCE"
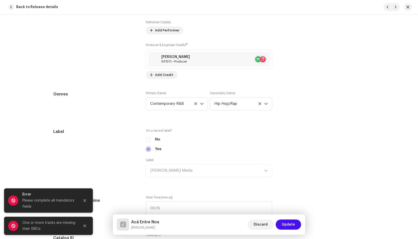
scroll to position [431, 0]
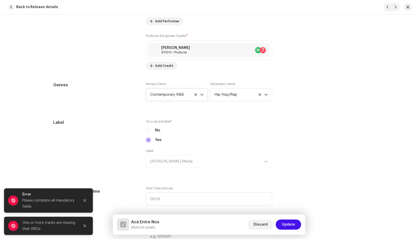
click at [175, 89] on span "Contemporary R&B" at bounding box center [175, 94] width 50 height 13
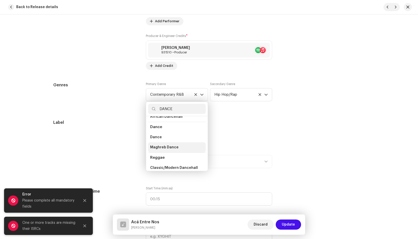
scroll to position [21, 0]
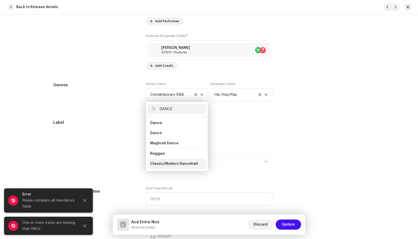
type input "DANCE"
click at [168, 165] on span "Classic/Modern Dancehall" at bounding box center [174, 163] width 48 height 5
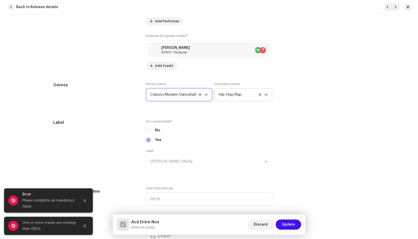
click at [237, 93] on span "Hip Hop/Rap" at bounding box center [242, 94] width 46 height 13
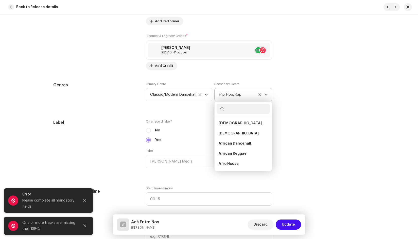
scroll to position [1990, 0]
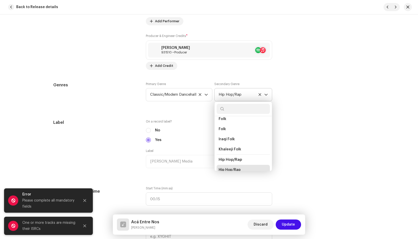
type input "T"
type input "R&B"
click at [239, 163] on span "Contemporary R&B" at bounding box center [236, 163] width 34 height 5
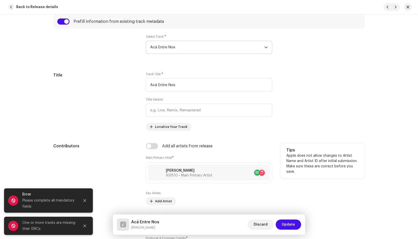
scroll to position [203, 0]
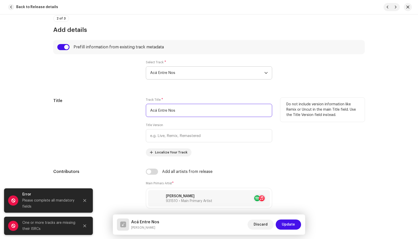
drag, startPoint x: 182, startPoint y: 113, endPoint x: 126, endPoint y: 104, distance: 56.9
click at [129, 107] on div "Title Track Title * Acá Entre Nos Title Version Localize Your Track Do not incl…" at bounding box center [208, 127] width 311 height 59
type input "a"
type input "Amor Moreno"
click at [115, 115] on div "Title" at bounding box center [95, 127] width 84 height 59
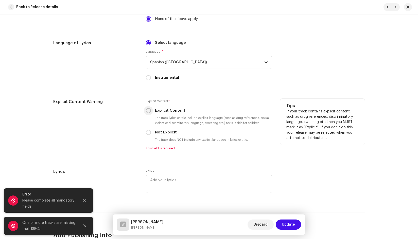
click at [149, 110] on input "Explicit Content" at bounding box center [148, 110] width 5 height 5
radio input "true"
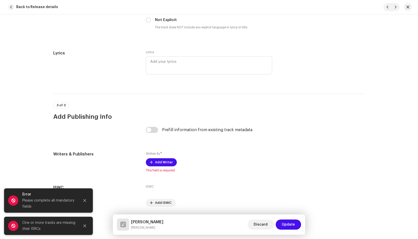
scroll to position [991, 0]
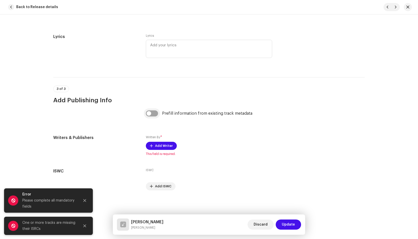
click at [152, 114] on input "checkbox" at bounding box center [152, 114] width 12 height 6
checkbox input "true"
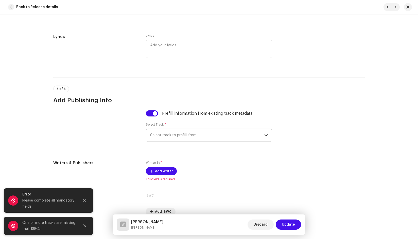
click at [175, 140] on span "Select track to prefill from" at bounding box center [207, 135] width 114 height 13
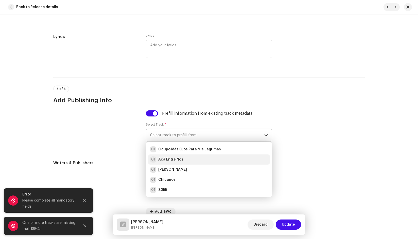
click at [179, 161] on strong "Acá Entre Nos" at bounding box center [170, 159] width 25 height 5
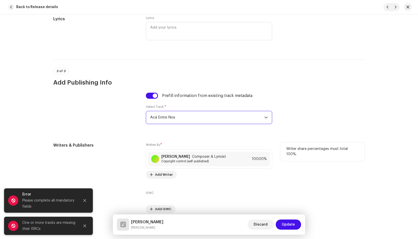
scroll to position [1032, 0]
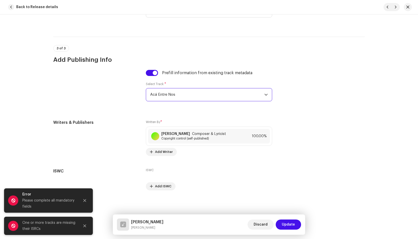
click at [287, 226] on span "Update" at bounding box center [288, 225] width 13 height 10
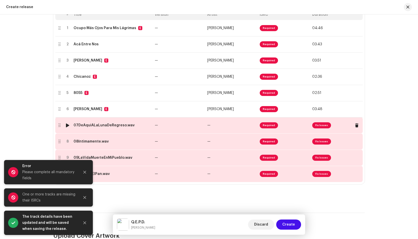
click at [96, 125] on div "07DeAquiALaLunaDeRegreso.wav" at bounding box center [104, 125] width 61 height 4
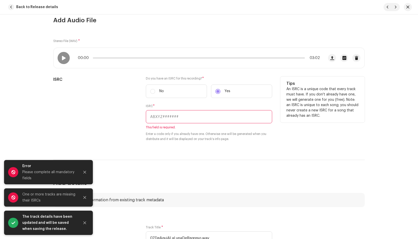
scroll to position [25, 0]
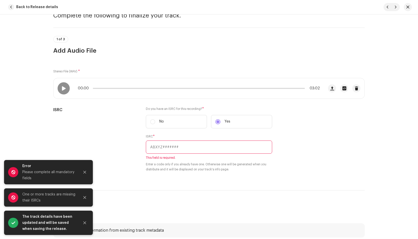
click at [254, 45] on div "1 of 3 Add Audio File" at bounding box center [208, 45] width 311 height 19
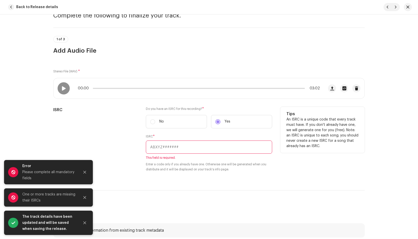
drag, startPoint x: 172, startPoint y: 151, endPoint x: 173, endPoint y: 146, distance: 5.4
click at [172, 150] on input "text" at bounding box center [209, 147] width 126 height 13
paste input "QZES91987576"
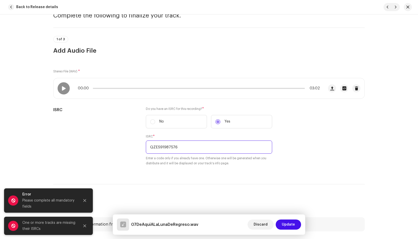
type input "QZES91987576"
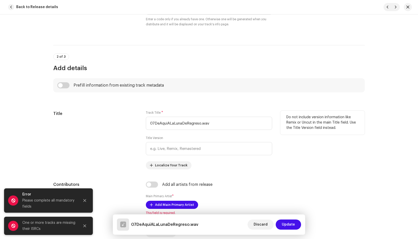
scroll to position [177, 0]
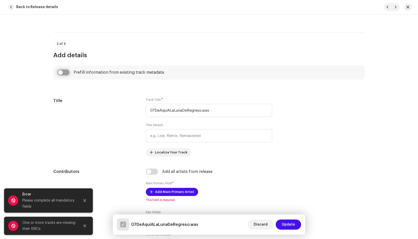
click at [60, 73] on input "checkbox" at bounding box center [63, 72] width 12 height 6
checkbox input "true"
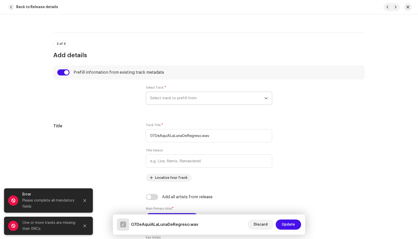
click at [174, 96] on span "Select track to prefill from" at bounding box center [207, 98] width 114 height 13
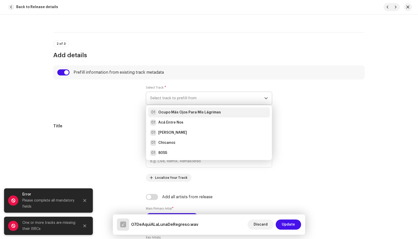
click at [179, 111] on strong "Ocupo Más Ojos Para Mis Lágrimas" at bounding box center [189, 112] width 63 height 5
type input "Ocupo Más Ojos Para Mis Lágrimas"
radio input "true"
type input "[PERSON_NAME] Media"
checkbox input "true"
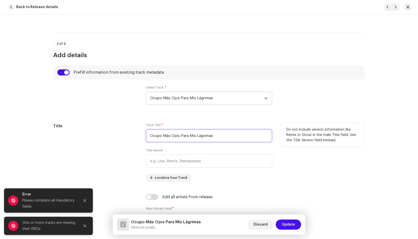
drag, startPoint x: 201, startPoint y: 137, endPoint x: 135, endPoint y: 133, distance: 65.8
click at [135, 133] on div "Title Track Title * Ocupo Más Ojos Para Mis Lágrimas Title Version Localize You…" at bounding box center [208, 152] width 311 height 59
paste input "De Aquí, A La Luna & De Regreso"
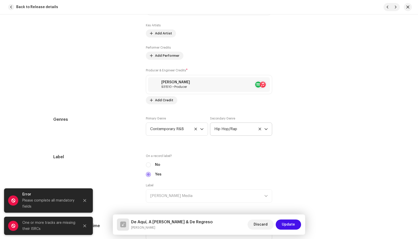
scroll to position [406, 0]
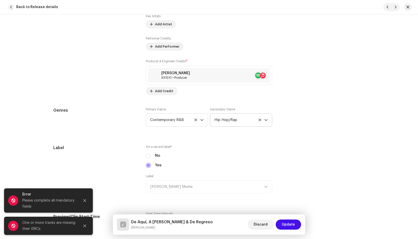
type input "De Aquí, A La Luna & De Regreso"
click at [258, 120] on icon at bounding box center [259, 119] width 3 height 3
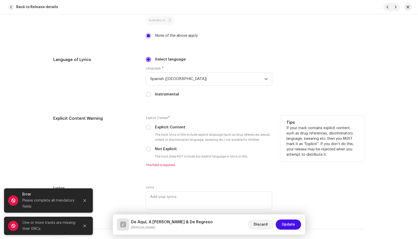
scroll to position [887, 0]
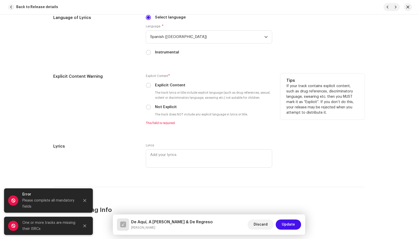
click at [138, 105] on div "Explicit Content Warning Explicit Content * Explicit Content The track lyrics o…" at bounding box center [208, 103] width 311 height 58
click at [146, 108] on input "Not Explicit" at bounding box center [148, 107] width 5 height 5
radio input "true"
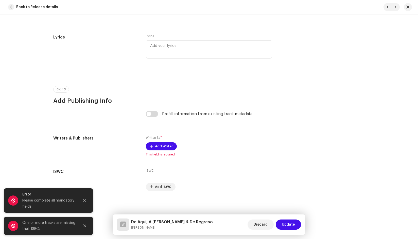
scroll to position [991, 0]
click at [151, 112] on input "checkbox" at bounding box center [152, 114] width 12 height 6
checkbox input "true"
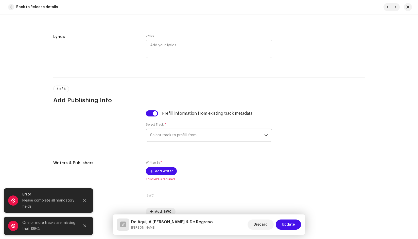
click at [169, 140] on span "Select track to prefill from" at bounding box center [207, 135] width 114 height 13
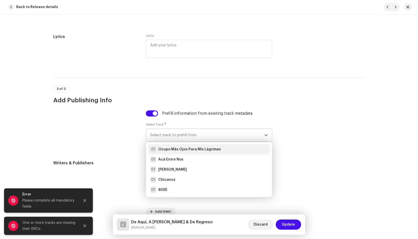
drag, startPoint x: 170, startPoint y: 148, endPoint x: 202, endPoint y: 144, distance: 31.4
click at [170, 148] on strong "Ocupo Más Ojos Para Mis Lágrimas" at bounding box center [189, 149] width 63 height 5
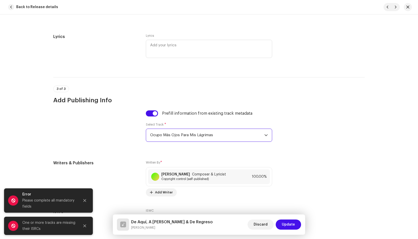
scroll to position [1032, 0]
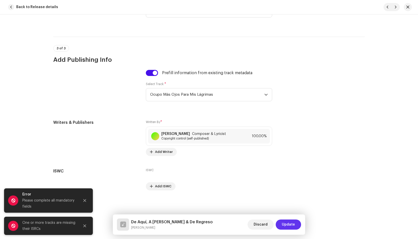
click at [287, 224] on span "Update" at bounding box center [288, 225] width 13 height 10
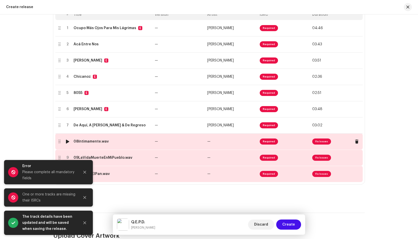
click at [94, 142] on div "08Intimamente.wav" at bounding box center [91, 142] width 35 height 4
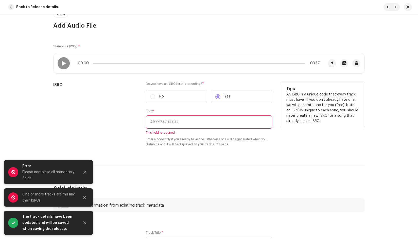
scroll to position [51, 0]
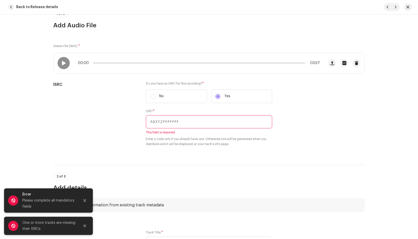
click at [251, 47] on div "Stereo File (WAV) * 00:00 03:57 ISRC Do you have an ISRC for this recording? * …" at bounding box center [208, 93] width 311 height 117
click at [63, 59] on div at bounding box center [64, 63] width 12 height 12
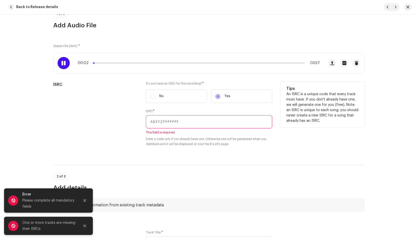
click at [180, 125] on input "text" at bounding box center [209, 121] width 126 height 13
paste input "QZES91987577"
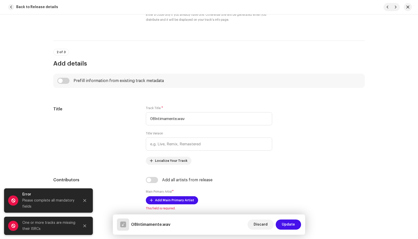
scroll to position [177, 0]
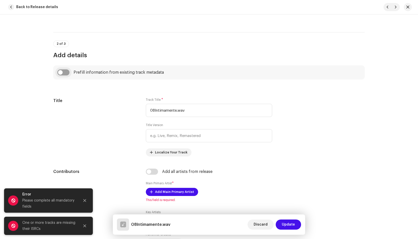
type input "QZES91987577"
click at [62, 71] on input "checkbox" at bounding box center [63, 72] width 12 height 6
checkbox input "true"
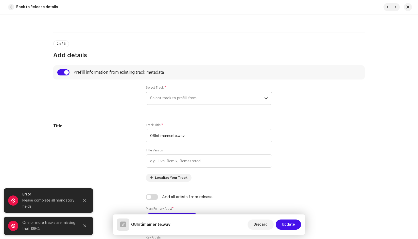
click at [166, 96] on span "Select track to prefill from" at bounding box center [207, 98] width 114 height 13
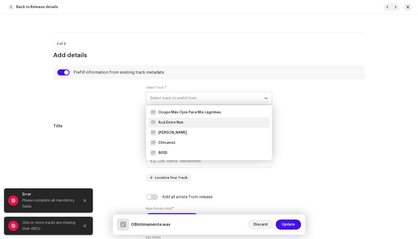
click at [177, 124] on strong "Acá Entre Nos" at bounding box center [170, 122] width 25 height 5
type input "Acá Entre Nos"
radio input "true"
type input "[PERSON_NAME] Media"
checkbox input "true"
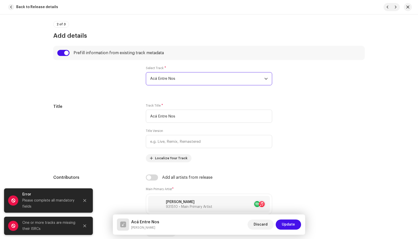
scroll to position [228, 0]
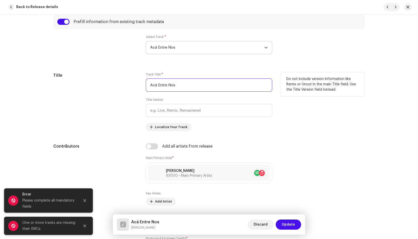
drag, startPoint x: 182, startPoint y: 83, endPoint x: 133, endPoint y: 83, distance: 49.4
click at [133, 83] on div "Title Track Title * Acá Entre Nos Title Version Localize Your Track Do not incl…" at bounding box center [208, 102] width 311 height 59
click at [213, 114] on input "text" at bounding box center [209, 110] width 126 height 13
drag, startPoint x: 182, startPoint y: 86, endPoint x: 136, endPoint y: 85, distance: 45.4
click at [136, 85] on div "Title Track Title * Acá Entre Nos Title Version Localize Your Track Do not incl…" at bounding box center [208, 102] width 311 height 59
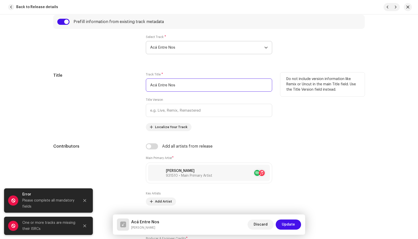
paste input "Íntimamente"
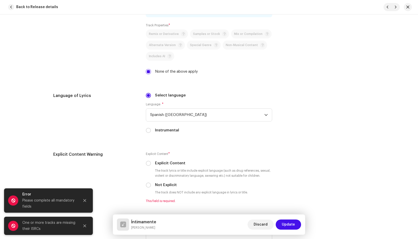
scroll to position [811, 0]
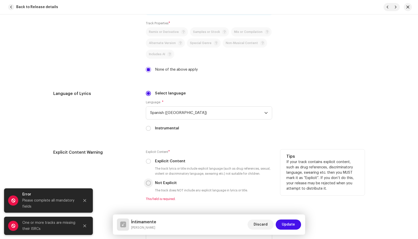
type input "Íntimamente"
click at [147, 185] on input "Not Explicit" at bounding box center [148, 183] width 5 height 5
radio input "true"
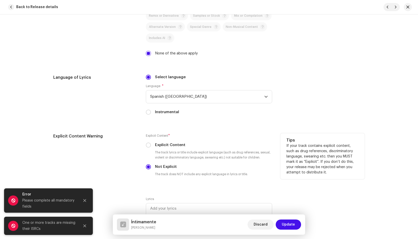
scroll to position [837, 0]
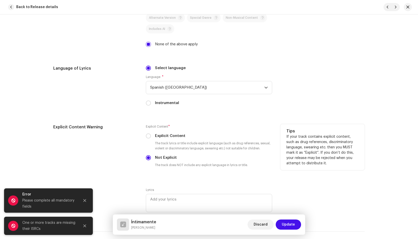
click at [148, 133] on div "Explicit Content" at bounding box center [209, 136] width 126 height 6
click at [147, 135] on input "Explicit Content" at bounding box center [148, 136] width 5 height 5
radio input "true"
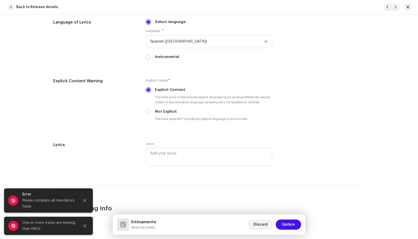
scroll to position [887, 0]
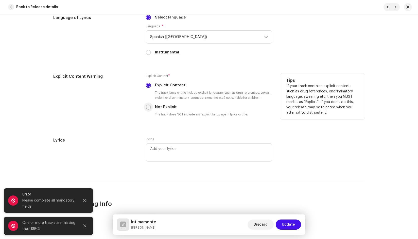
click at [148, 105] on input "Not Explicit" at bounding box center [148, 107] width 5 height 5
radio input "true"
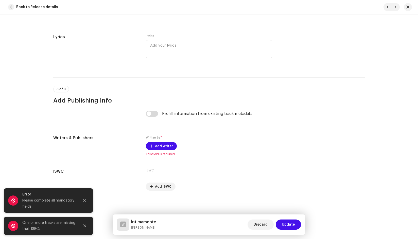
scroll to position [991, 0]
click at [152, 115] on input "checkbox" at bounding box center [152, 114] width 12 height 6
checkbox input "true"
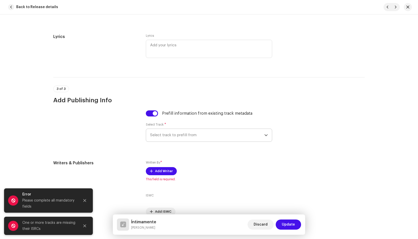
click at [173, 132] on span "Select track to prefill from" at bounding box center [207, 135] width 114 height 13
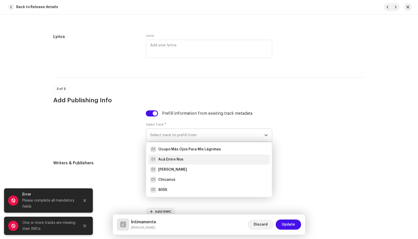
click at [184, 159] on div "01 Acá Entre Nos" at bounding box center [209, 160] width 118 height 6
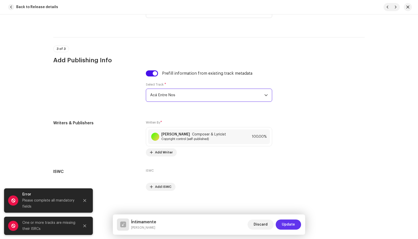
scroll to position [1032, 0]
click at [293, 226] on span "Update" at bounding box center [288, 225] width 13 height 10
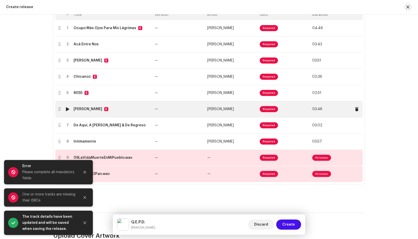
click at [91, 110] on div "Amor Moreno" at bounding box center [88, 109] width 29 height 4
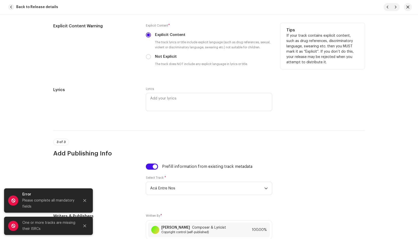
scroll to position [862, 0]
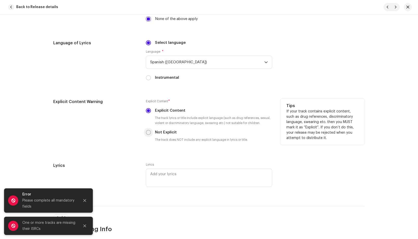
click at [144, 132] on div "Explicit Content Warning Explicit Content * Explicit Content The track lyrics o…" at bounding box center [208, 125] width 311 height 52
click at [148, 133] on input "Not Explicit" at bounding box center [148, 132] width 5 height 5
radio input "true"
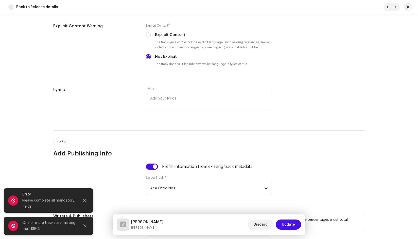
scroll to position [1014, 0]
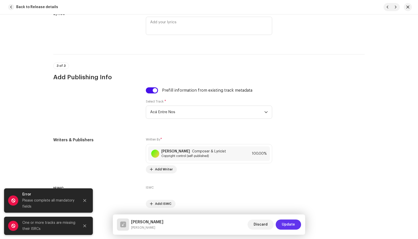
click at [289, 225] on span "Update" at bounding box center [288, 225] width 13 height 10
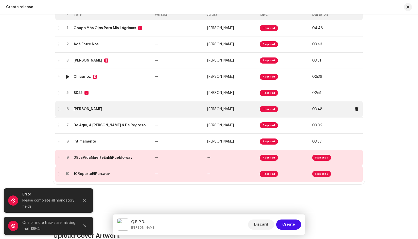
scroll to position [63, 0]
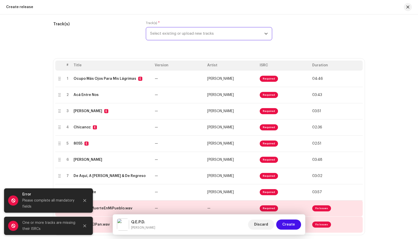
click at [201, 35] on span "Select existing or upload new tracks" at bounding box center [207, 33] width 114 height 13
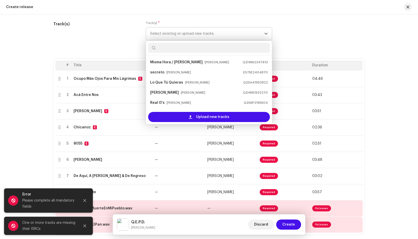
scroll to position [8, 0]
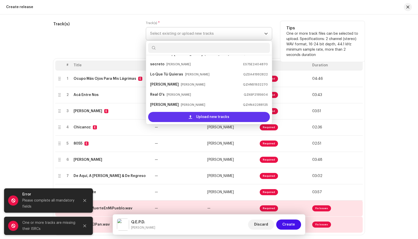
click at [199, 116] on span "Upload new tracks" at bounding box center [212, 117] width 33 height 10
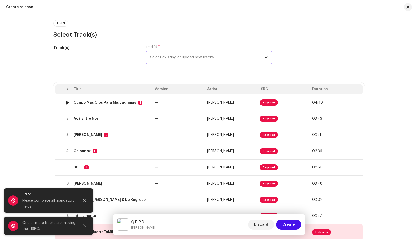
scroll to position [38, 0]
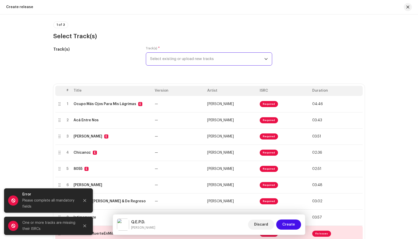
click at [177, 55] on span "Select existing or upload new tracks" at bounding box center [207, 59] width 114 height 13
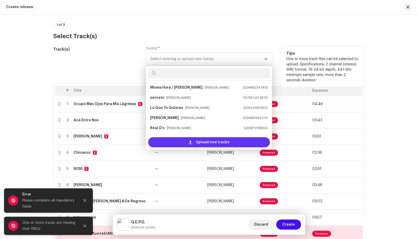
click at [177, 142] on div "Upload new tracks" at bounding box center [209, 142] width 122 height 10
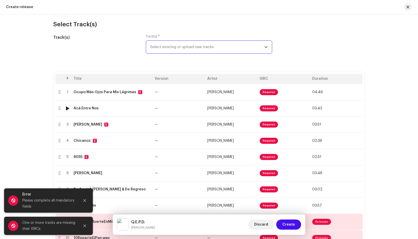
scroll to position [12, 0]
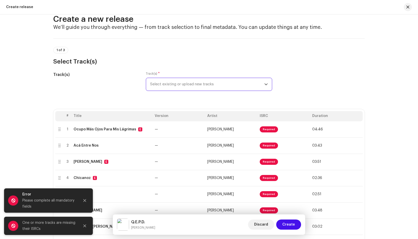
click at [214, 82] on span "Select existing or upload new tracks" at bounding box center [207, 84] width 114 height 13
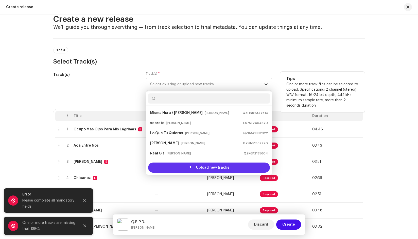
click at [187, 166] on div "Upload new tracks" at bounding box center [209, 168] width 122 height 10
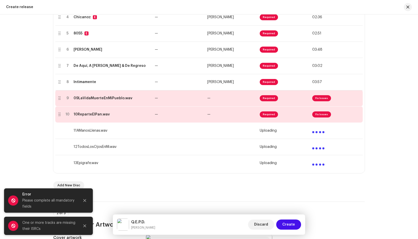
scroll to position [165, 0]
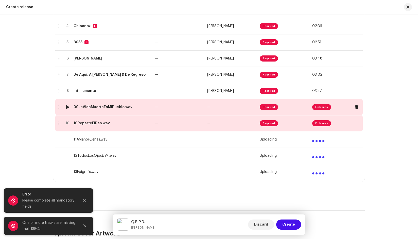
click at [90, 107] on div "09LaVidaMuerteEnMiPueblo.wav" at bounding box center [103, 107] width 59 height 4
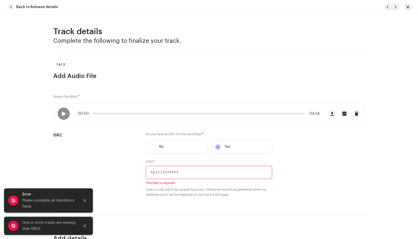
click at [259, 60] on div "1 of 3 Add Audio File" at bounding box center [208, 66] width 311 height 27
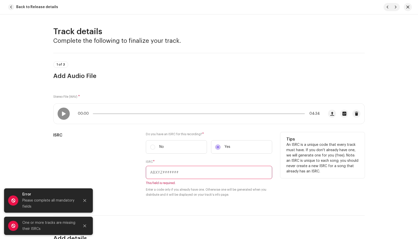
paste input "QZES91987578"
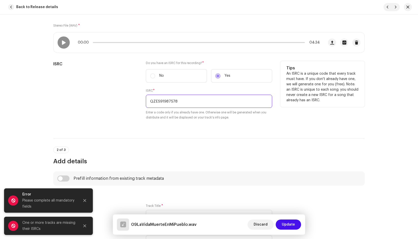
scroll to position [76, 0]
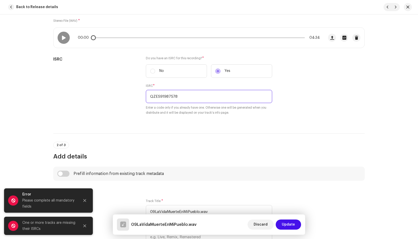
type input "QZES91987578"
click at [68, 35] on div "00:00 04:34" at bounding box center [188, 38] width 270 height 20
click at [64, 37] on span at bounding box center [63, 38] width 4 height 4
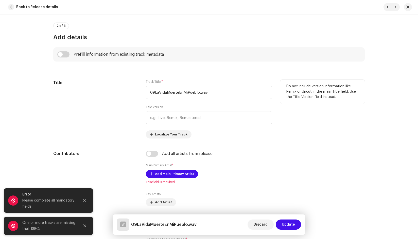
scroll to position [203, 0]
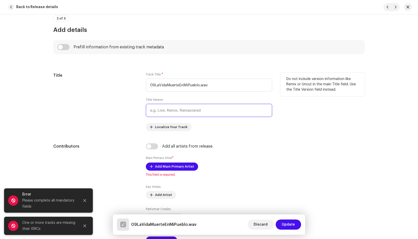
click at [205, 109] on input "text" at bounding box center [209, 110] width 126 height 13
click at [61, 47] on input "checkbox" at bounding box center [63, 47] width 12 height 6
checkbox input "true"
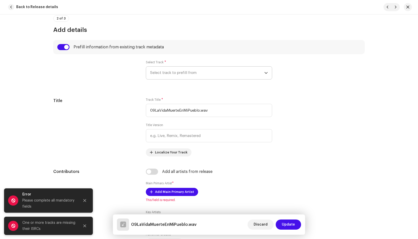
click at [162, 75] on span "Select track to prefill from" at bounding box center [207, 73] width 114 height 13
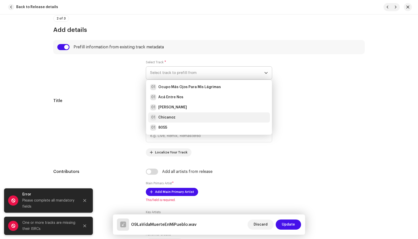
click at [174, 117] on div "01 Chicanoz" at bounding box center [209, 118] width 118 height 6
type input "Chicanoz"
radio input "true"
type input "[PERSON_NAME] Media"
checkbox input "true"
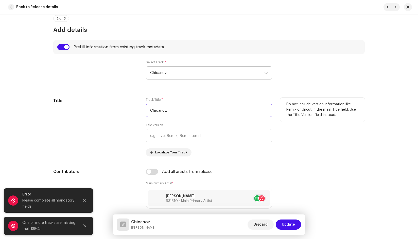
drag, startPoint x: 177, startPoint y: 109, endPoint x: 190, endPoint y: 114, distance: 13.7
click at [134, 107] on div "Title Track Title * Chicanoz Title Version Localize Your Track Do not include v…" at bounding box center [208, 127] width 311 height 59
paste input "La Vida & Muerte en Mi Pueblo"
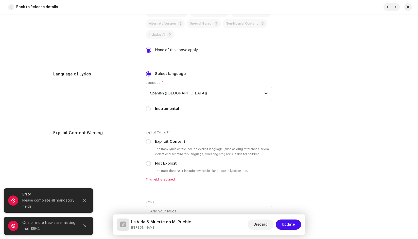
scroll to position [837, 0]
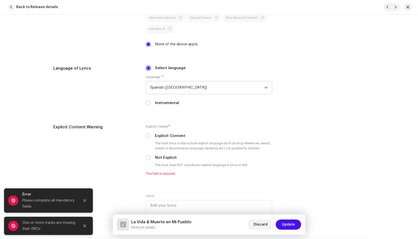
type input "La Vida & Muerte en Mi Pueblo"
click at [190, 87] on span "Spanish ([GEOGRAPHIC_DATA])" at bounding box center [207, 87] width 114 height 13
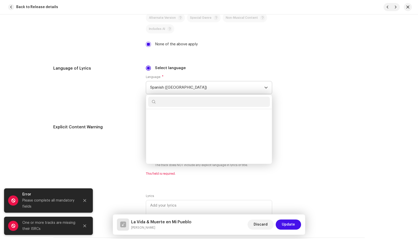
scroll to position [1625, 0]
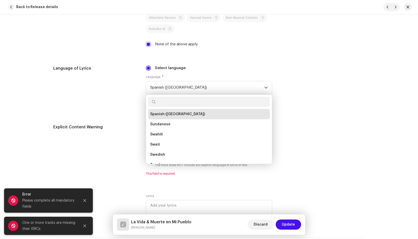
click at [110, 100] on div "Language of Lyrics" at bounding box center [95, 88] width 84 height 47
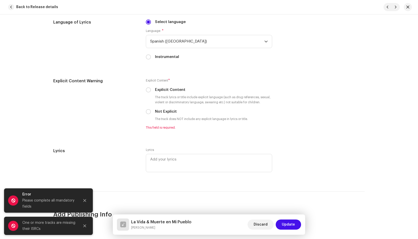
scroll to position [913, 0]
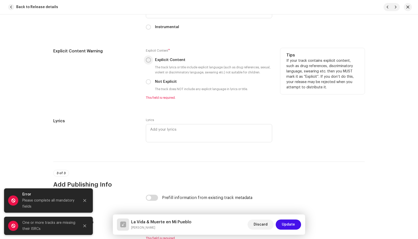
click at [148, 60] on input "Explicit Content" at bounding box center [148, 60] width 5 height 5
radio input "true"
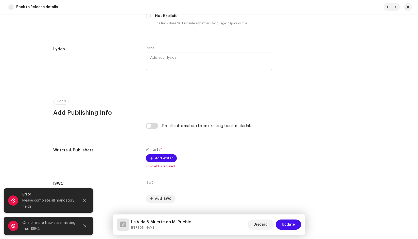
scroll to position [989, 0]
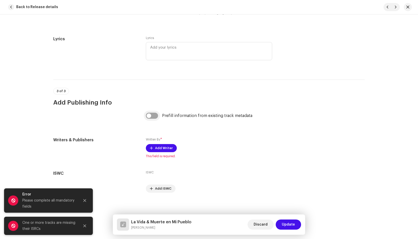
click at [150, 116] on input "checkbox" at bounding box center [152, 116] width 12 height 6
checkbox input "true"
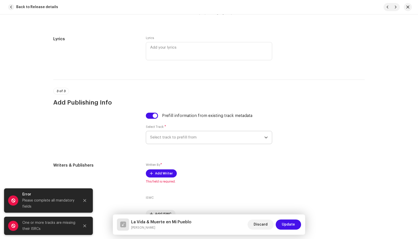
click at [177, 138] on span "Select track to prefill from" at bounding box center [207, 137] width 114 height 13
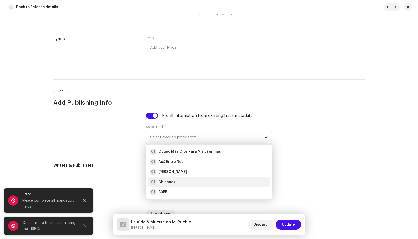
click at [172, 182] on strong "Chicanoz" at bounding box center [166, 182] width 17 height 5
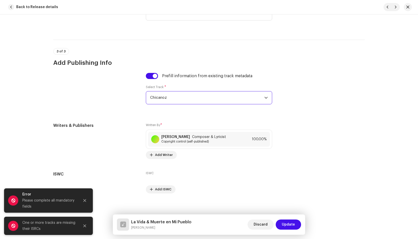
scroll to position [1032, 0]
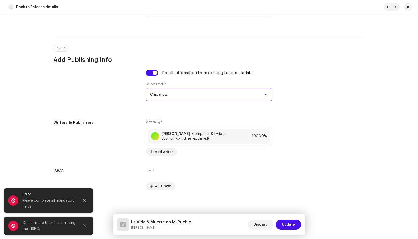
click at [291, 226] on span "Update" at bounding box center [288, 225] width 13 height 10
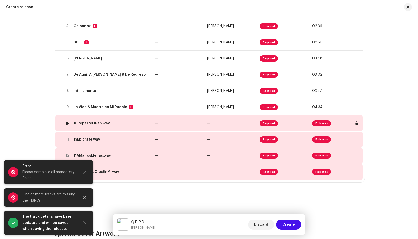
click at [89, 124] on div "10ReparteElPan.wav" at bounding box center [92, 123] width 36 height 4
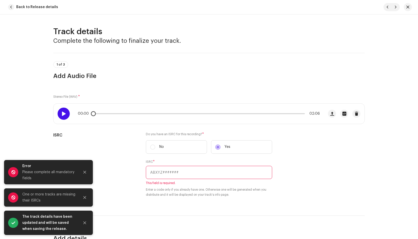
click at [62, 111] on div at bounding box center [64, 114] width 12 height 12
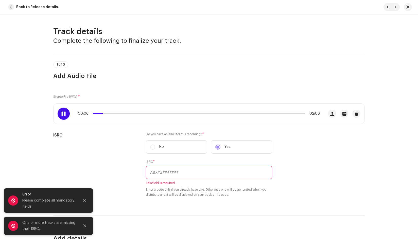
click at [243, 76] on h3 "Add Audio File" at bounding box center [208, 76] width 311 height 8
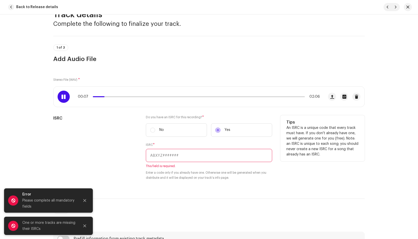
scroll to position [25, 0]
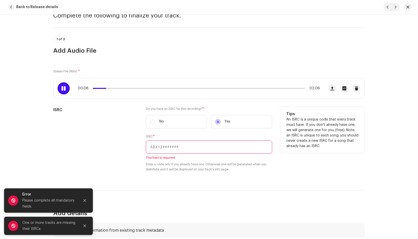
paste input "QZES91987579"
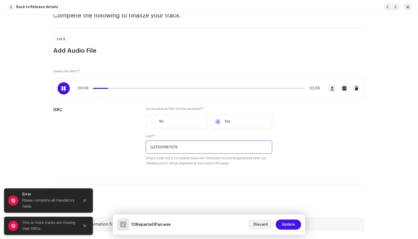
type input "QZES91987579"
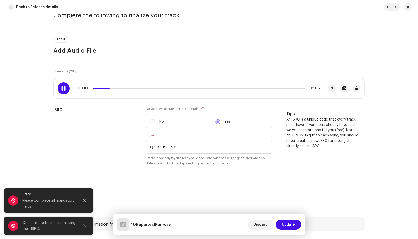
click at [190, 167] on div "Do you have an ISRC for this recording? * No Yes ISRC * QZES91987579 Enter a co…" at bounding box center [209, 139] width 126 height 65
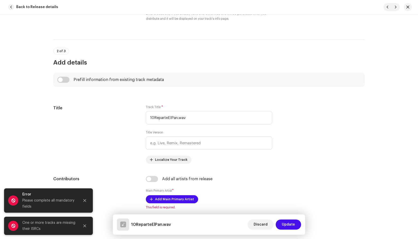
scroll to position [177, 0]
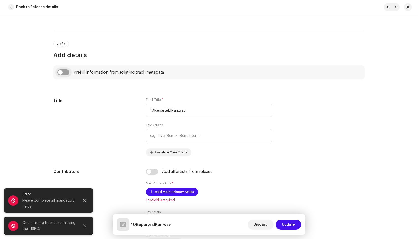
click at [63, 70] on input "checkbox" at bounding box center [63, 72] width 12 height 6
checkbox input "true"
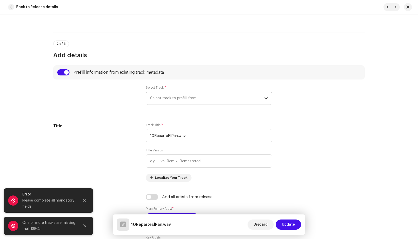
click at [189, 97] on span "Select track to prefill from" at bounding box center [207, 98] width 114 height 13
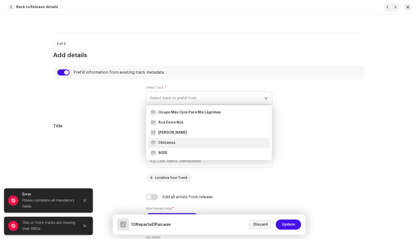
click at [176, 144] on div "01 Chicanoz" at bounding box center [209, 143] width 118 height 6
type input "Chicanoz"
radio input "true"
type input "[PERSON_NAME] Media"
checkbox input "true"
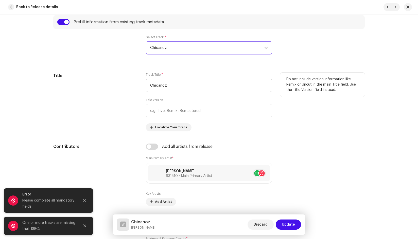
scroll to position [228, 0]
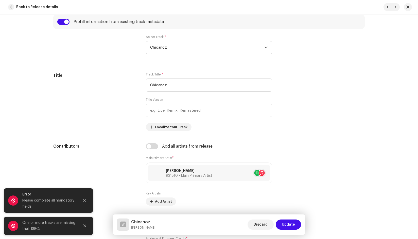
drag, startPoint x: 131, startPoint y: 87, endPoint x: 126, endPoint y: 87, distance: 5.1
click at [126, 87] on div "Title Track Title * Chicanoz Title Version Localize Your Track Do not include v…" at bounding box center [208, 102] width 311 height 59
paste input "Reparte el Pan"
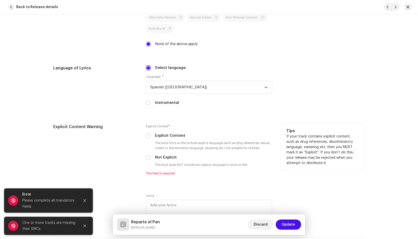
scroll to position [862, 0]
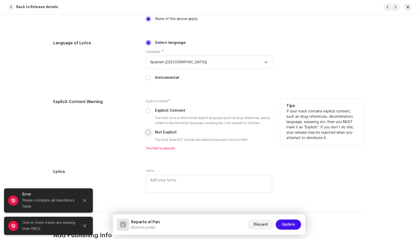
type input "Reparte el Pan"
click at [150, 132] on div "Not Explicit" at bounding box center [209, 133] width 126 height 6
click at [148, 132] on input "Not Explicit" at bounding box center [148, 132] width 5 height 5
radio input "true"
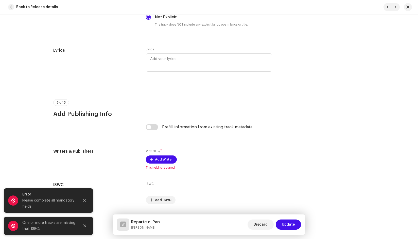
scroll to position [991, 0]
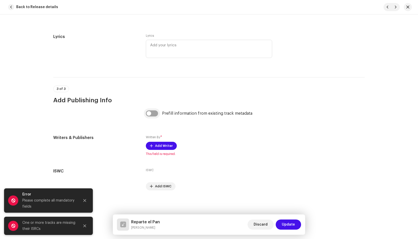
click at [148, 115] on input "checkbox" at bounding box center [152, 114] width 12 height 6
checkbox input "true"
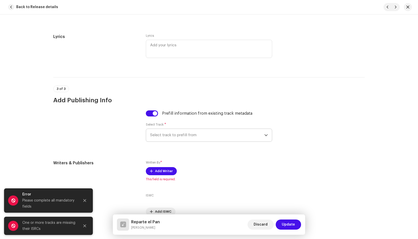
click at [176, 135] on span "Select track to prefill from" at bounding box center [207, 135] width 114 height 13
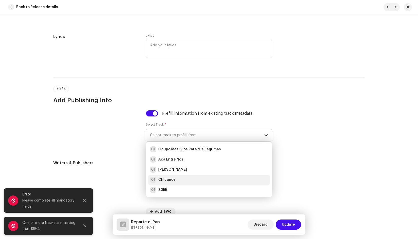
click at [174, 179] on div "01 Chicanoz" at bounding box center [209, 180] width 118 height 6
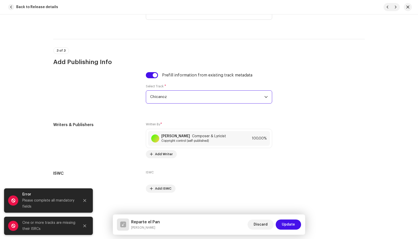
scroll to position [1032, 0]
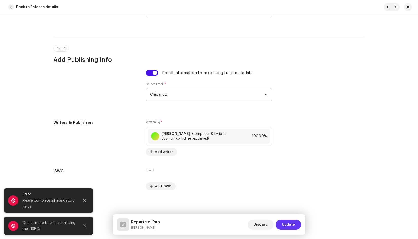
click at [290, 226] on span "Update" at bounding box center [288, 225] width 13 height 10
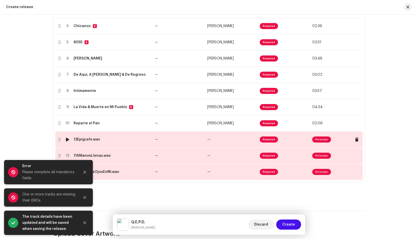
click at [93, 139] on div "13Epigrafe.wav" at bounding box center [87, 140] width 27 height 4
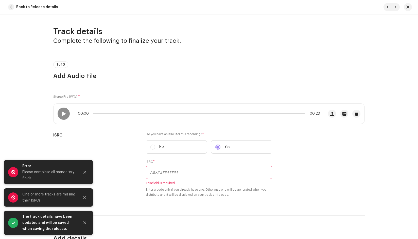
click at [11, 9] on span "button" at bounding box center [11, 7] width 6 height 6
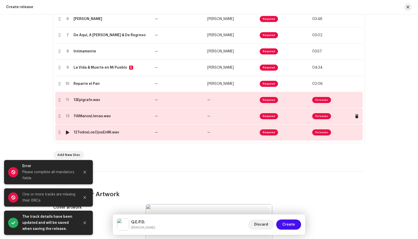
scroll to position [215, 0]
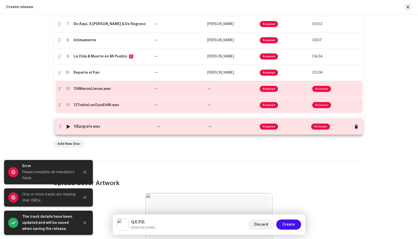
drag, startPoint x: 57, startPoint y: 89, endPoint x: 57, endPoint y: 124, distance: 35.5
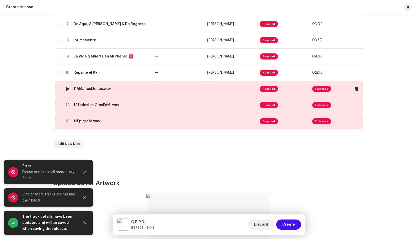
click at [84, 89] on div "11AManosLlenas.wav" at bounding box center [92, 89] width 37 height 4
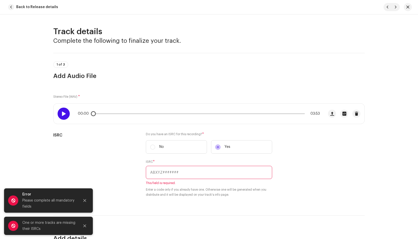
click at [62, 114] on span at bounding box center [63, 114] width 4 height 4
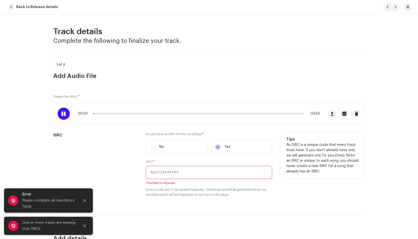
scroll to position [25, 0]
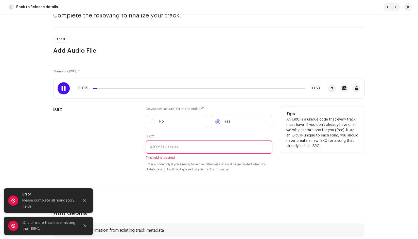
click at [309, 154] on div "Tips An ISRC is a unique code that every track must have. If you don't already …" at bounding box center [322, 142] width 84 height 71
click at [186, 148] on input "text" at bounding box center [209, 147] width 126 height 13
paste input "QZES91987580"
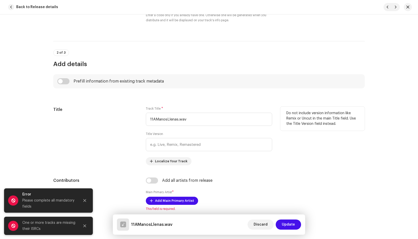
scroll to position [177, 0]
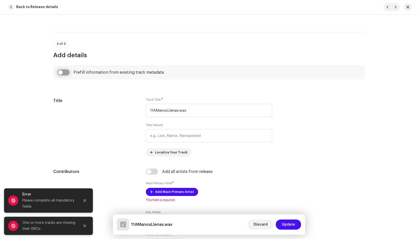
type input "QZES91987580"
click at [60, 71] on input "checkbox" at bounding box center [63, 72] width 12 height 6
checkbox input "true"
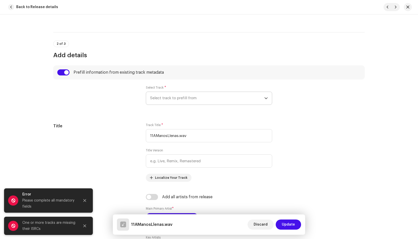
click at [165, 93] on span "Select track to prefill from" at bounding box center [207, 98] width 114 height 13
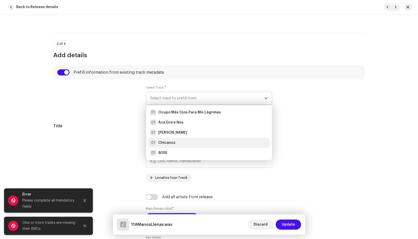
click at [172, 145] on strong "Chicanoz" at bounding box center [166, 142] width 17 height 5
type input "Chicanoz"
radio input "true"
type input "[PERSON_NAME] Media"
checkbox input "true"
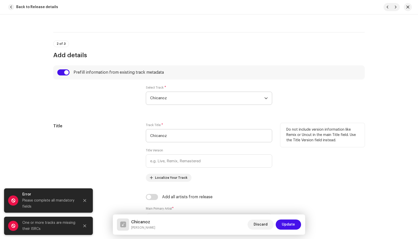
click at [249, 146] on div "Track Title * Chicanoz Title Version Localize Your Track" at bounding box center [209, 152] width 126 height 59
click at [175, 137] on input "Chicanoz" at bounding box center [209, 135] width 126 height 13
paste input "A Manos Llenas"
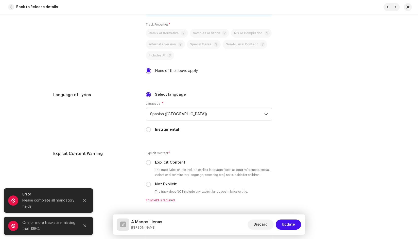
scroll to position [837, 0]
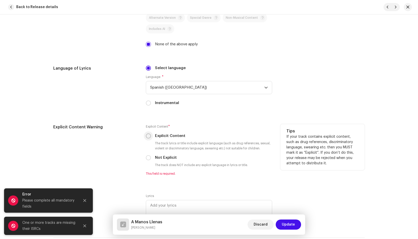
type input "A Manos Llenas"
click at [149, 134] on p-radiobutton at bounding box center [148, 136] width 5 height 5
click at [149, 135] on input "Explicit Content" at bounding box center [148, 136] width 5 height 5
radio input "true"
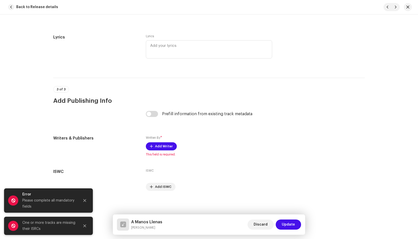
scroll to position [991, 0]
click at [153, 112] on input "checkbox" at bounding box center [152, 114] width 12 height 6
checkbox input "true"
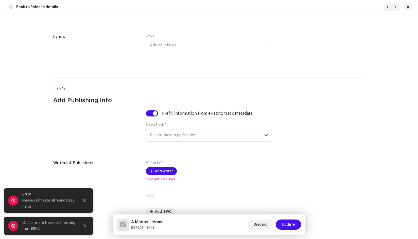
click at [180, 137] on span "Select track to prefill from" at bounding box center [207, 135] width 114 height 13
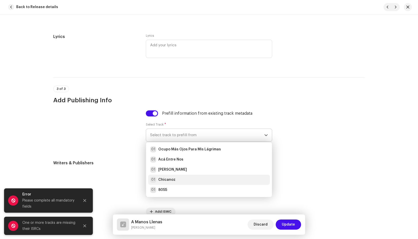
click at [171, 182] on strong "Chicanoz" at bounding box center [166, 179] width 17 height 5
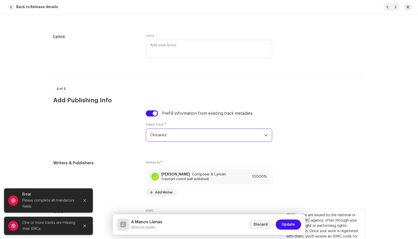
scroll to position [1032, 0]
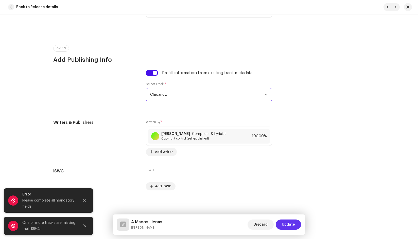
click at [289, 225] on span "Update" at bounding box center [288, 225] width 13 height 10
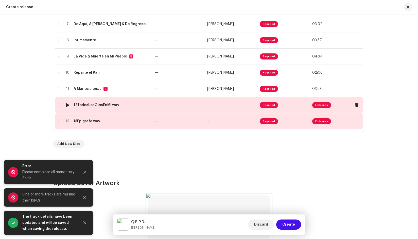
click at [90, 106] on div "12TodosLosOjosEnMi.wav" at bounding box center [97, 105] width 46 height 4
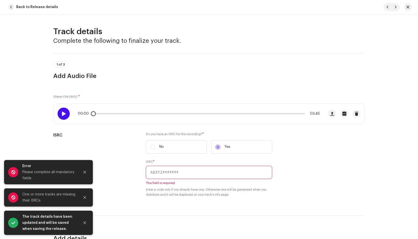
click at [60, 112] on div at bounding box center [64, 114] width 12 height 12
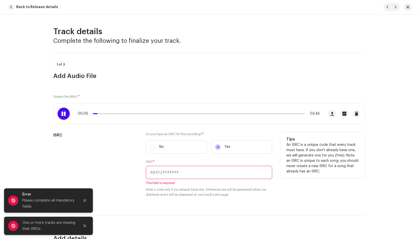
click at [208, 171] on input "text" at bounding box center [209, 172] width 126 height 13
paste input "QZES91987581"
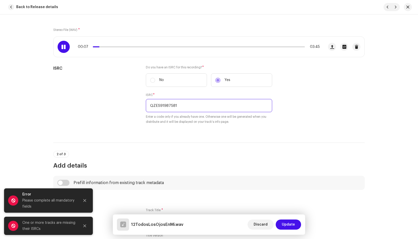
scroll to position [127, 0]
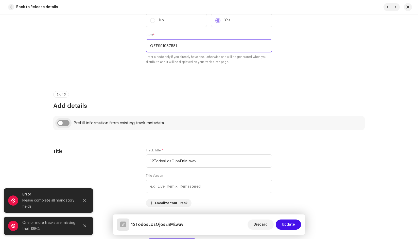
type input "QZES91987581"
click at [60, 122] on input "checkbox" at bounding box center [63, 123] width 12 height 6
checkbox input "true"
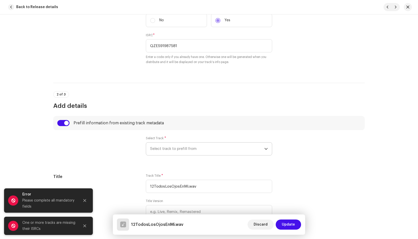
click at [161, 149] on span "Select track to prefill from" at bounding box center [207, 149] width 114 height 13
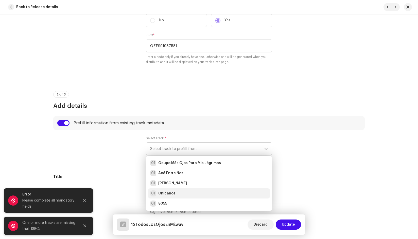
click at [172, 194] on strong "Chicanoz" at bounding box center [166, 193] width 17 height 5
type input "Chicanoz"
radio input "true"
type input "[PERSON_NAME] Media"
checkbox input "true"
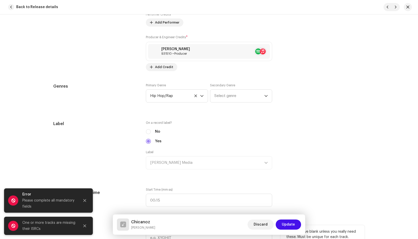
scroll to position [330, 0]
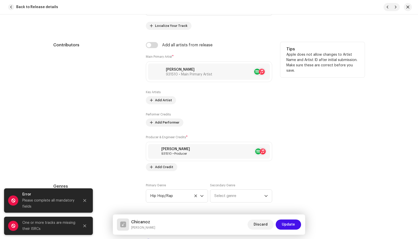
click at [285, 127] on div "Tips Apple does not allow changes to Artist Name and Artist ID after initial su…" at bounding box center [322, 106] width 84 height 129
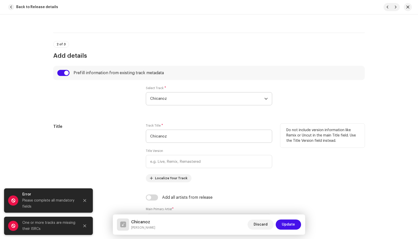
scroll to position [177, 0]
click at [181, 139] on input "Chicanoz" at bounding box center [209, 135] width 126 height 13
paste input "Todos Los Ojos en Mi"
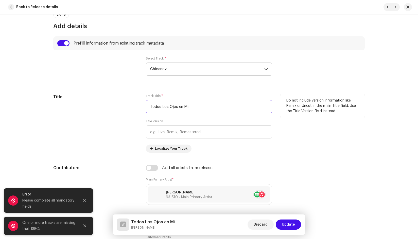
scroll to position [203, 0]
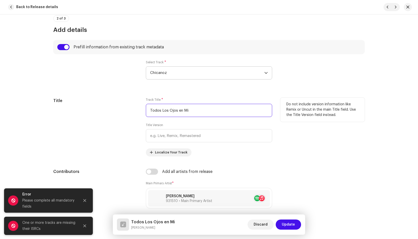
click at [180, 110] on input "Todos Los Ojos en Mi" at bounding box center [209, 110] width 126 height 13
type input "Todos Los Ojos En Mi"
drag, startPoint x: 296, startPoint y: 137, endPoint x: 297, endPoint y: 135, distance: 2.8
click at [296, 136] on div "Do not include version information like Remix or Uncut in the main Title field.…" at bounding box center [322, 127] width 84 height 59
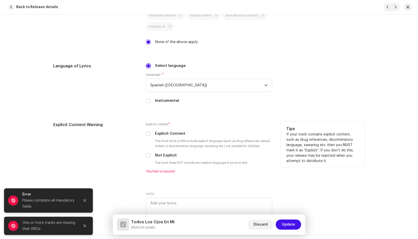
scroll to position [862, 0]
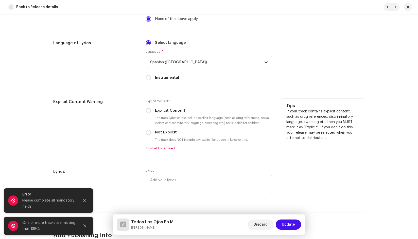
click at [155, 116] on small "The track lyrics or title include explicit language (such as drug references, s…" at bounding box center [213, 121] width 118 height 10
click at [157, 111] on label "Explicit Content" at bounding box center [170, 111] width 30 height 6
click at [151, 111] on input "Explicit Content" at bounding box center [148, 110] width 5 height 5
radio input "true"
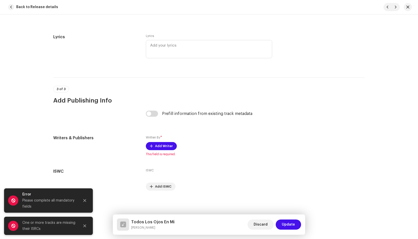
scroll to position [991, 0]
click at [150, 115] on input "checkbox" at bounding box center [152, 114] width 12 height 6
checkbox input "true"
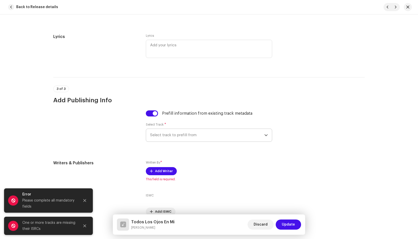
drag, startPoint x: 175, startPoint y: 133, endPoint x: 173, endPoint y: 135, distance: 3.1
click at [175, 133] on span "Select track to prefill from" at bounding box center [207, 135] width 114 height 13
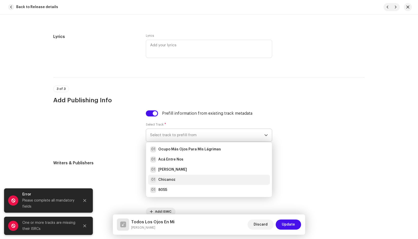
click at [168, 178] on strong "Chicanoz" at bounding box center [166, 179] width 17 height 5
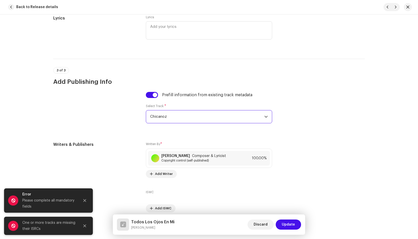
scroll to position [1032, 0]
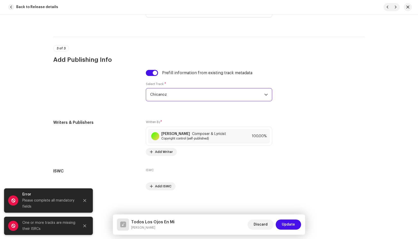
click at [287, 224] on span "Update" at bounding box center [288, 225] width 13 height 10
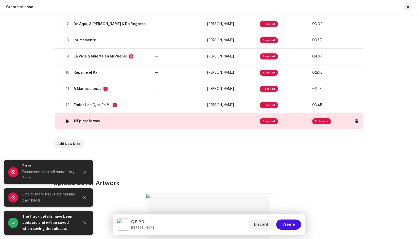
click at [92, 124] on td "13Epigrafe.wav" at bounding box center [111, 121] width 81 height 16
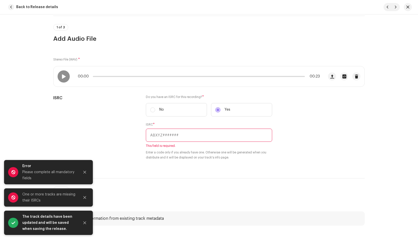
scroll to position [51, 0]
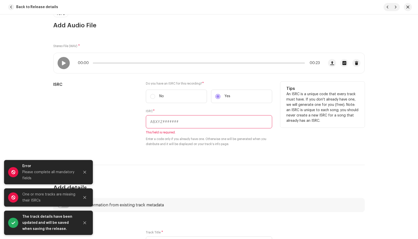
click at [204, 122] on input "text" at bounding box center [209, 121] width 126 height 13
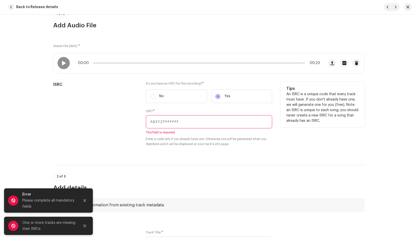
paste input "QZES91987582"
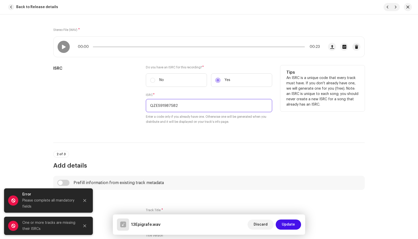
scroll to position [152, 0]
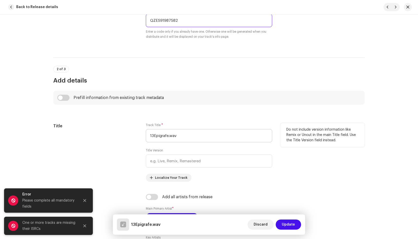
type input "QZES91987582"
click at [154, 135] on input "13Epigrafe.wav" at bounding box center [209, 135] width 126 height 13
click at [210, 127] on div "Track Title * 13Epigrafe.wav" at bounding box center [209, 132] width 126 height 19
drag, startPoint x: 159, startPoint y: 138, endPoint x: 120, endPoint y: 136, distance: 39.8
click at [120, 136] on div "Title Track Title * 13Epigrafe.wav Title Version Localize Your Track Do not inc…" at bounding box center [208, 152] width 311 height 59
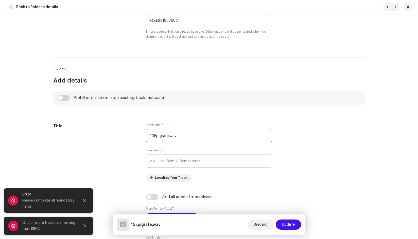
paste input "Epígrafe"
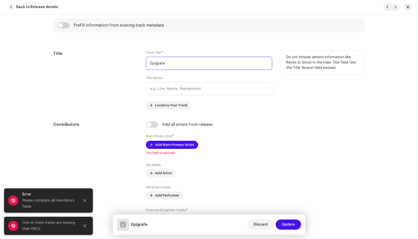
scroll to position [203, 0]
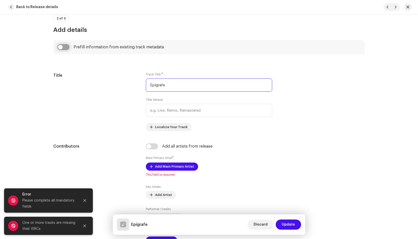
type input "Epígrafe"
click at [63, 47] on input "checkbox" at bounding box center [63, 47] width 12 height 6
checkbox input "true"
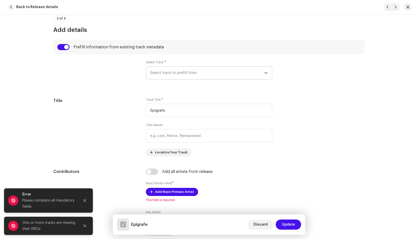
click at [175, 71] on span "Select track to prefill from" at bounding box center [207, 73] width 114 height 13
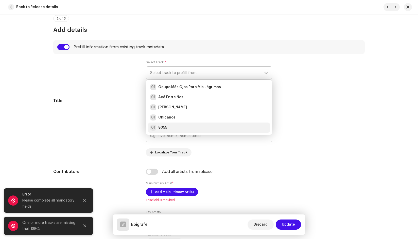
click at [166, 128] on div "01 8055" at bounding box center [209, 128] width 118 height 6
radio input "true"
type input "[PERSON_NAME] Media"
checkbox input "true"
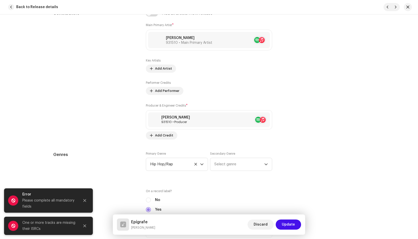
scroll to position [380, 0]
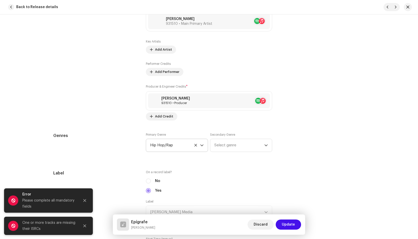
click at [194, 146] on icon at bounding box center [195, 145] width 3 height 3
click at [165, 142] on span "Select genre" at bounding box center [175, 145] width 50 height 13
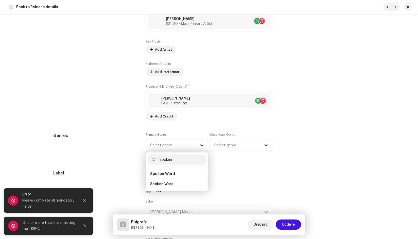
type input "spoken"
click at [165, 174] on span "Spoken Word" at bounding box center [162, 174] width 25 height 4
click at [162, 186] on span "Spoken Word" at bounding box center [161, 184] width 23 height 5
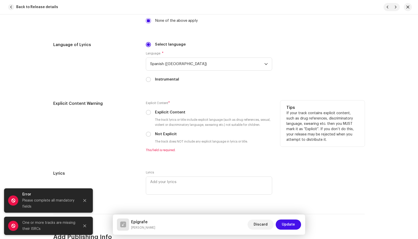
scroll to position [862, 0]
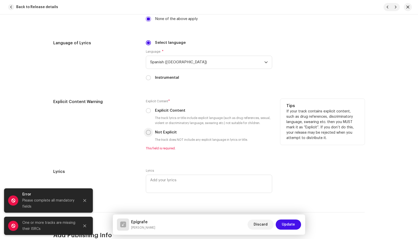
click at [149, 133] on input "Not Explicit" at bounding box center [148, 132] width 5 height 5
radio input "true"
drag, startPoint x: 95, startPoint y: 139, endPoint x: 98, endPoint y: 138, distance: 3.5
click at [95, 139] on div "Explicit Content Warning" at bounding box center [95, 125] width 84 height 52
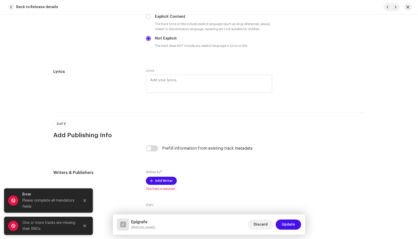
scroll to position [989, 0]
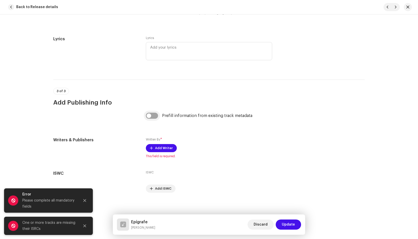
click at [153, 113] on input "checkbox" at bounding box center [152, 116] width 12 height 6
checkbox input "true"
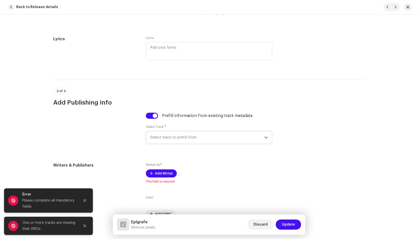
click at [187, 136] on span "Select track to prefill from" at bounding box center [207, 137] width 114 height 13
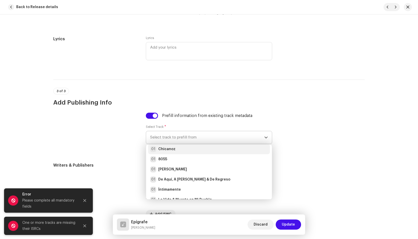
scroll to position [71, 0]
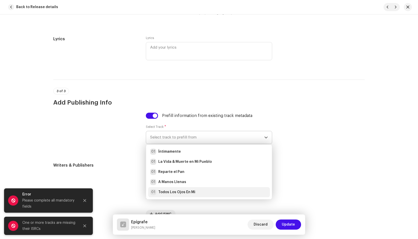
click at [181, 193] on strong "Todos Los Ojos En Mi" at bounding box center [176, 192] width 37 height 5
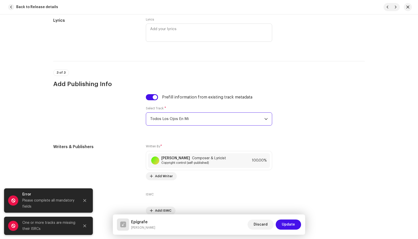
scroll to position [1032, 0]
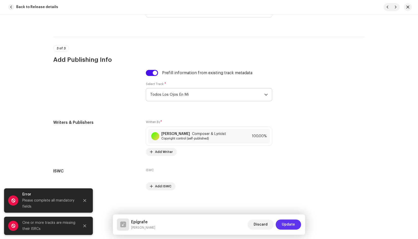
click at [287, 224] on span "Update" at bounding box center [288, 225] width 13 height 10
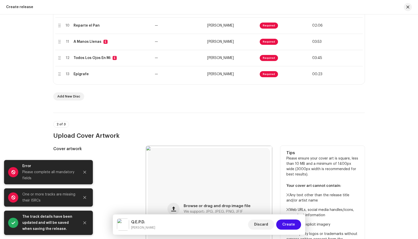
scroll to position [291, 0]
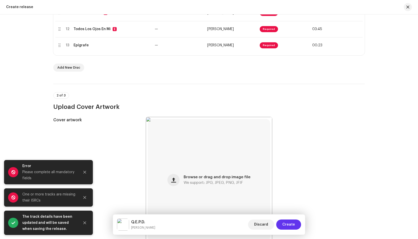
click at [290, 227] on span "Create" at bounding box center [288, 225] width 13 height 10
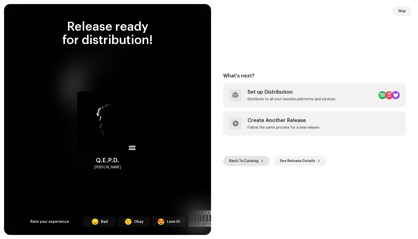
click at [253, 161] on span "Back To Catalog" at bounding box center [243, 161] width 29 height 10
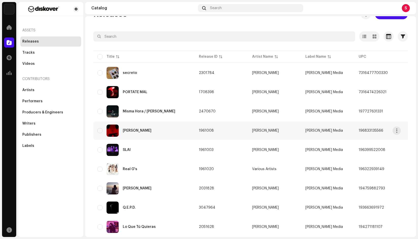
scroll to position [29, 0]
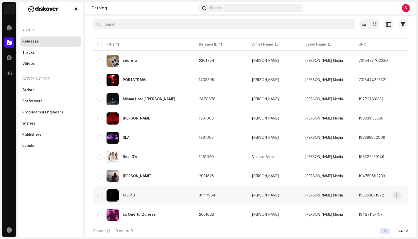
click at [154, 195] on div "Q.E.P.D." at bounding box center [143, 196] width 93 height 12
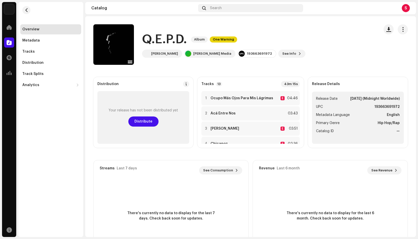
click at [220, 34] on div "Q.E.P.D. Album One Warning" at bounding box center [223, 39] width 163 height 16
click at [222, 41] on span "One Warning" at bounding box center [223, 40] width 27 height 6
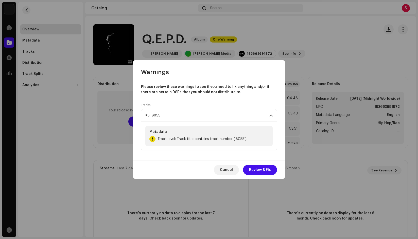
click at [228, 134] on div "Metadata Track level: Track title contains track number ('8055')." at bounding box center [208, 136] width 127 height 20
drag, startPoint x: 228, startPoint y: 134, endPoint x: 246, endPoint y: 135, distance: 17.8
click at [246, 135] on div "Metadata Track level: Track title contains track number ('8055')." at bounding box center [208, 136] width 127 height 20
drag, startPoint x: 220, startPoint y: 138, endPoint x: 258, endPoint y: 160, distance: 43.7
click at [221, 138] on span "Track level: Track title contains track number ('8055')." at bounding box center [202, 139] width 90 height 6
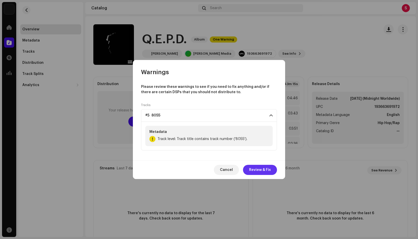
click at [261, 171] on span "Review & Fix" at bounding box center [260, 170] width 22 height 10
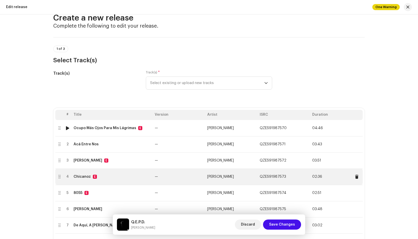
scroll to position [25, 0]
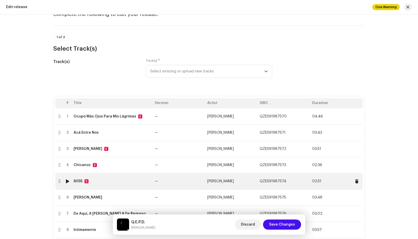
click at [77, 183] on div "8055" at bounding box center [78, 181] width 9 height 4
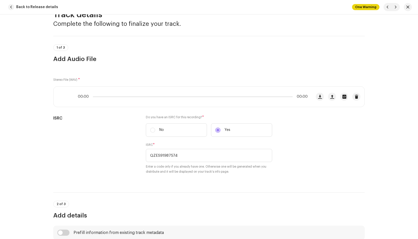
scroll to position [0, 0]
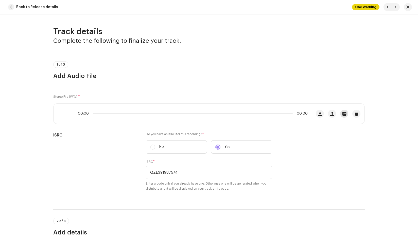
click at [342, 113] on span "button" at bounding box center [344, 114] width 4 height 4
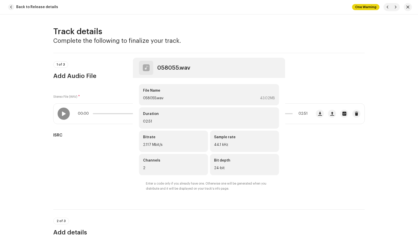
click at [54, 166] on div "058055.wav File Name 058055.wav 43.02MB Duration 02:51 Bitrate 2.117 Mbit/s Sam…" at bounding box center [209, 119] width 418 height 239
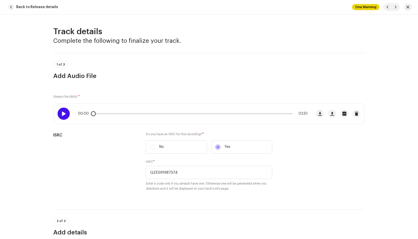
click at [62, 113] on span at bounding box center [63, 114] width 4 height 4
click at [365, 8] on span "One Warning" at bounding box center [365, 7] width 27 height 6
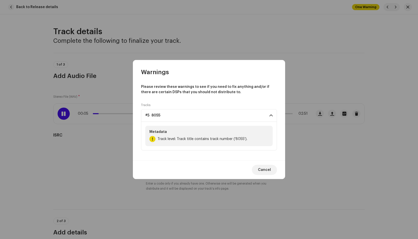
click at [332, 62] on div "Warnings Please review these warnings to see if you need to fix anything and/or…" at bounding box center [209, 119] width 418 height 239
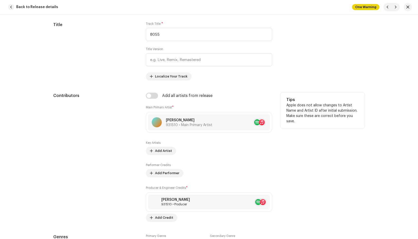
scroll to position [279, 0]
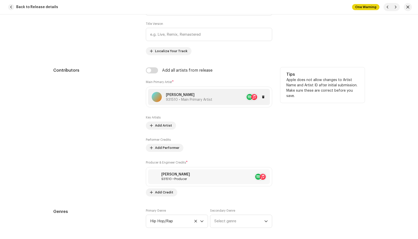
click at [189, 97] on p "[PERSON_NAME]" at bounding box center [189, 95] width 46 height 5
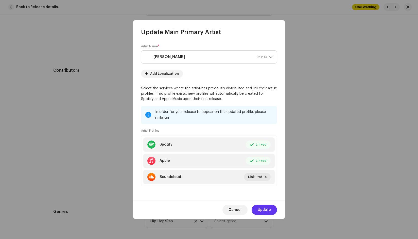
click at [265, 213] on span "Update" at bounding box center [264, 210] width 13 height 10
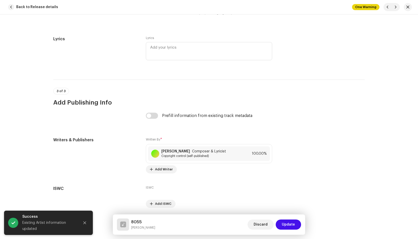
scroll to position [981, 0]
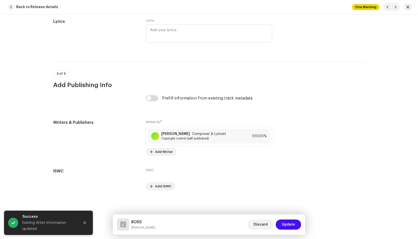
click at [292, 224] on span "Update" at bounding box center [288, 225] width 13 height 10
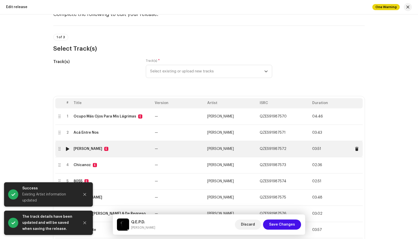
click at [64, 148] on img at bounding box center [67, 149] width 7 height 7
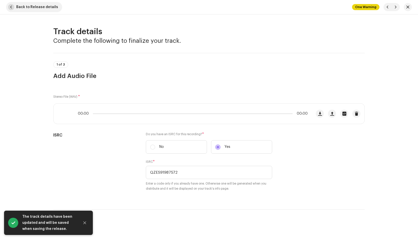
click at [13, 8] on span "button" at bounding box center [11, 7] width 6 height 6
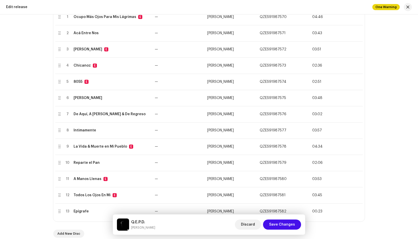
scroll to position [76, 0]
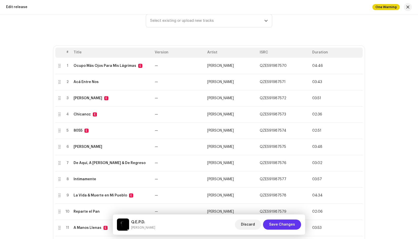
click at [289, 225] on span "Save Changes" at bounding box center [282, 225] width 26 height 10
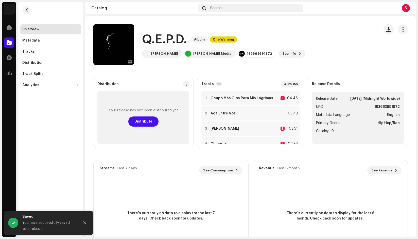
click at [304, 49] on div "Q.E.P.D. Album One Warning Bástian Campo Santo Media 193663691972 See Info" at bounding box center [234, 44] width 282 height 41
click at [146, 120] on span "Distribute" at bounding box center [143, 122] width 18 height 10
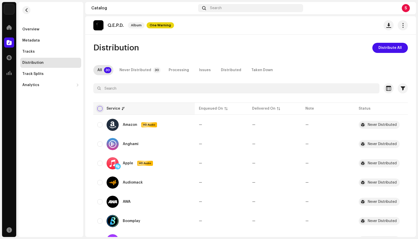
click at [99, 108] on input "checkbox" at bounding box center [99, 108] width 5 height 5
checkbox input "true"
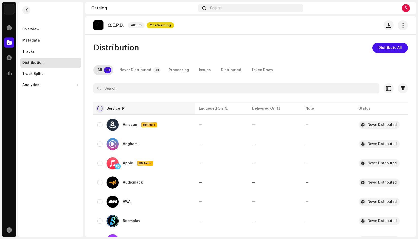
checkbox input "true"
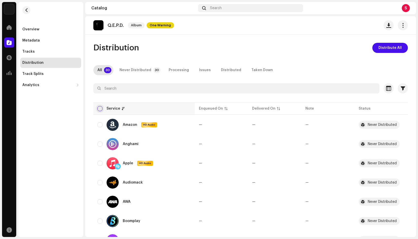
checkbox input "true"
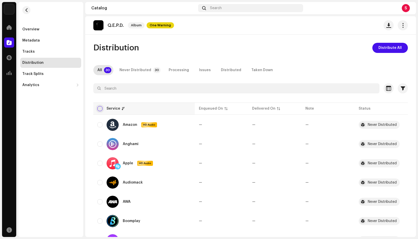
checkbox input "true"
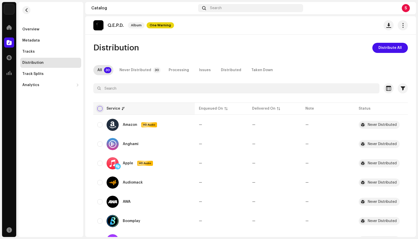
checkbox input "true"
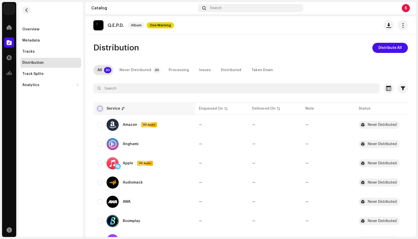
checkbox input "true"
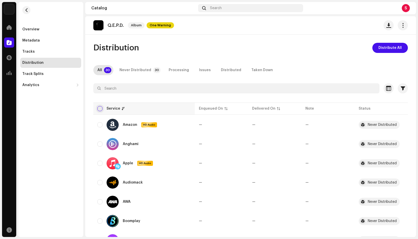
checkbox input "true"
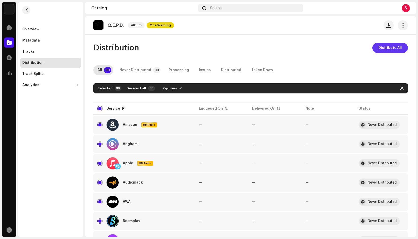
click at [388, 47] on span "Distribute All" at bounding box center [389, 48] width 23 height 10
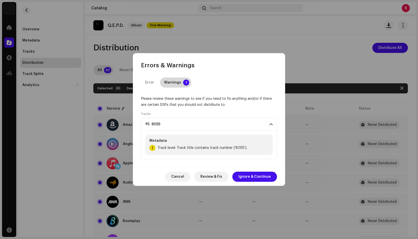
click at [174, 79] on div "Warnings" at bounding box center [172, 83] width 17 height 10
click at [259, 176] on span "Ignore & Continue" at bounding box center [254, 177] width 32 height 10
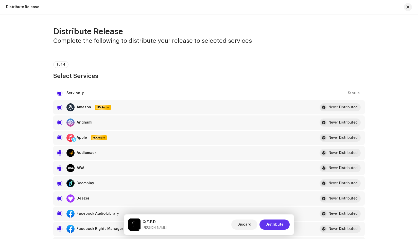
click at [278, 223] on span "Distribute" at bounding box center [274, 225] width 18 height 10
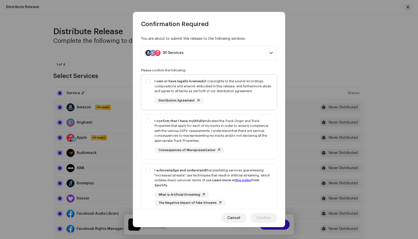
drag, startPoint x: 179, startPoint y: 84, endPoint x: 182, endPoint y: 95, distance: 10.8
click at [179, 84] on div "I own or have legally licensed all copyrights to the sound recordings, composit…" at bounding box center [213, 86] width 118 height 15
checkbox input "true"
click at [190, 127] on div "I confirm that I have truthfully indicated the Track Origin and Track Propertie…" at bounding box center [213, 131] width 118 height 25
checkbox input "true"
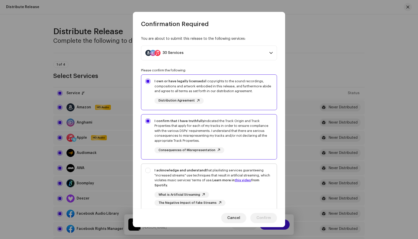
click at [197, 176] on div "I acknowledge and understand that playlisting services guaranteeing "increased …" at bounding box center [213, 178] width 118 height 20
checkbox input "true"
click at [270, 216] on span "Confirm" at bounding box center [263, 218] width 14 height 10
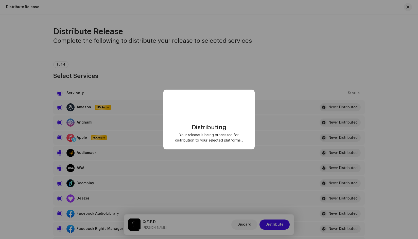
checkbox input "false"
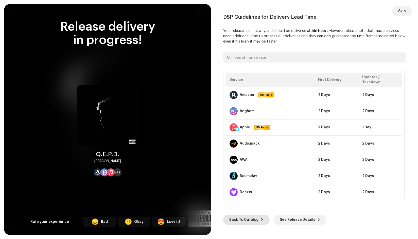
click at [247, 220] on span "Back To Catalog" at bounding box center [243, 220] width 29 height 10
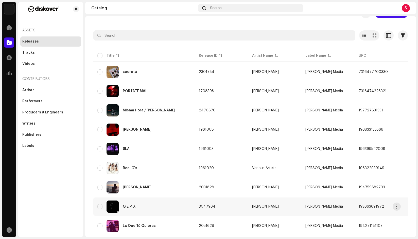
scroll to position [25, 0]
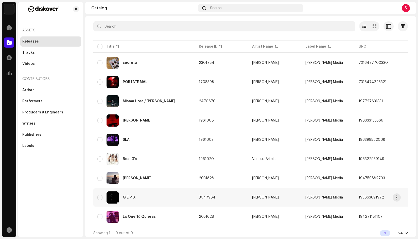
click at [148, 199] on div "Q.E.P.D." at bounding box center [143, 198] width 93 height 12
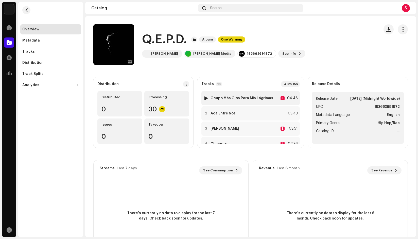
click at [206, 99] on div at bounding box center [206, 98] width 4 height 4
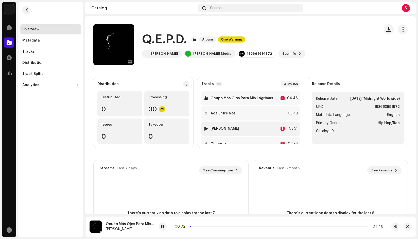
scroll to position [25, 0]
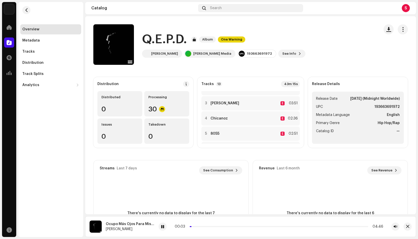
click at [207, 227] on p-slider at bounding box center [279, 226] width 178 height 1
click at [208, 228] on div "00:27 04:46" at bounding box center [279, 227] width 208 height 4
click at [235, 226] on div "00:28 04:46" at bounding box center [279, 227] width 208 height 4
click at [238, 226] on div "00:28 04:46" at bounding box center [279, 227] width 208 height 4
click at [241, 228] on div "00:29 04:46" at bounding box center [279, 227] width 208 height 4
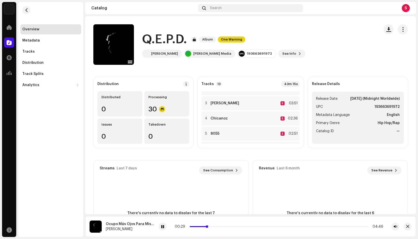
click at [241, 227] on p-slider at bounding box center [279, 226] width 178 height 1
click at [278, 227] on p-slider at bounding box center [278, 226] width 179 height 1
click at [225, 227] on span at bounding box center [233, 226] width 88 height 1
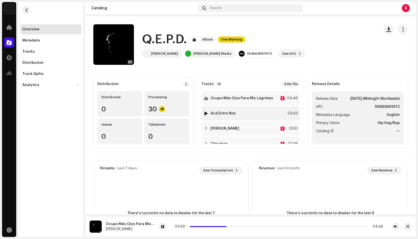
click at [208, 113] on div at bounding box center [206, 114] width 4 height 4
click at [208, 128] on div at bounding box center [206, 129] width 4 height 4
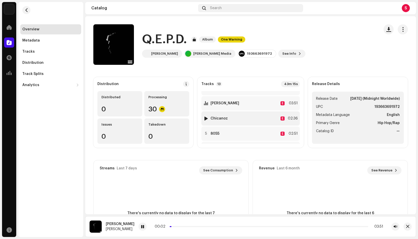
click at [206, 118] on div at bounding box center [206, 119] width 4 height 4
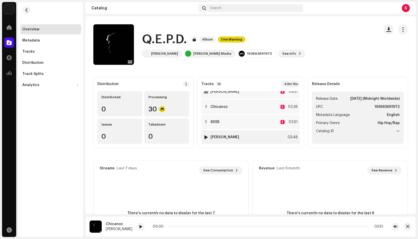
scroll to position [25, 0]
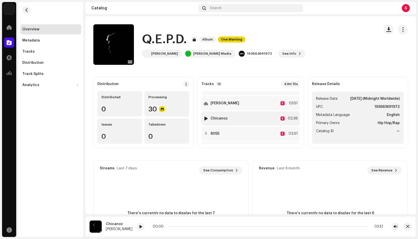
click at [206, 119] on div at bounding box center [206, 119] width 4 height 4
click at [136, 224] on div at bounding box center [140, 227] width 8 height 8
click at [205, 119] on img at bounding box center [206, 118] width 7 height 7
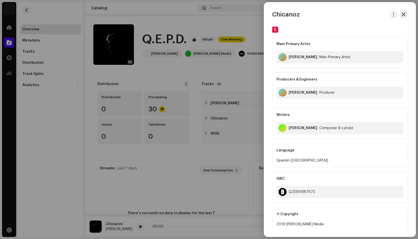
click at [195, 174] on div at bounding box center [209, 119] width 418 height 239
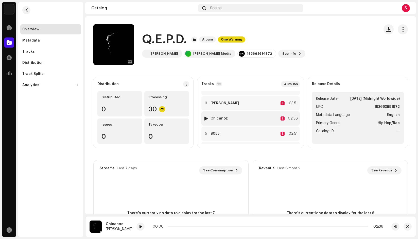
click at [207, 119] on div at bounding box center [206, 119] width 4 height 4
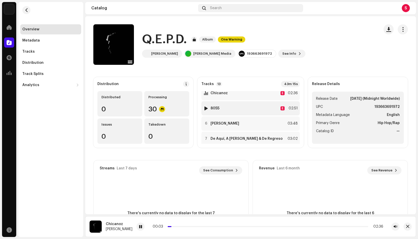
click at [207, 109] on div at bounding box center [206, 108] width 4 height 4
click at [208, 123] on div at bounding box center [206, 124] width 4 height 4
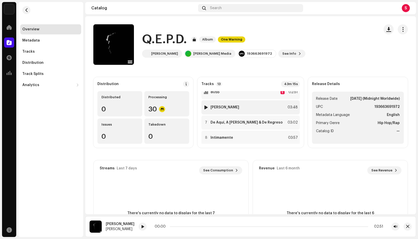
scroll to position [76, 0]
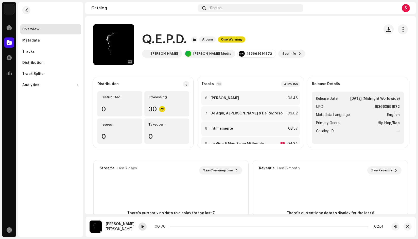
click at [141, 228] on span at bounding box center [142, 227] width 3 height 4
click at [208, 97] on div "6" at bounding box center [205, 98] width 5 height 5
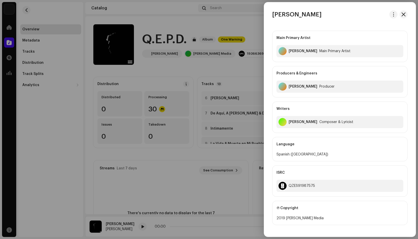
click at [211, 142] on div at bounding box center [209, 119] width 418 height 239
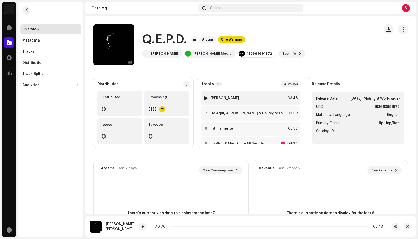
click at [206, 98] on div at bounding box center [206, 98] width 4 height 4
click at [192, 228] on div "00:01 03:48" at bounding box center [269, 227] width 228 height 4
click at [192, 227] on p-slider at bounding box center [269, 226] width 199 height 1
click at [206, 113] on div at bounding box center [206, 114] width 4 height 4
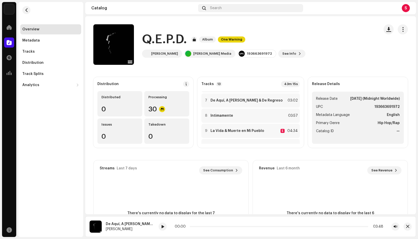
scroll to position [90, 0]
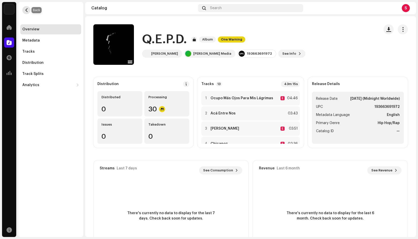
click at [29, 9] on button "button" at bounding box center [26, 10] width 8 height 8
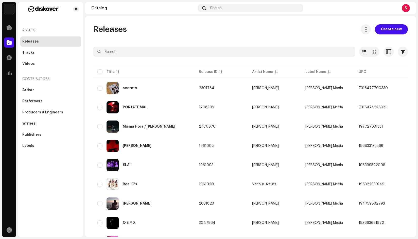
click at [349, 26] on div "Releases Create new" at bounding box center [250, 29] width 314 height 10
click at [341, 27] on div "Releases Create new" at bounding box center [250, 29] width 314 height 10
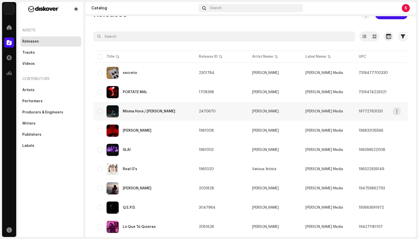
scroll to position [29, 0]
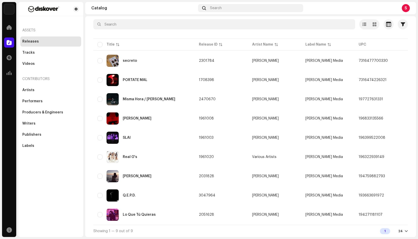
click at [321, 5] on div "S" at bounding box center [357, 8] width 105 height 8
click at [8, 28] on span at bounding box center [9, 27] width 5 height 4
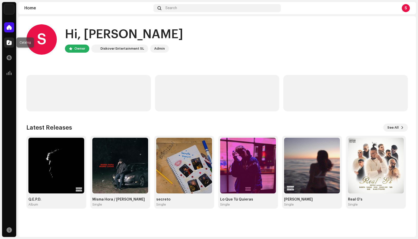
click at [8, 42] on span at bounding box center [9, 43] width 5 height 4
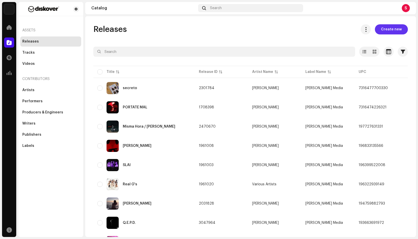
click at [385, 30] on span "Create new" at bounding box center [391, 29] width 21 height 10
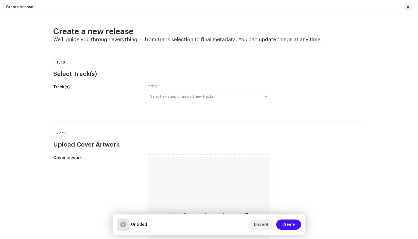
click at [205, 98] on span "Select existing or upload new tracks" at bounding box center [207, 97] width 114 height 13
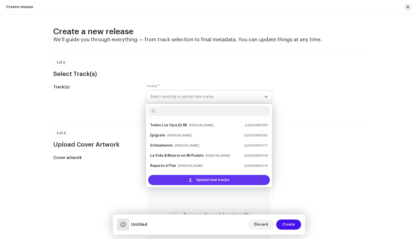
scroll to position [8, 0]
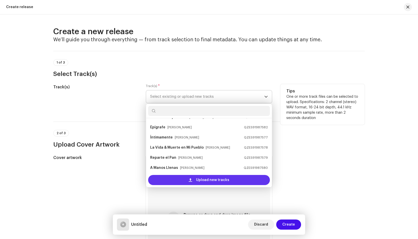
click at [190, 180] on span at bounding box center [190, 180] width 3 height 4
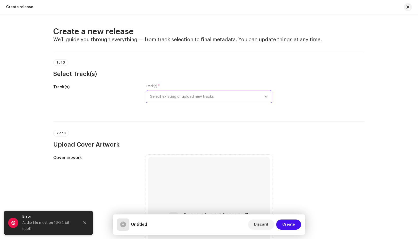
scroll to position [25, 0]
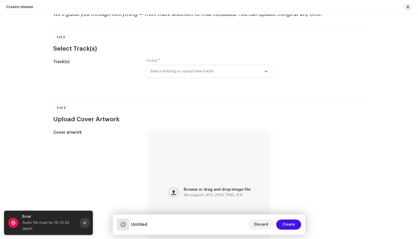
click at [84, 221] on icon "Close" at bounding box center [85, 223] width 4 height 4
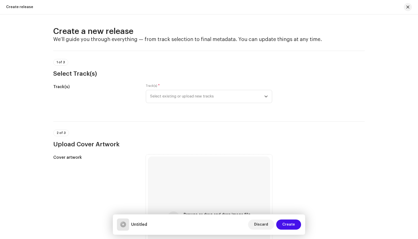
scroll to position [0, 0]
click at [360, 136] on div "2 of 3 Upload Cover Artwork" at bounding box center [208, 139] width 311 height 19
